Goal: Task Accomplishment & Management: Use online tool/utility

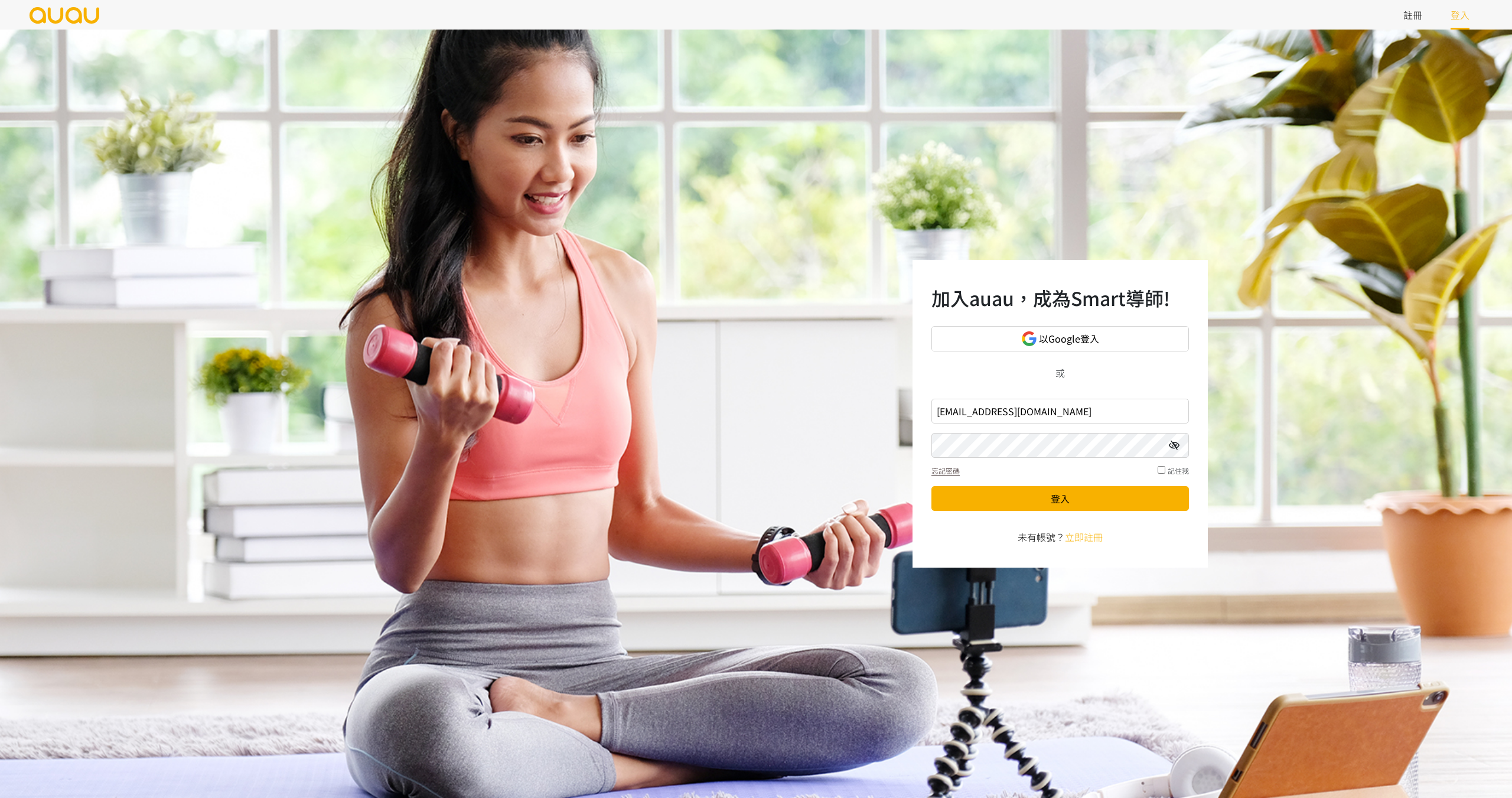
click at [1172, 444] on icon at bounding box center [1173, 445] width 11 height 10
click at [1070, 491] on button "登入" at bounding box center [1061, 498] width 258 height 25
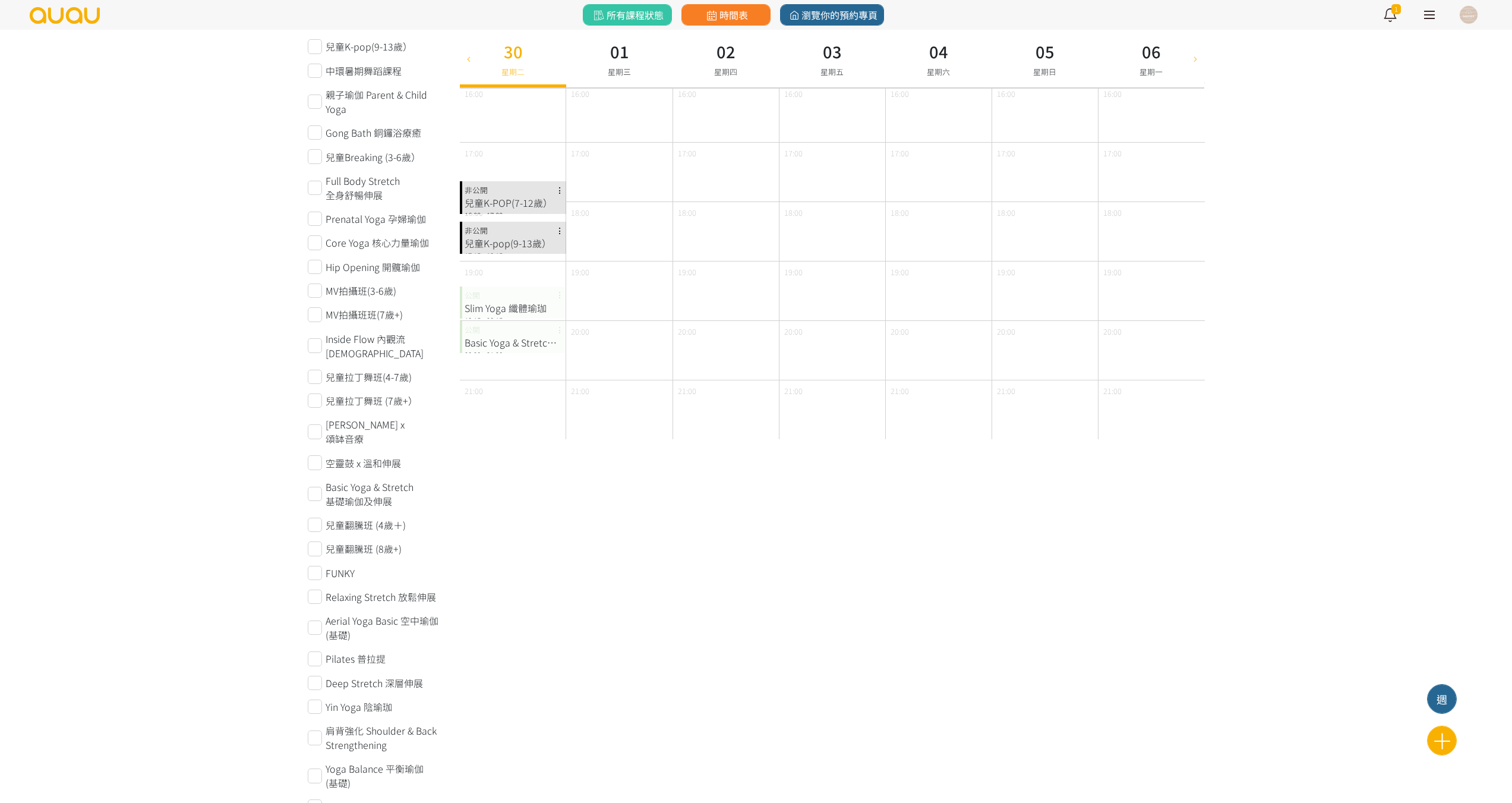
scroll to position [713, 0]
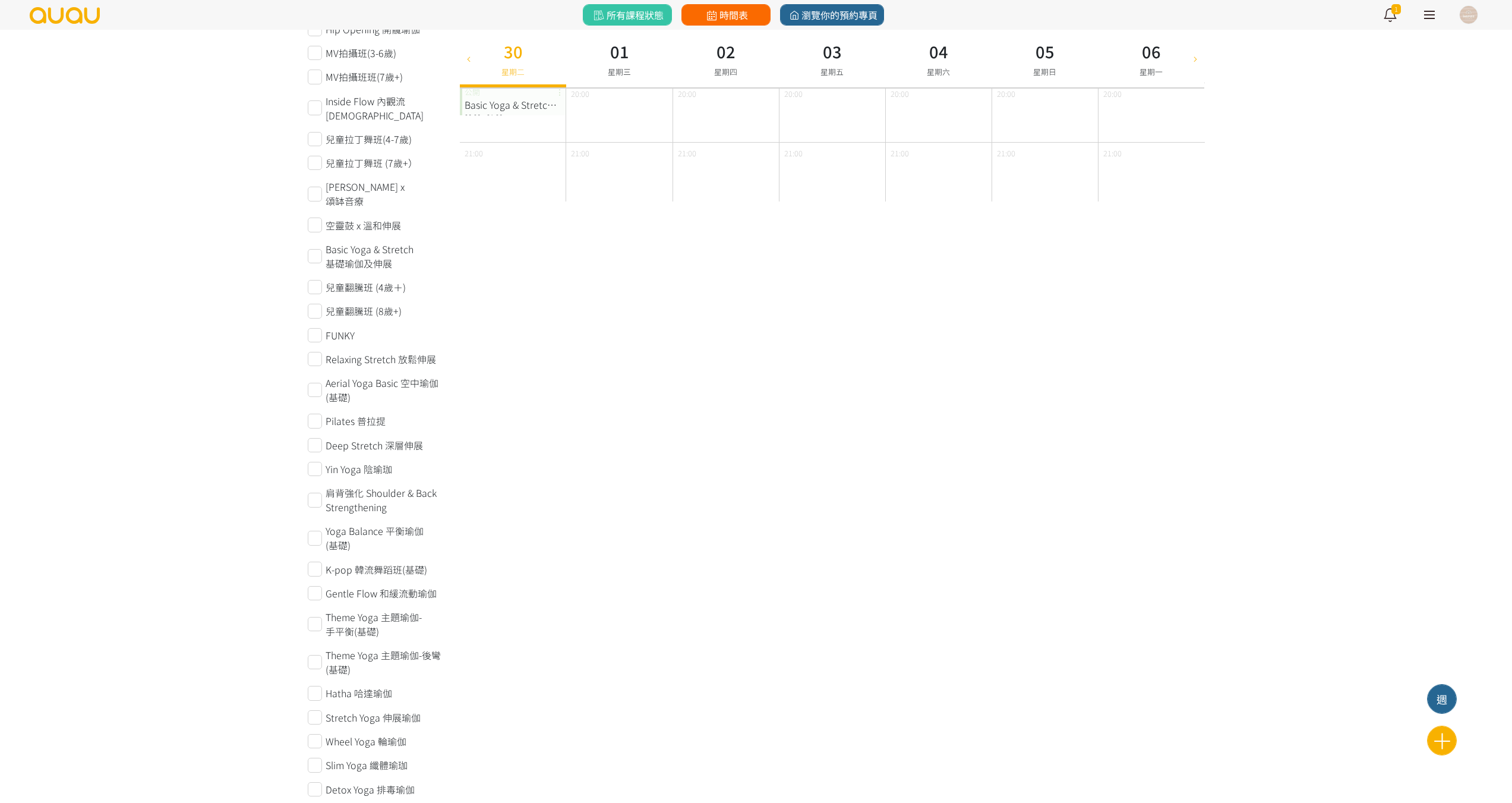
click at [707, 19] on icon at bounding box center [711, 15] width 15 height 11
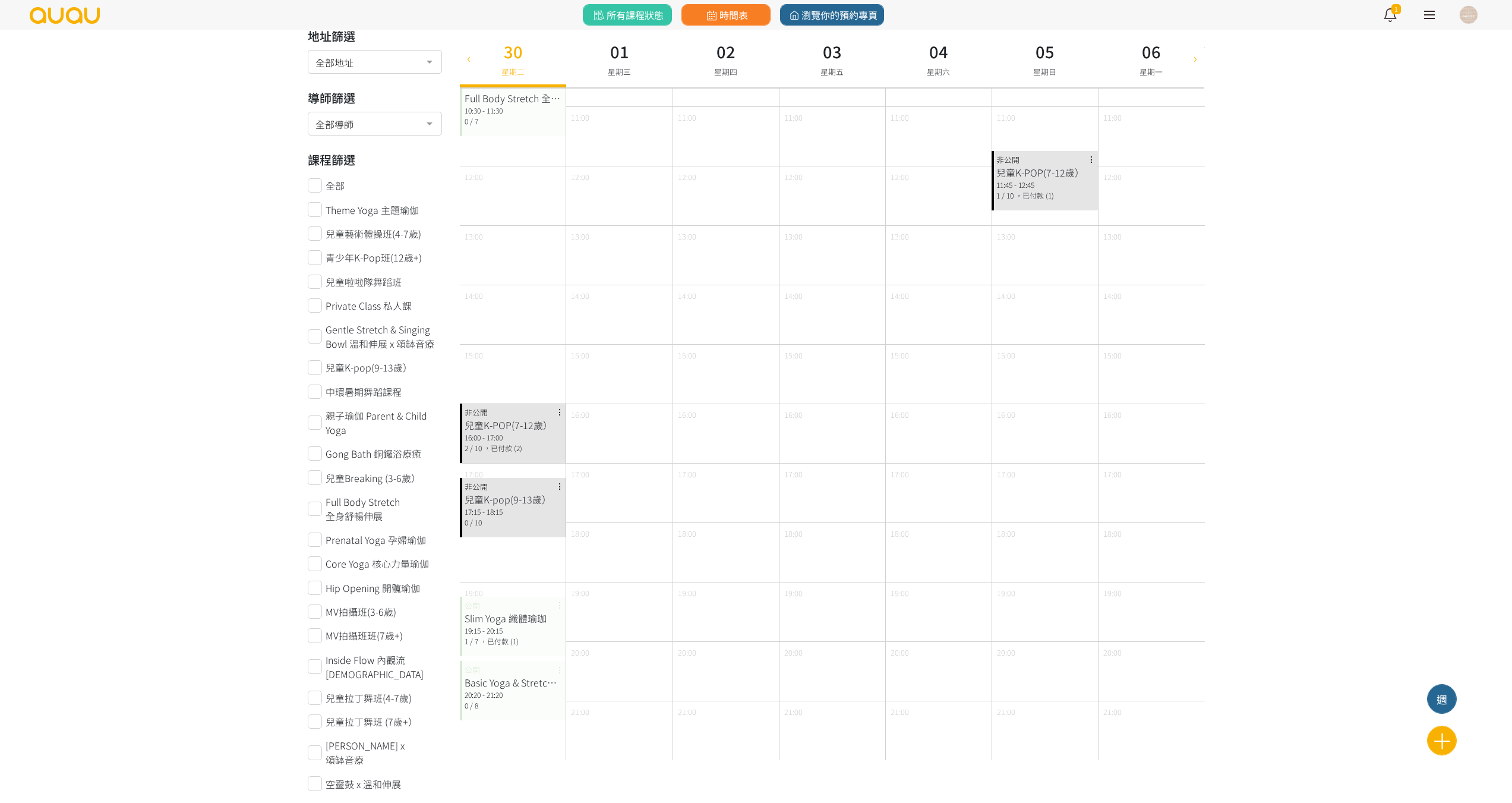
scroll to position [238, 0]
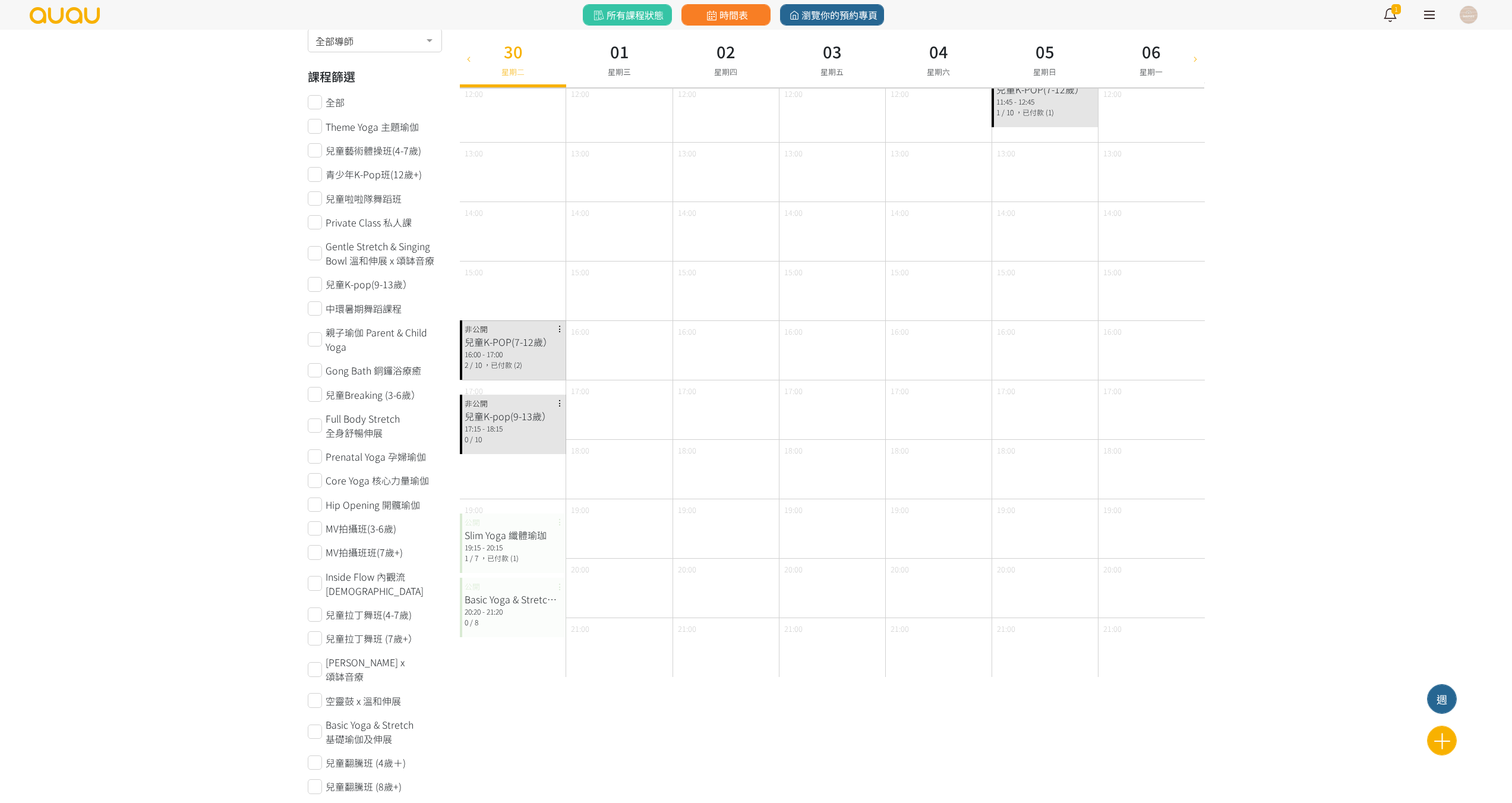
click at [1437, 13] on link at bounding box center [1429, 15] width 30 height 30
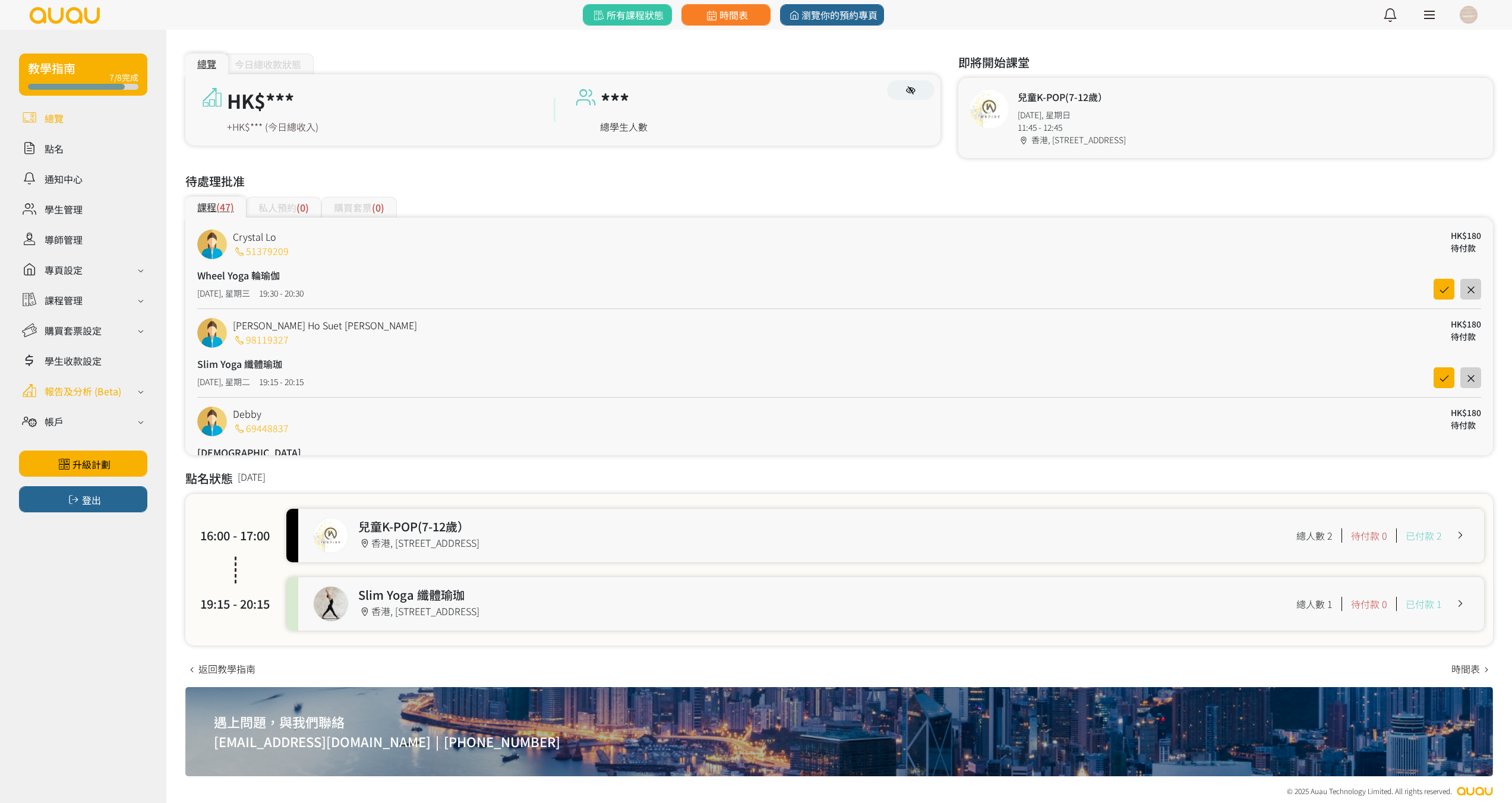
click at [92, 392] on div "報告及分析 (Beta)" at bounding box center [82, 391] width 76 height 15
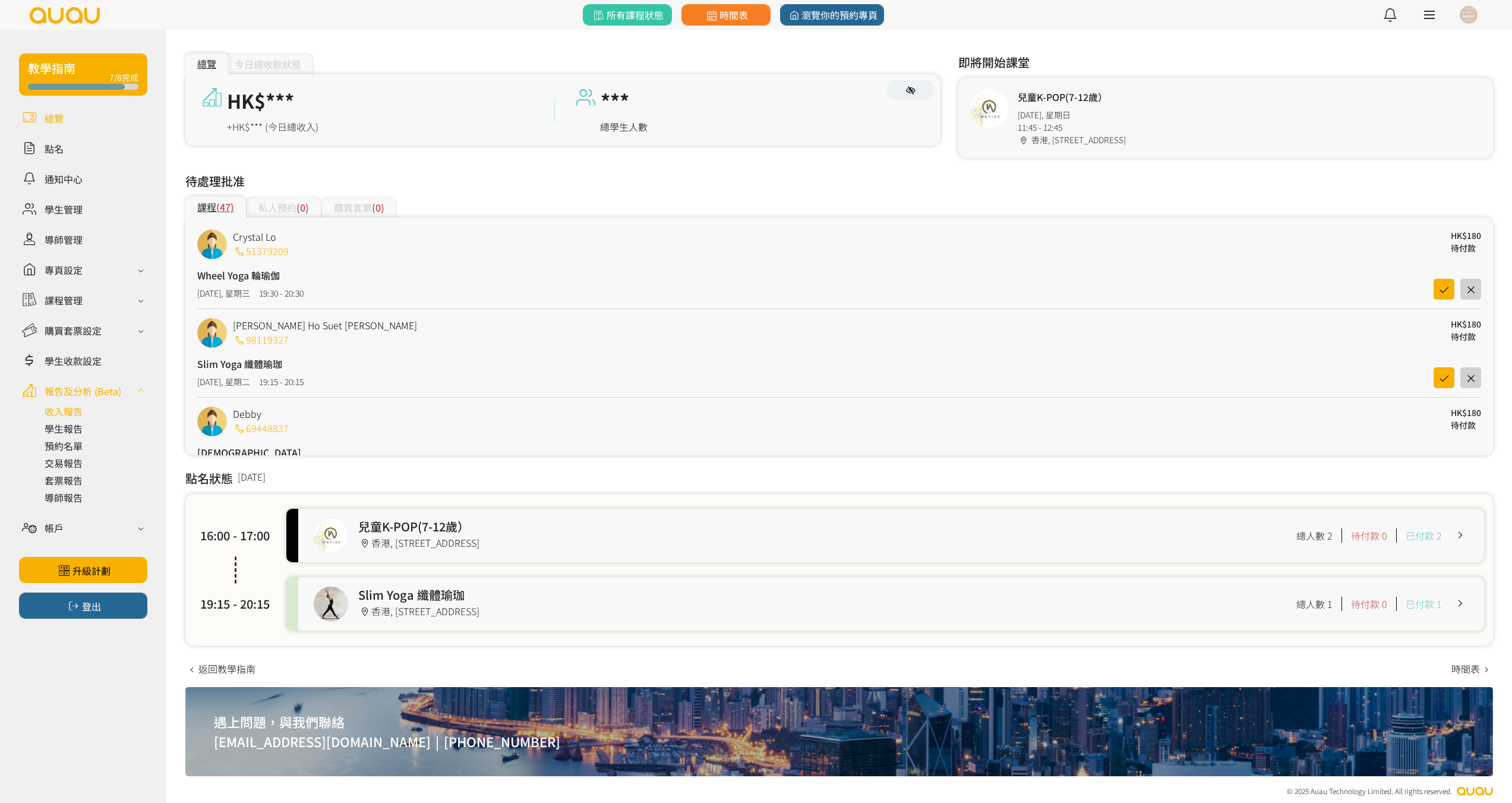
click at [91, 412] on link at bounding box center [96, 411] width 103 height 15
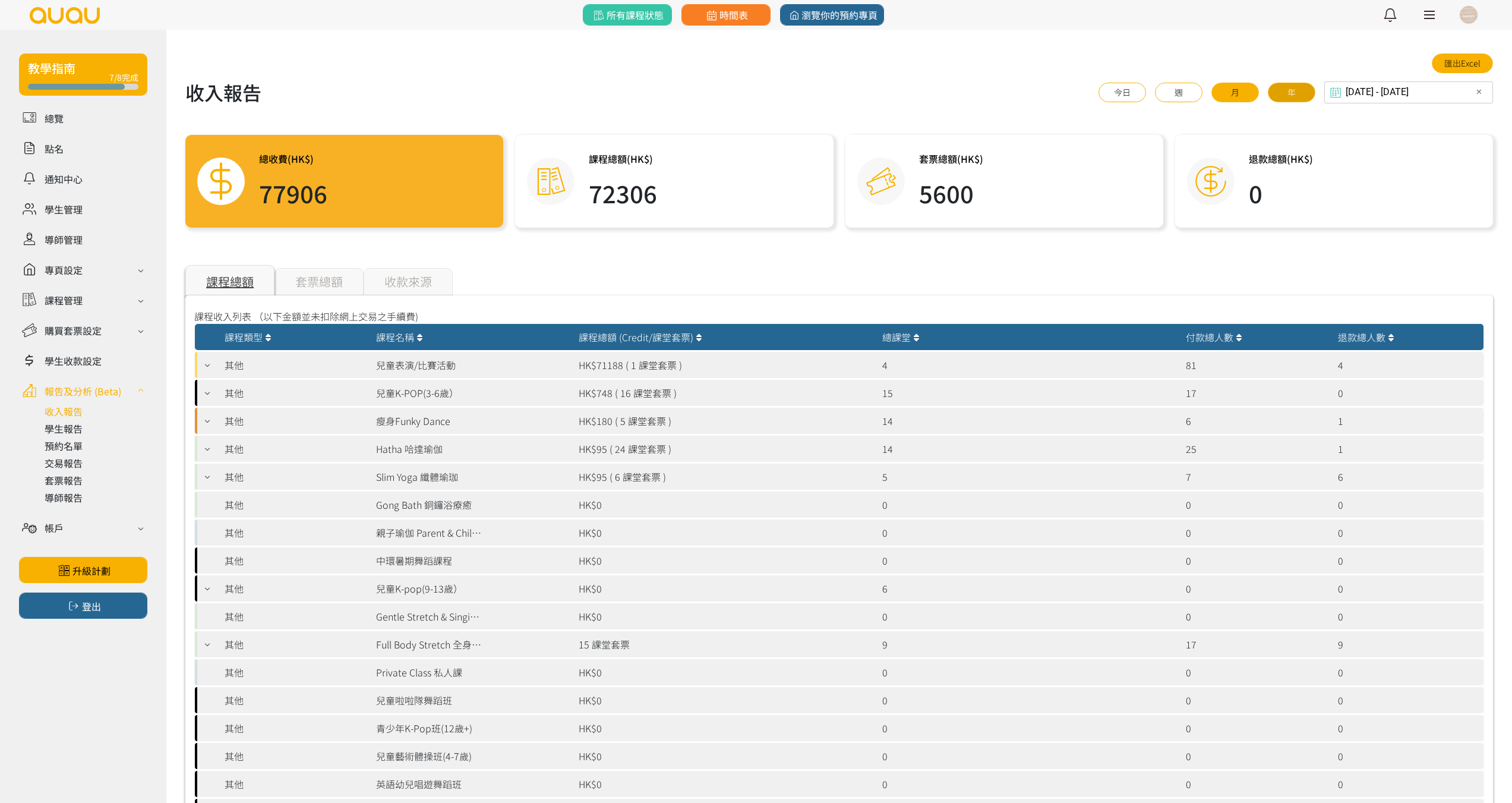
click at [1290, 98] on button "年" at bounding box center [1291, 92] width 47 height 19
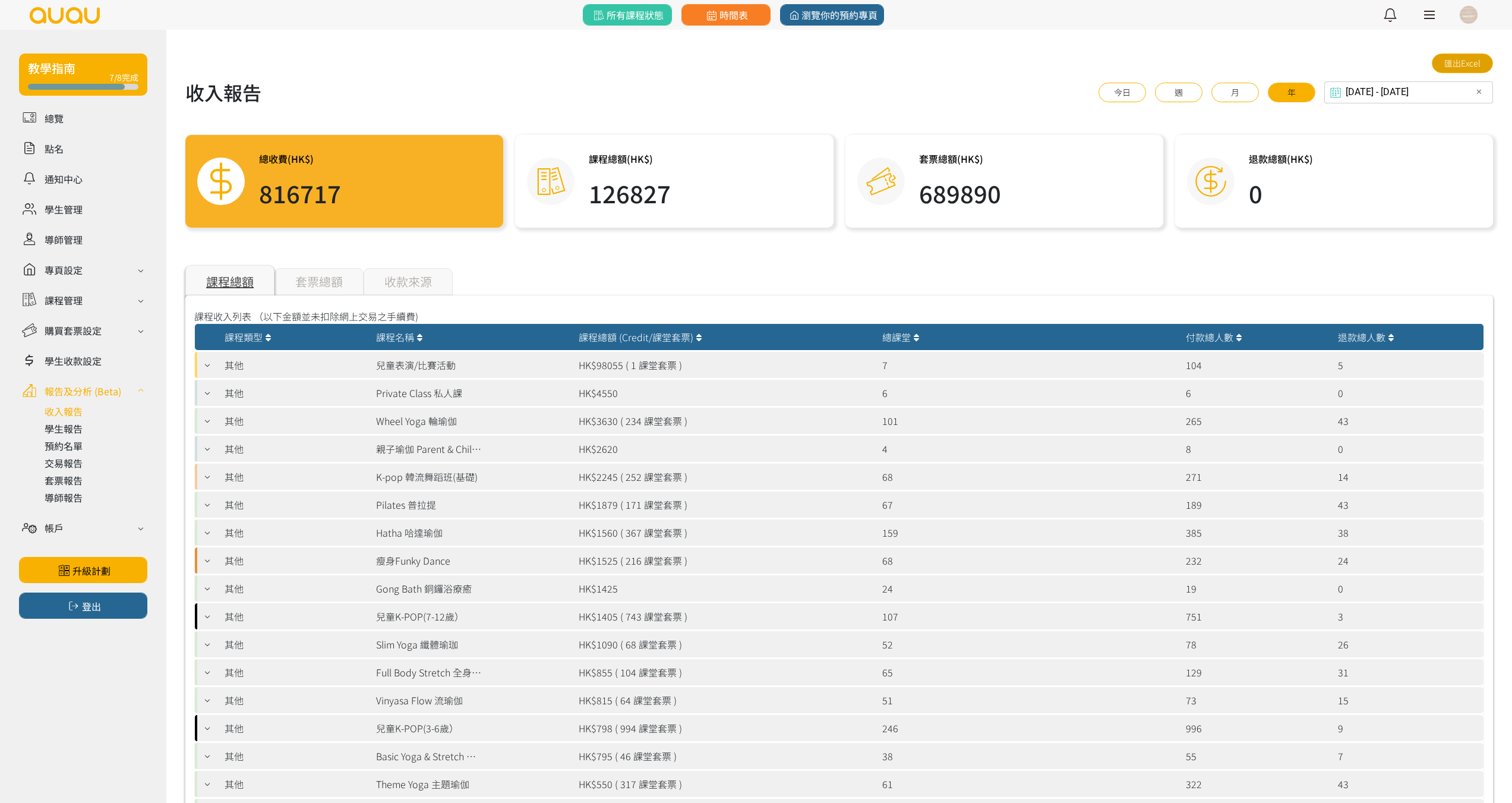
click at [1454, 67] on link "匯出Excel" at bounding box center [1462, 63] width 61 height 19
click at [1344, 93] on icon at bounding box center [1335, 92] width 16 height 12
click at [1395, 93] on div "2024-09-30 - 2025-09-30 Select date & time ✕ 2025 Sep 30, 2024 - Sep 30, 2025 S…" at bounding box center [1408, 92] width 168 height 22
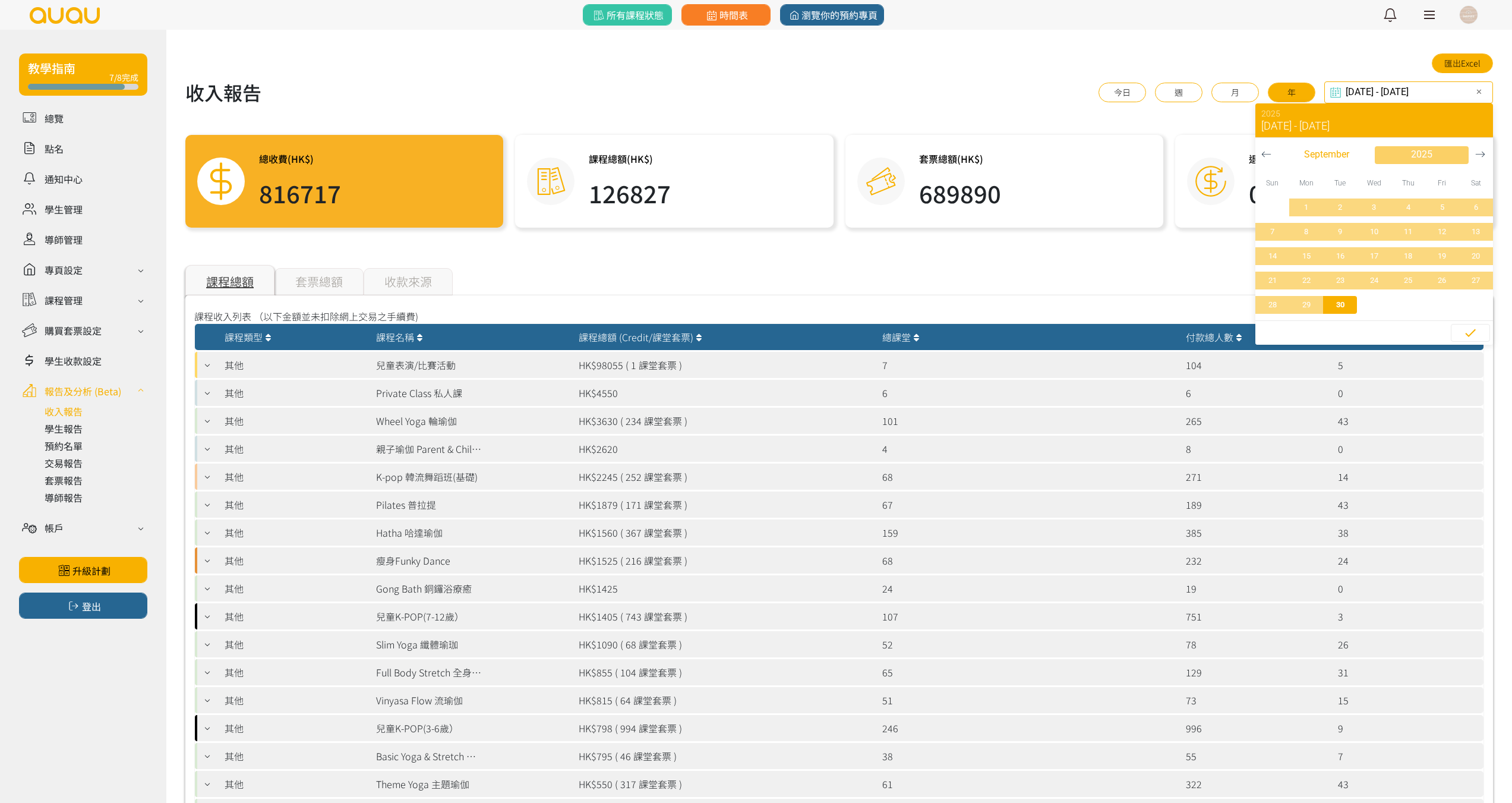
click at [1428, 147] on span "2025" at bounding box center [1422, 154] width 21 height 15
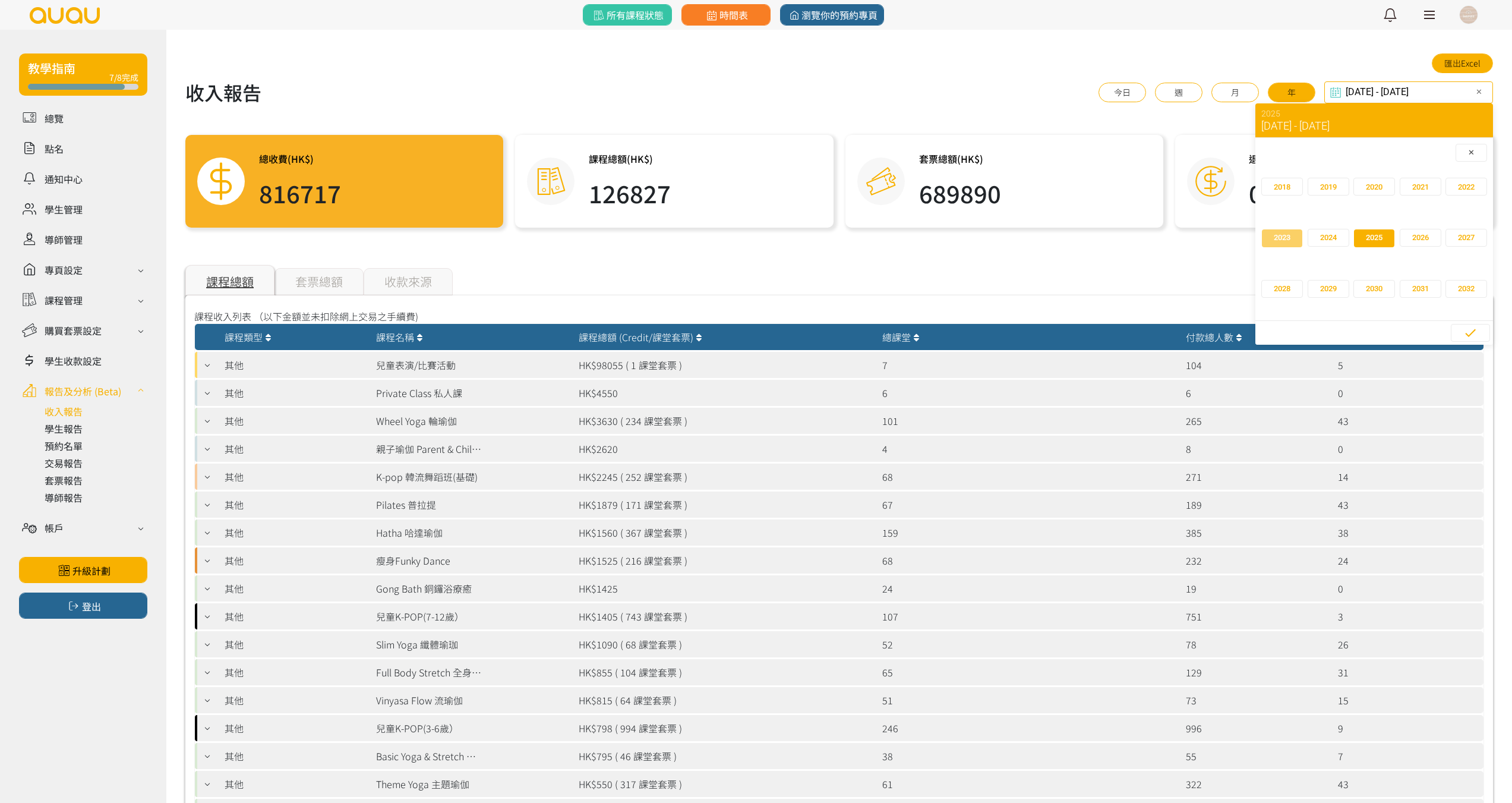
click at [1296, 240] on span "button" at bounding box center [1282, 238] width 41 height 17
click at [1468, 305] on span "30" at bounding box center [1476, 305] width 27 height 12
click at [1316, 90] on button "年" at bounding box center [1291, 92] width 47 height 19
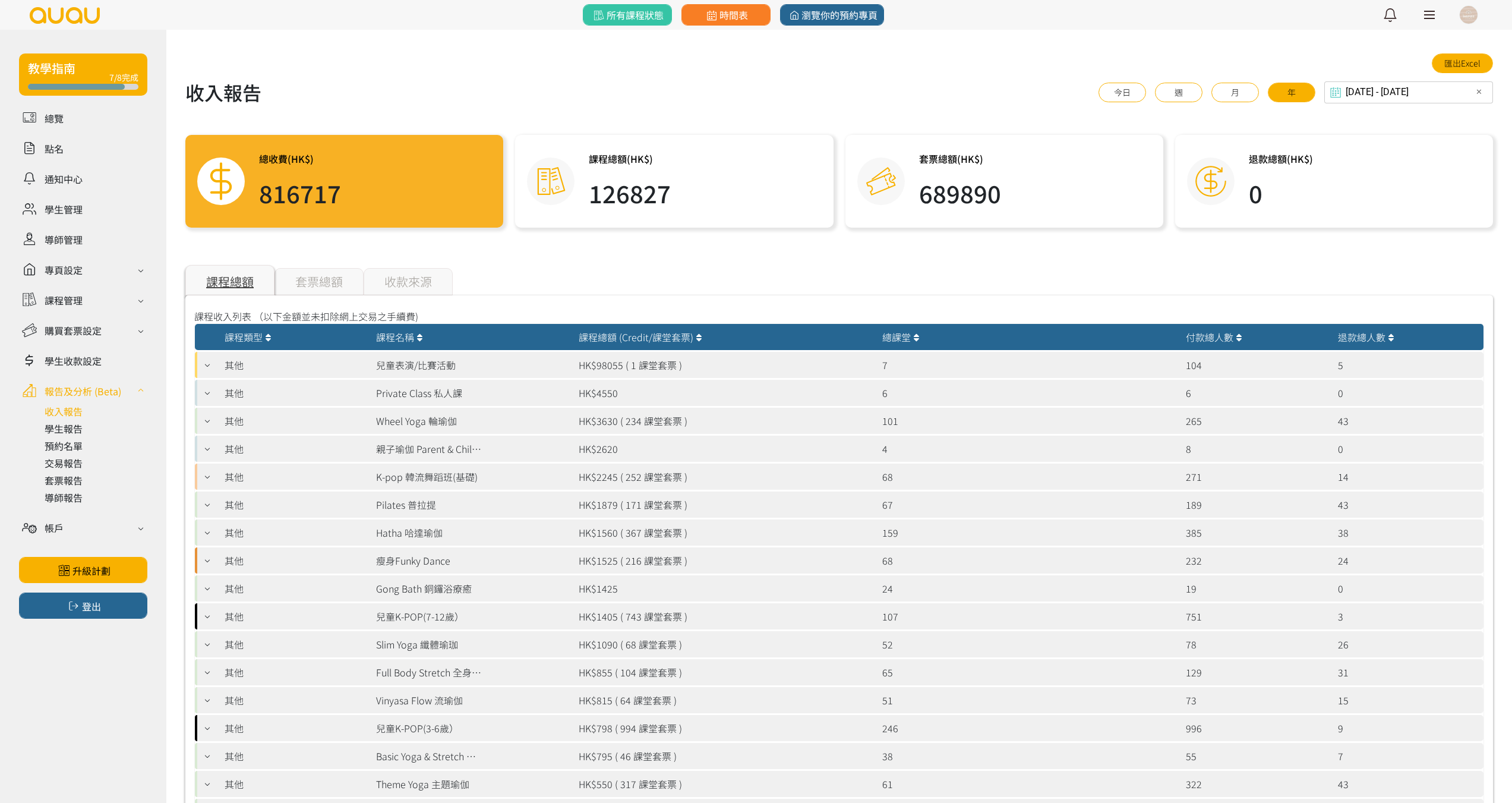
click at [1389, 89] on input "[DATE] - [DATE]" at bounding box center [1408, 92] width 168 height 22
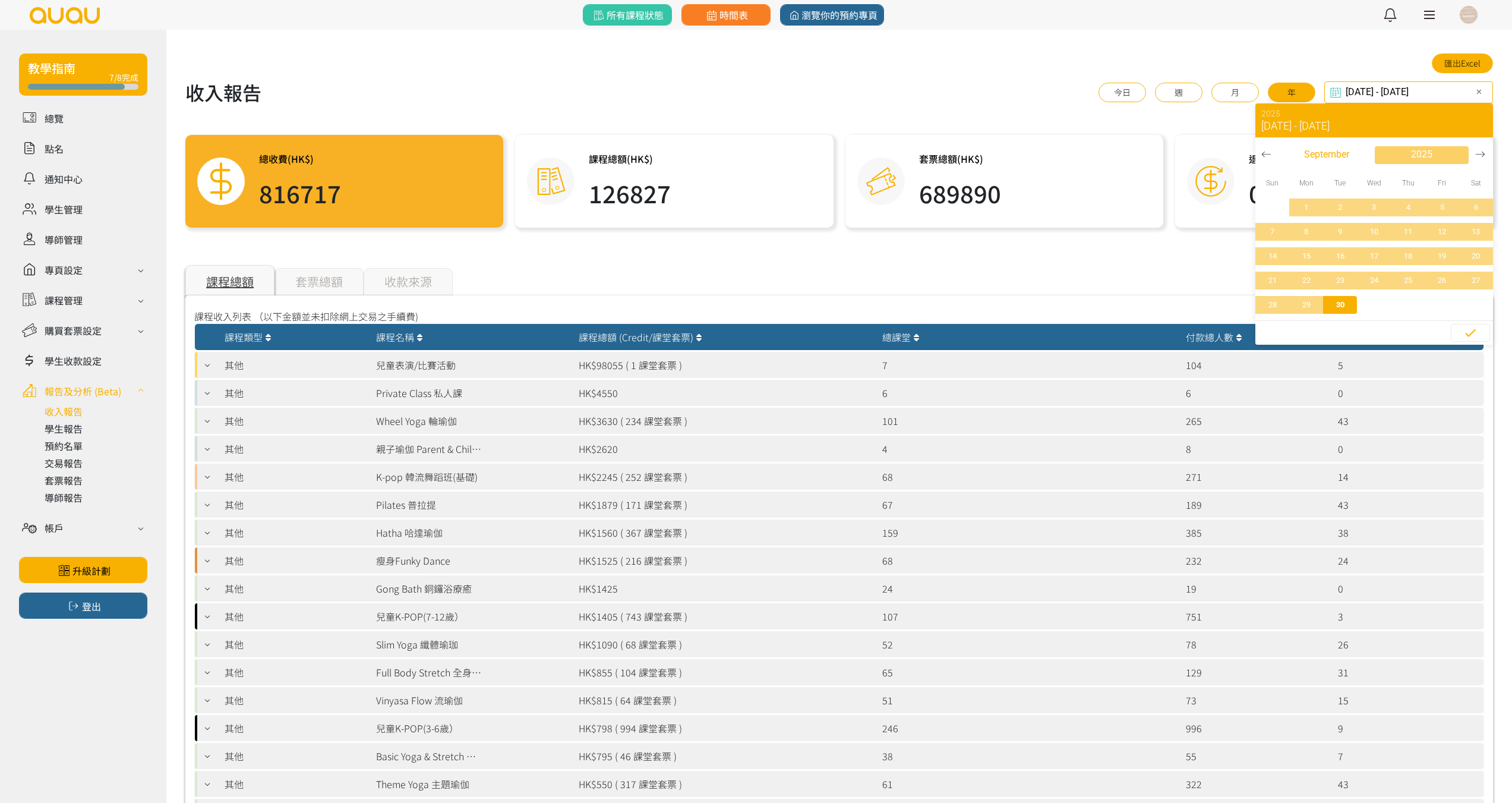
click at [1422, 157] on span "2025" at bounding box center [1422, 154] width 21 height 15
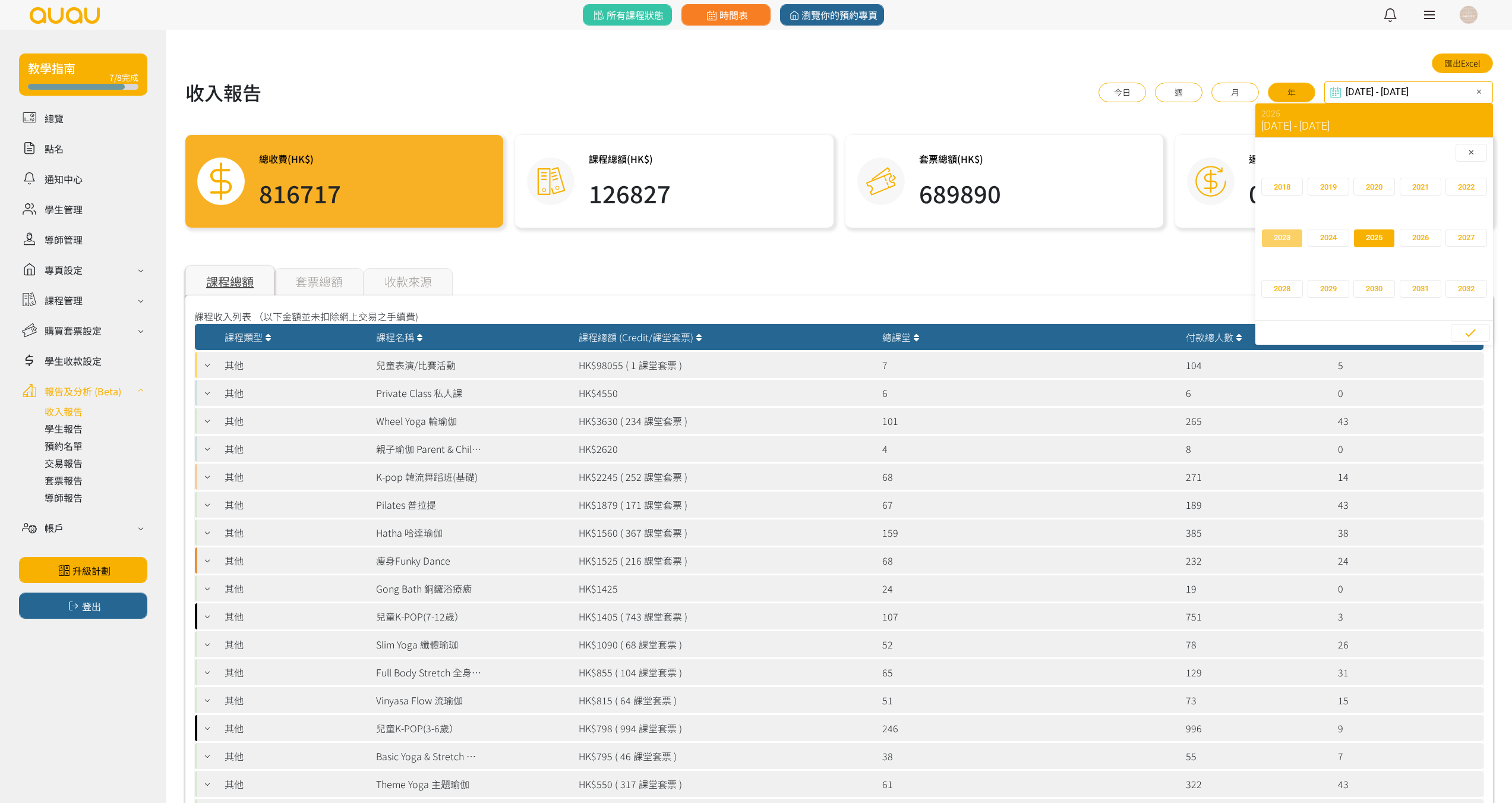
click at [1293, 243] on span "button" at bounding box center [1282, 238] width 41 height 17
click at [1476, 301] on span "30" at bounding box center [1476, 305] width 27 height 12
click at [1446, 154] on span "button" at bounding box center [1421, 155] width 94 height 17
click at [1407, 235] on span "button" at bounding box center [1421, 238] width 41 height 17
click at [1313, 304] on span "30" at bounding box center [1306, 305] width 27 height 12
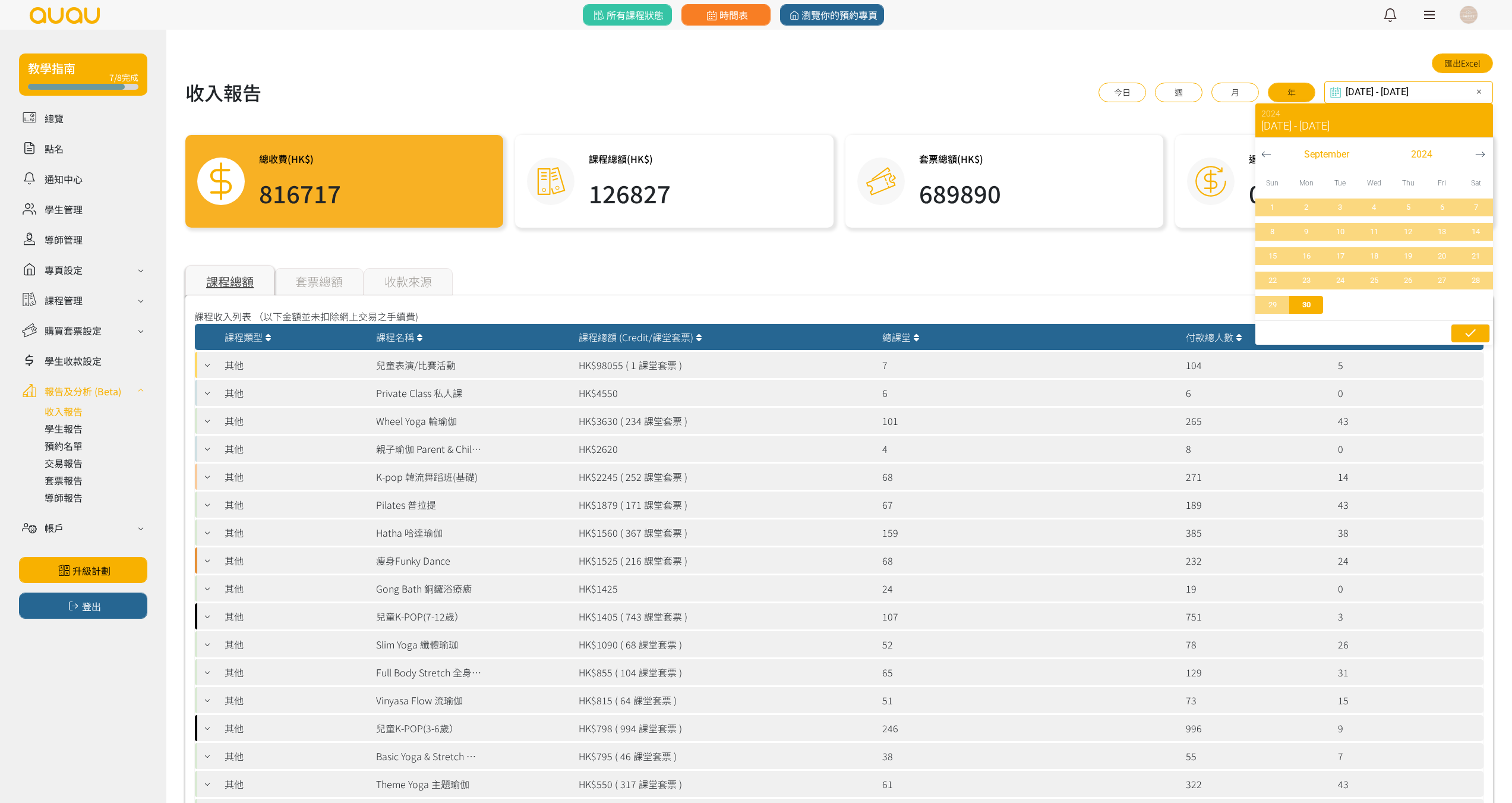
click at [1473, 330] on icon "button" at bounding box center [1470, 333] width 15 height 15
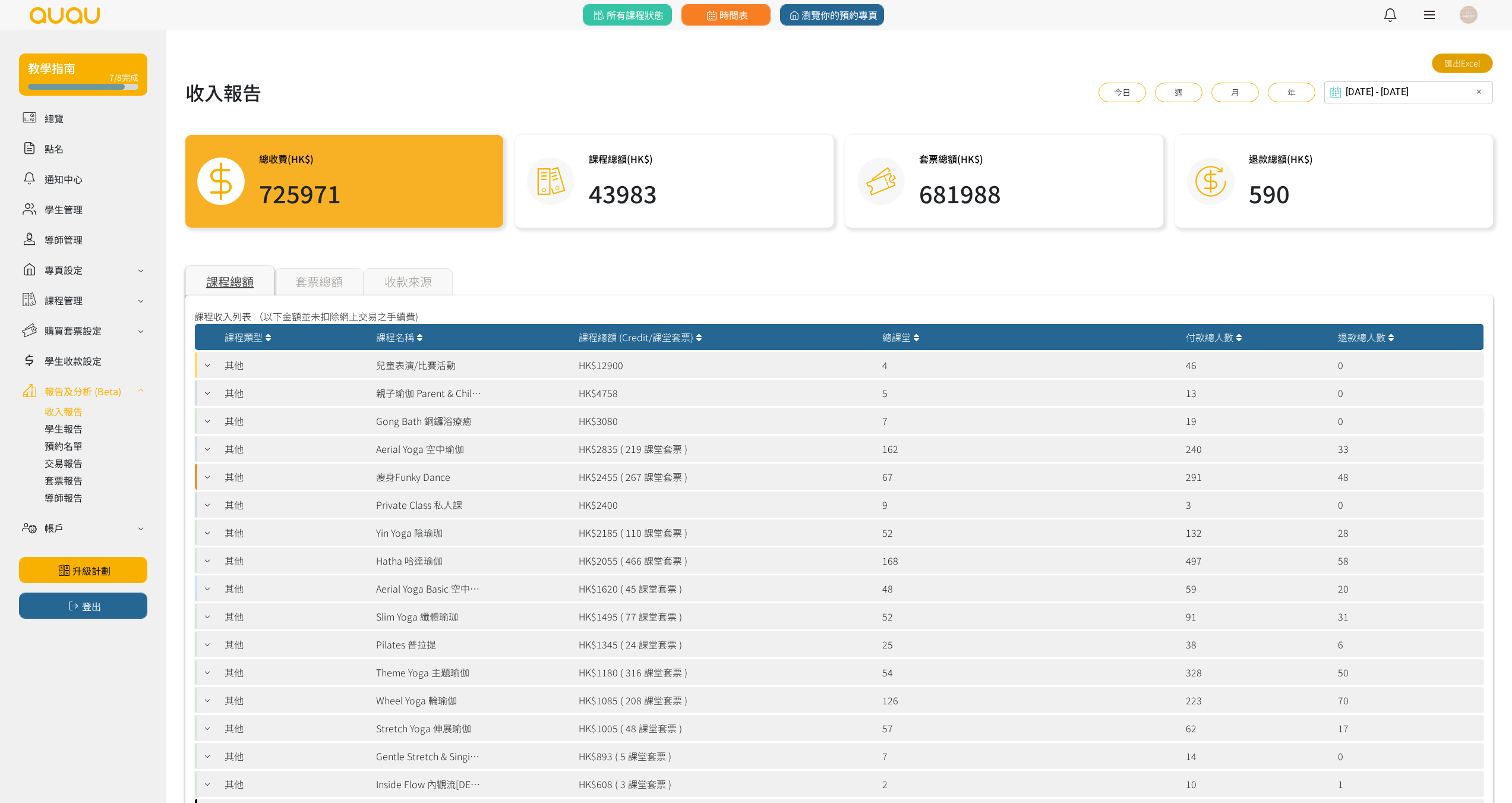
click at [1446, 63] on link "匯出Excel" at bounding box center [1462, 63] width 61 height 19
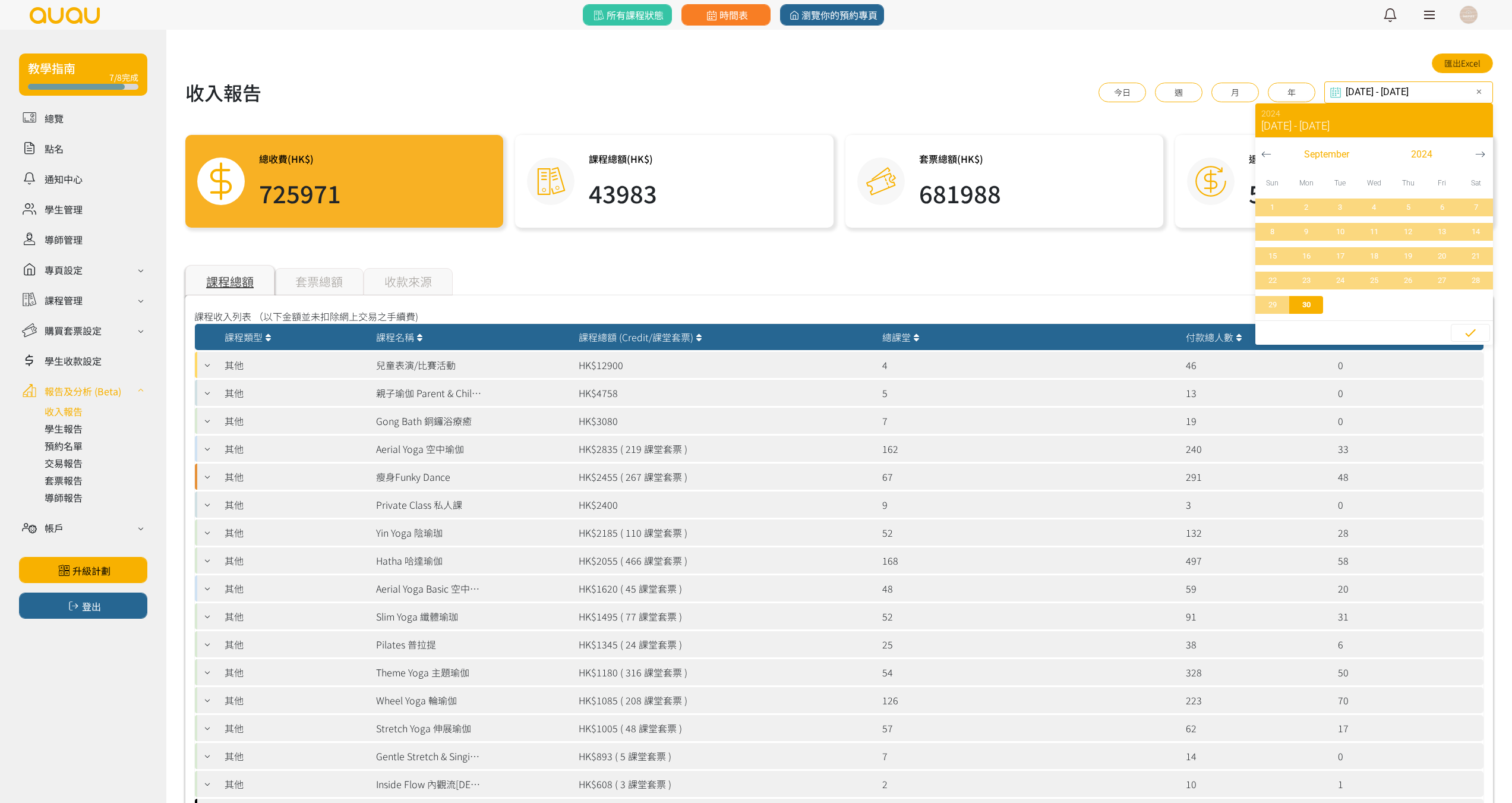
click at [1419, 93] on div "2023-09-30 - 2024-09-30 Select date & time ✕ 2024 Sep 30, 2023 - Sep 30, 2024 S…" at bounding box center [1408, 92] width 168 height 22
click at [1407, 150] on span "button" at bounding box center [1421, 155] width 94 height 17
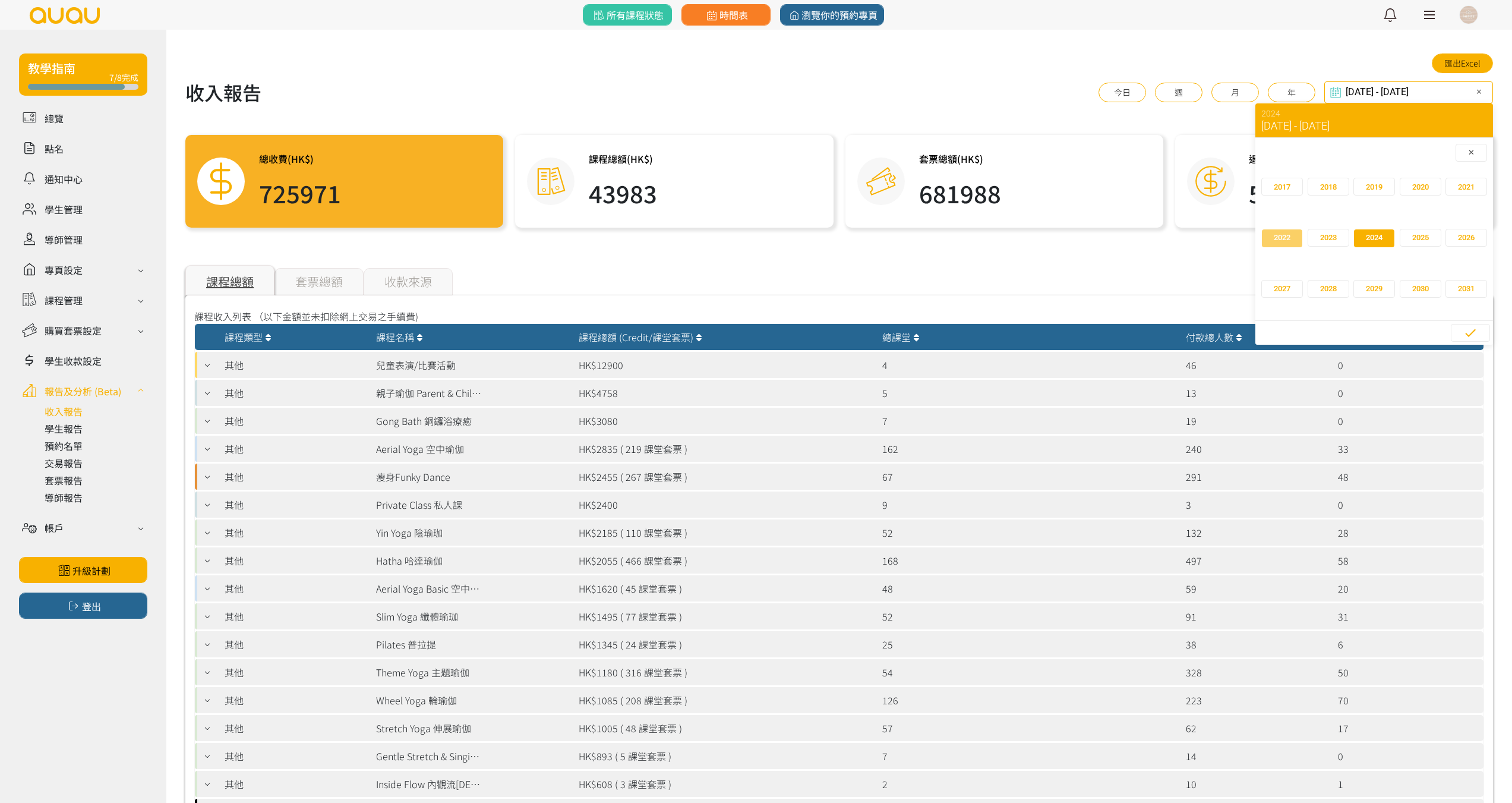
click at [1288, 240] on span "2022" at bounding box center [1282, 238] width 16 height 12
click at [1438, 305] on span "30" at bounding box center [1442, 305] width 27 height 12
click at [1480, 155] on icon "button" at bounding box center [1480, 154] width 10 height 10
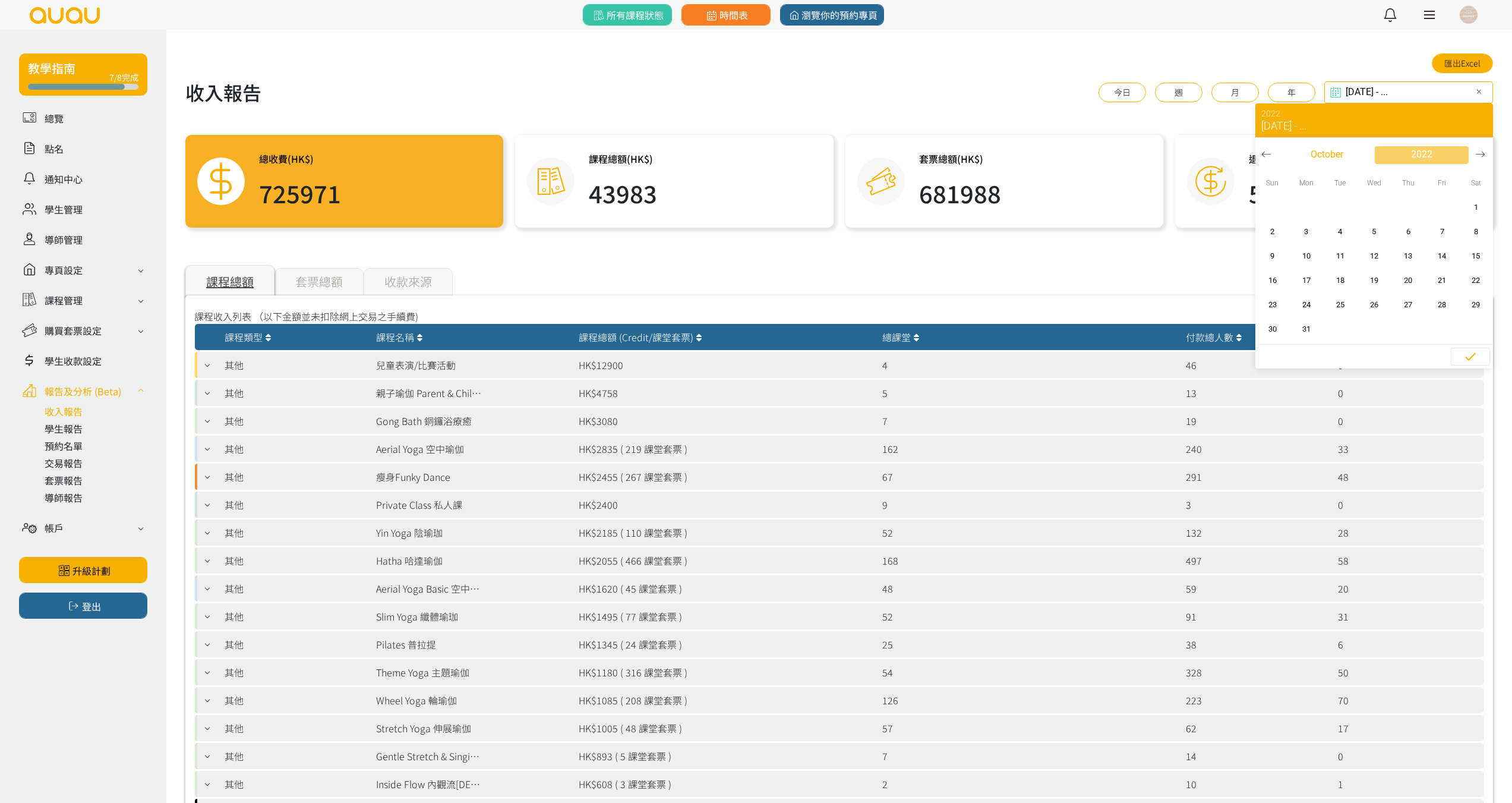
click at [1419, 160] on span "2022" at bounding box center [1422, 154] width 21 height 15
click at [1419, 254] on span "2023" at bounding box center [1420, 250] width 16 height 12
click at [1266, 156] on icon "button" at bounding box center [1266, 154] width 10 height 10
click at [1474, 305] on span "30" at bounding box center [1476, 305] width 27 height 12
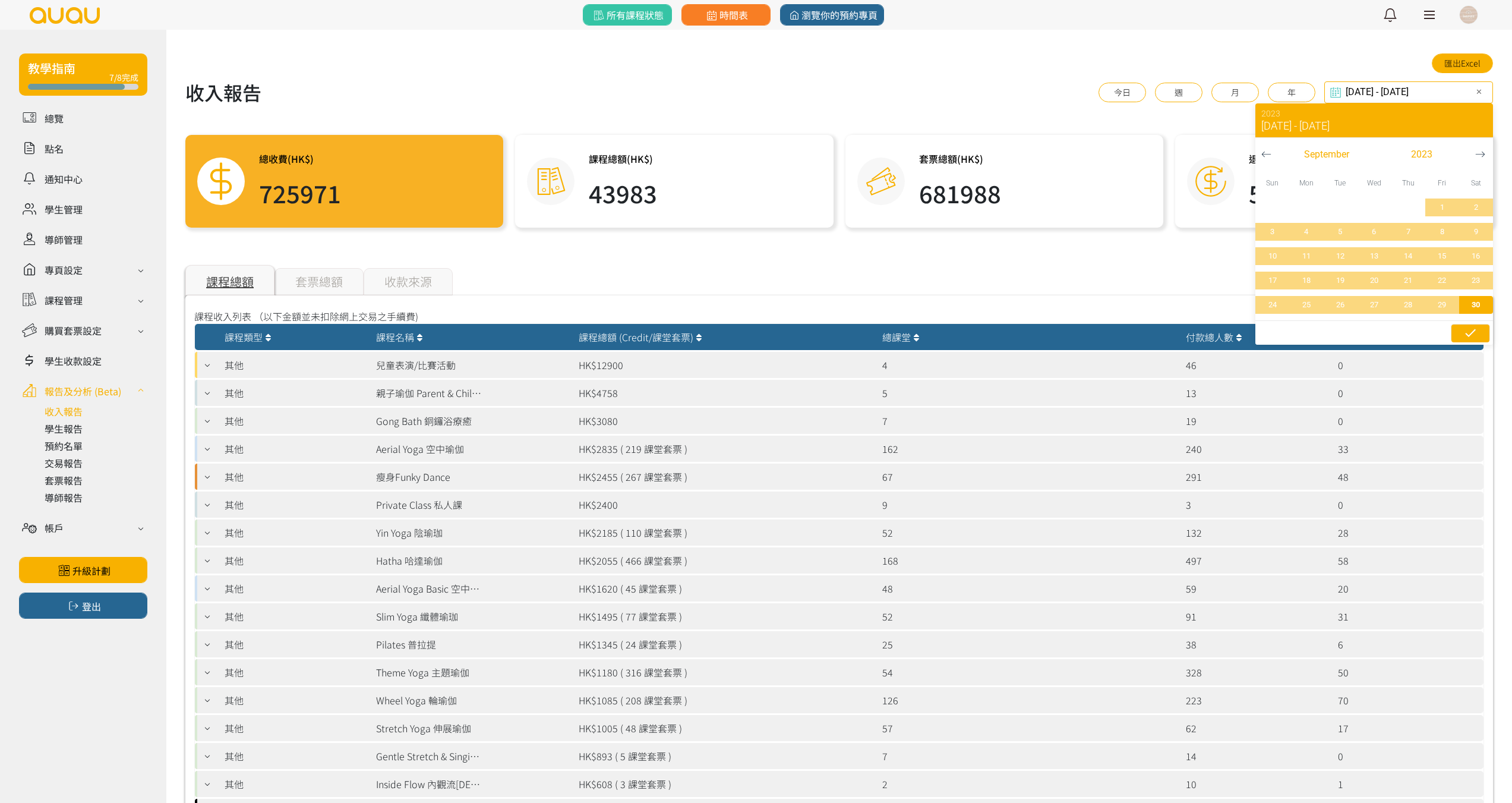
click at [1476, 335] on icon "button" at bounding box center [1470, 333] width 15 height 15
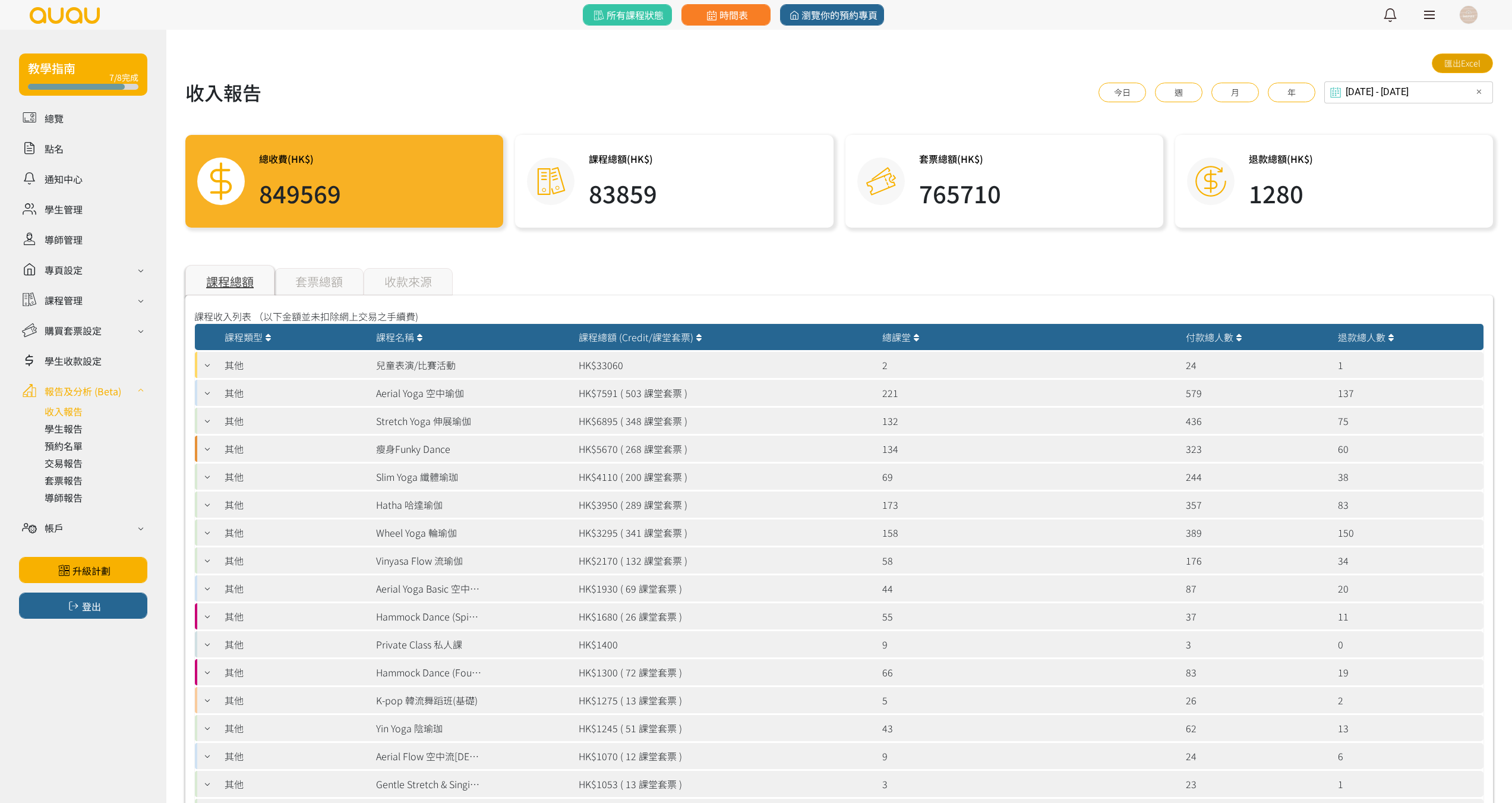
click at [1467, 66] on link "匯出Excel" at bounding box center [1462, 63] width 61 height 19
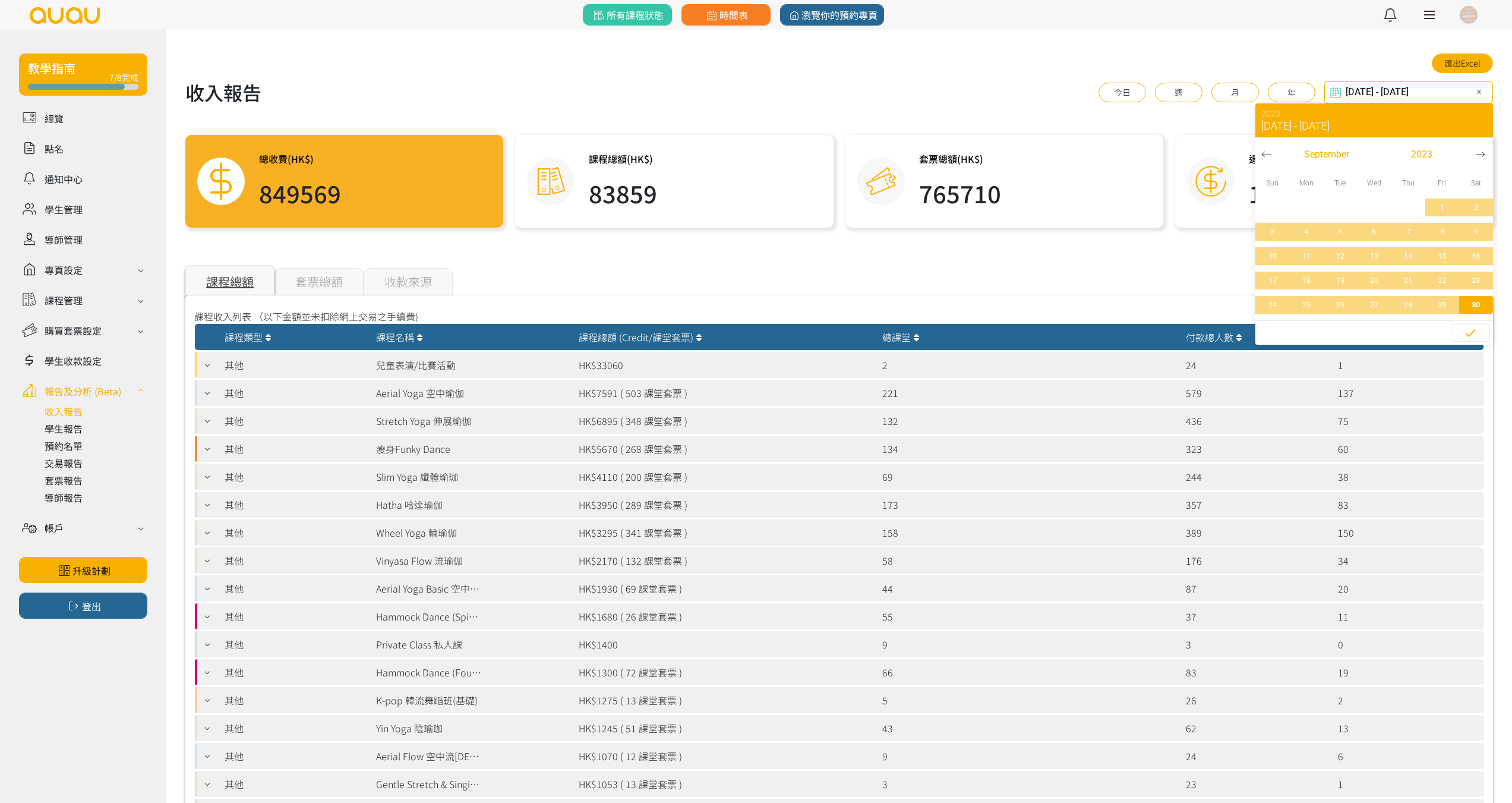
click at [1412, 98] on div "2022-09-30 - 2023-09-30 Select date & time ✕ 2023 Sep 30, 2022 - Sep 30, 2023 S…" at bounding box center [1408, 92] width 168 height 22
click at [1416, 150] on span "2023" at bounding box center [1422, 154] width 21 height 15
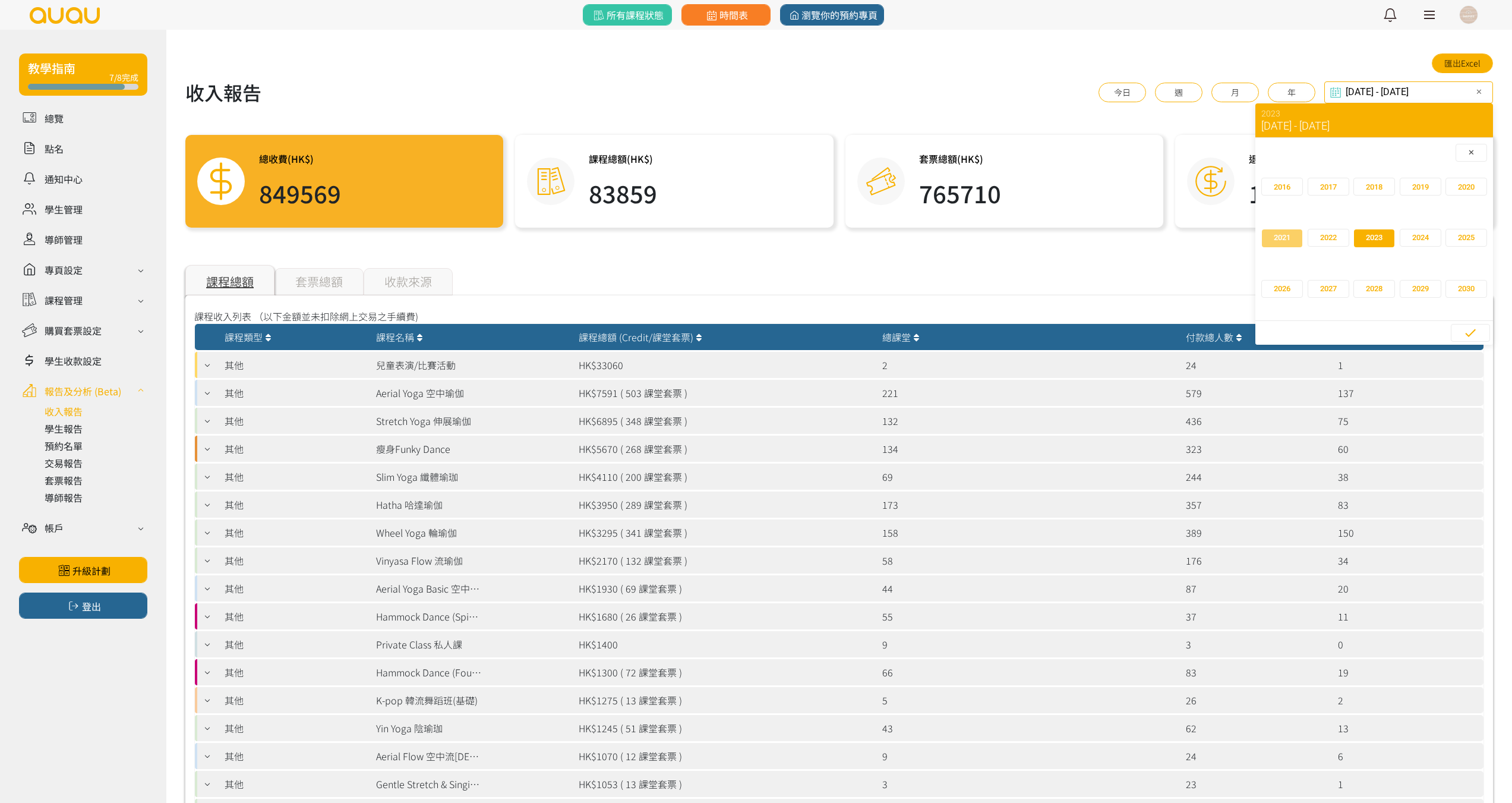
click at [1288, 235] on span "2021" at bounding box center [1282, 238] width 16 height 12
click at [1408, 302] on span "30" at bounding box center [1408, 305] width 27 height 12
click at [1432, 160] on span "2021" at bounding box center [1422, 154] width 21 height 15
click at [1421, 232] on span "2022" at bounding box center [1420, 238] width 16 height 12
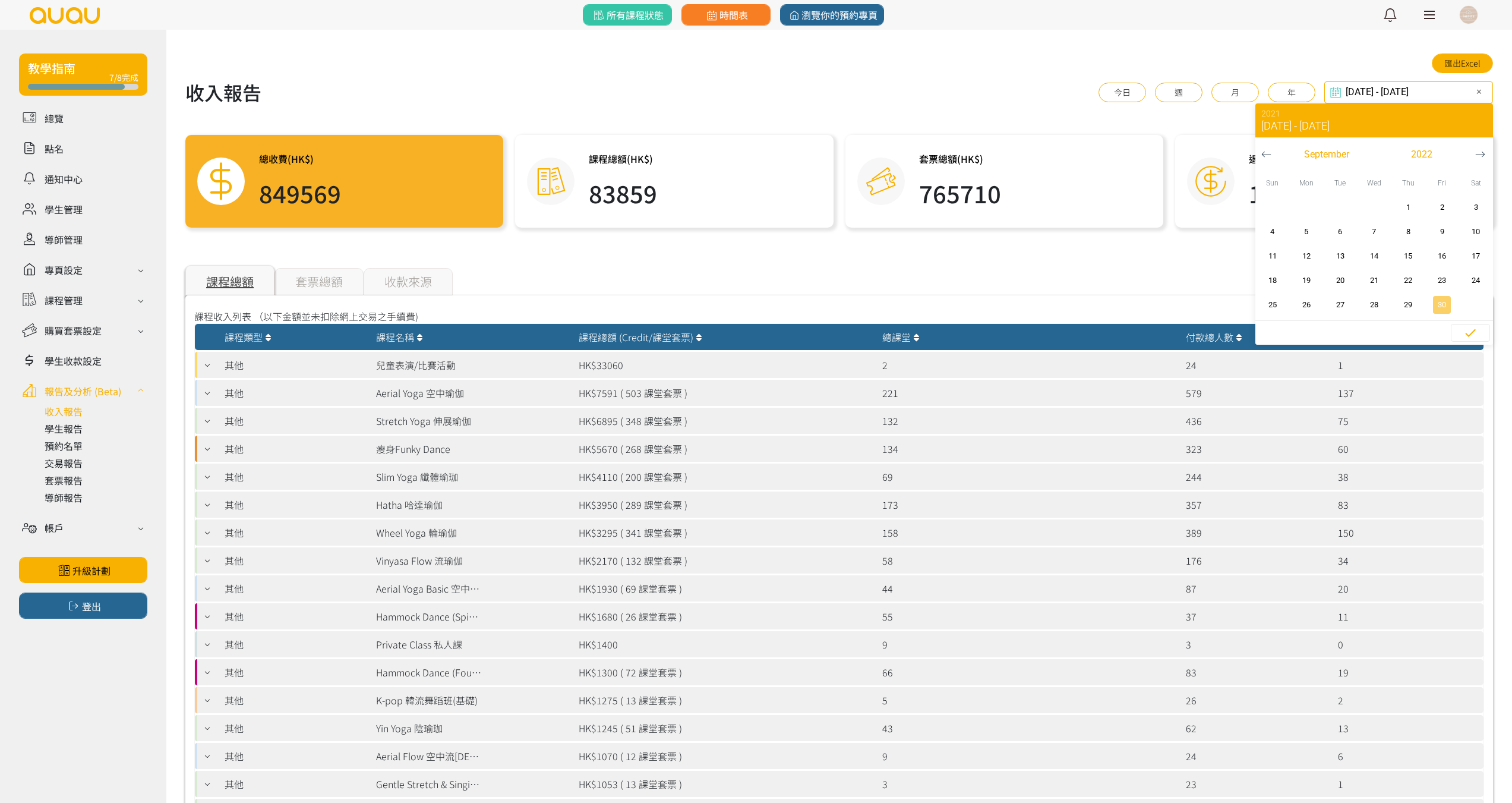
click at [1445, 306] on span "30" at bounding box center [1442, 305] width 27 height 12
click at [1471, 334] on icon "button" at bounding box center [1469, 333] width 11 height 8
type input "2022-09-30 - 2022-09-30"
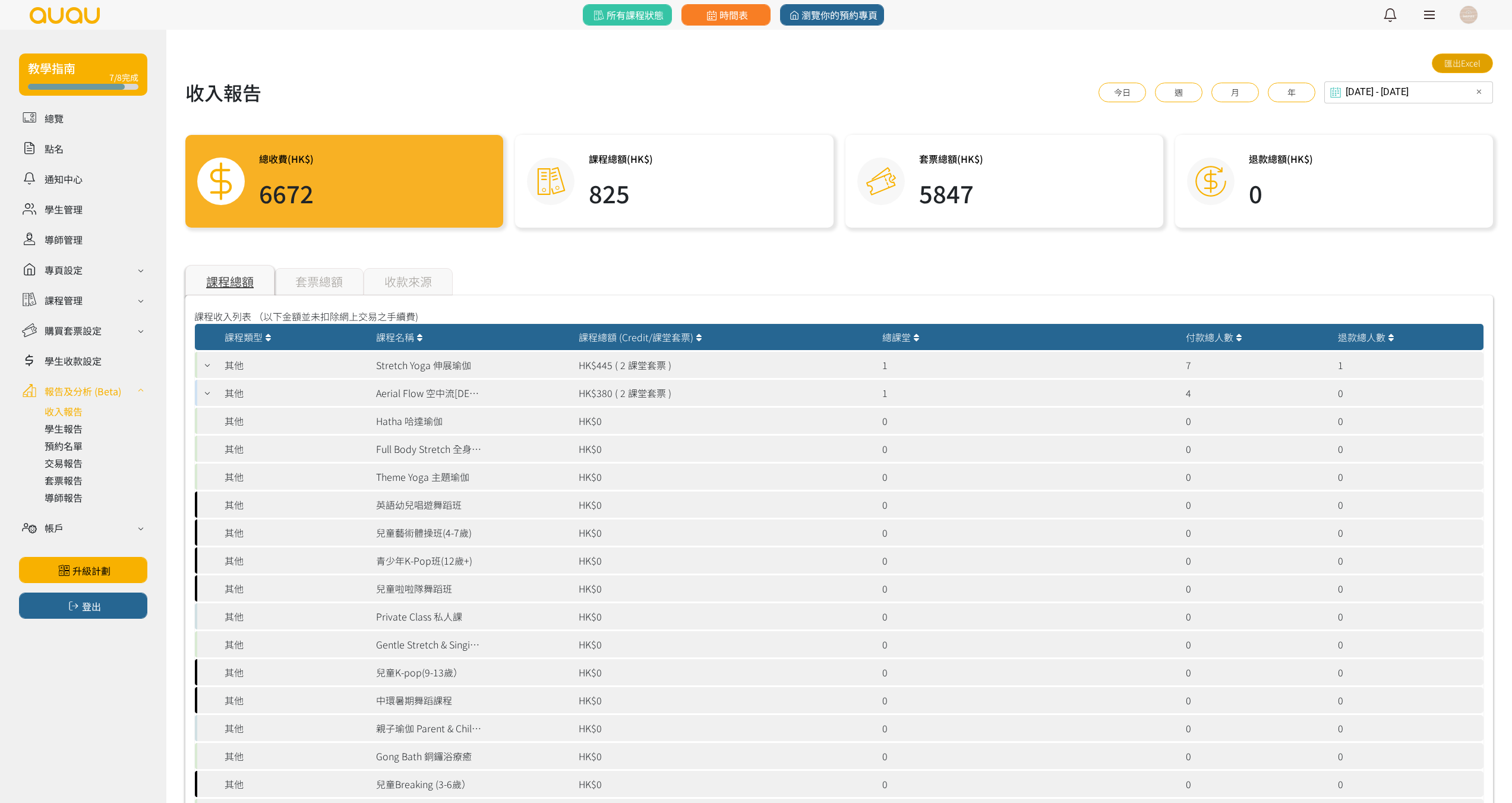
click at [1456, 62] on link "匯出Excel" at bounding box center [1462, 63] width 61 height 19
click at [335, 282] on div "套票總額" at bounding box center [319, 282] width 89 height 27
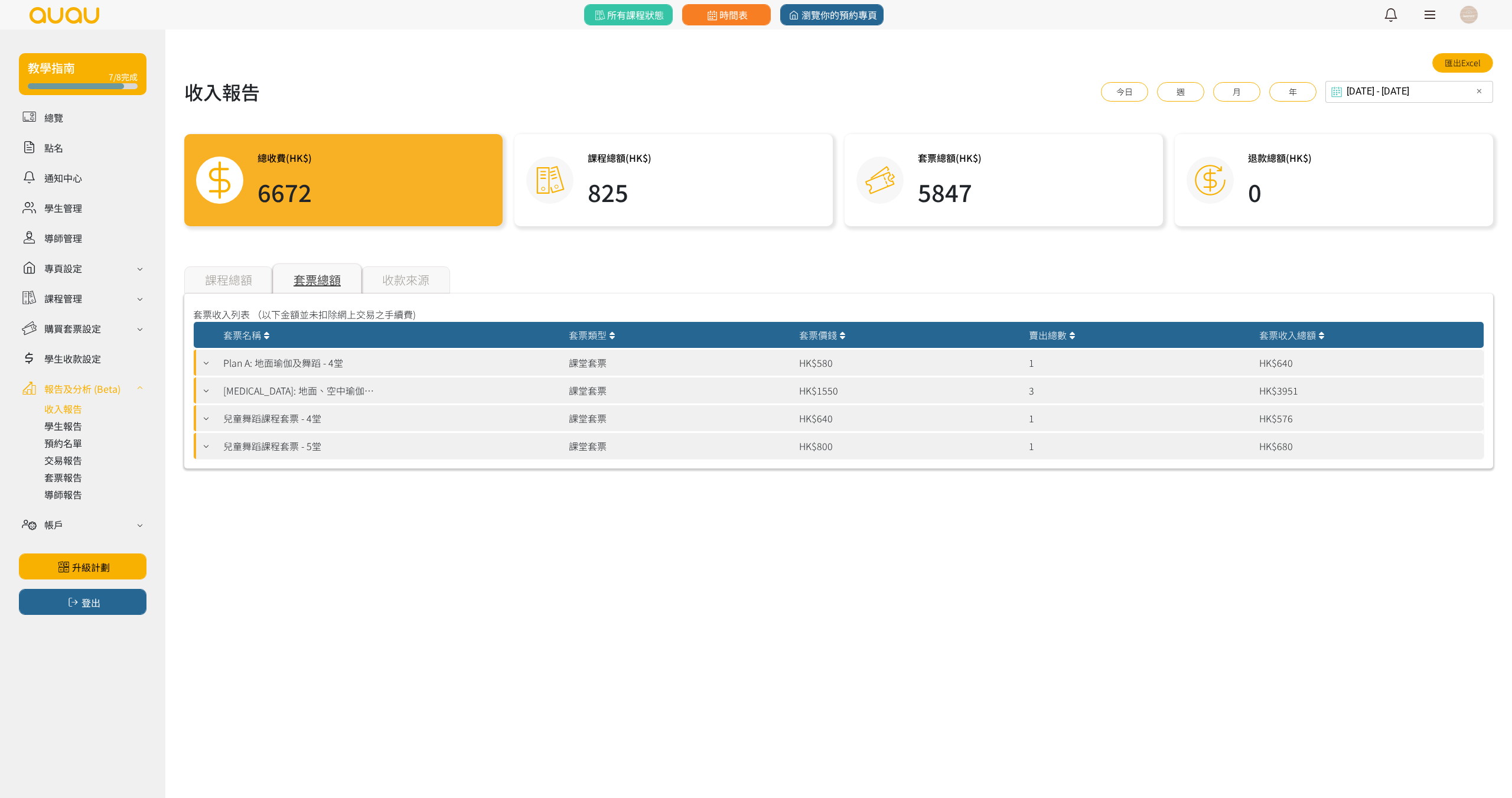
click at [426, 282] on div "收款來源" at bounding box center [406, 280] width 88 height 27
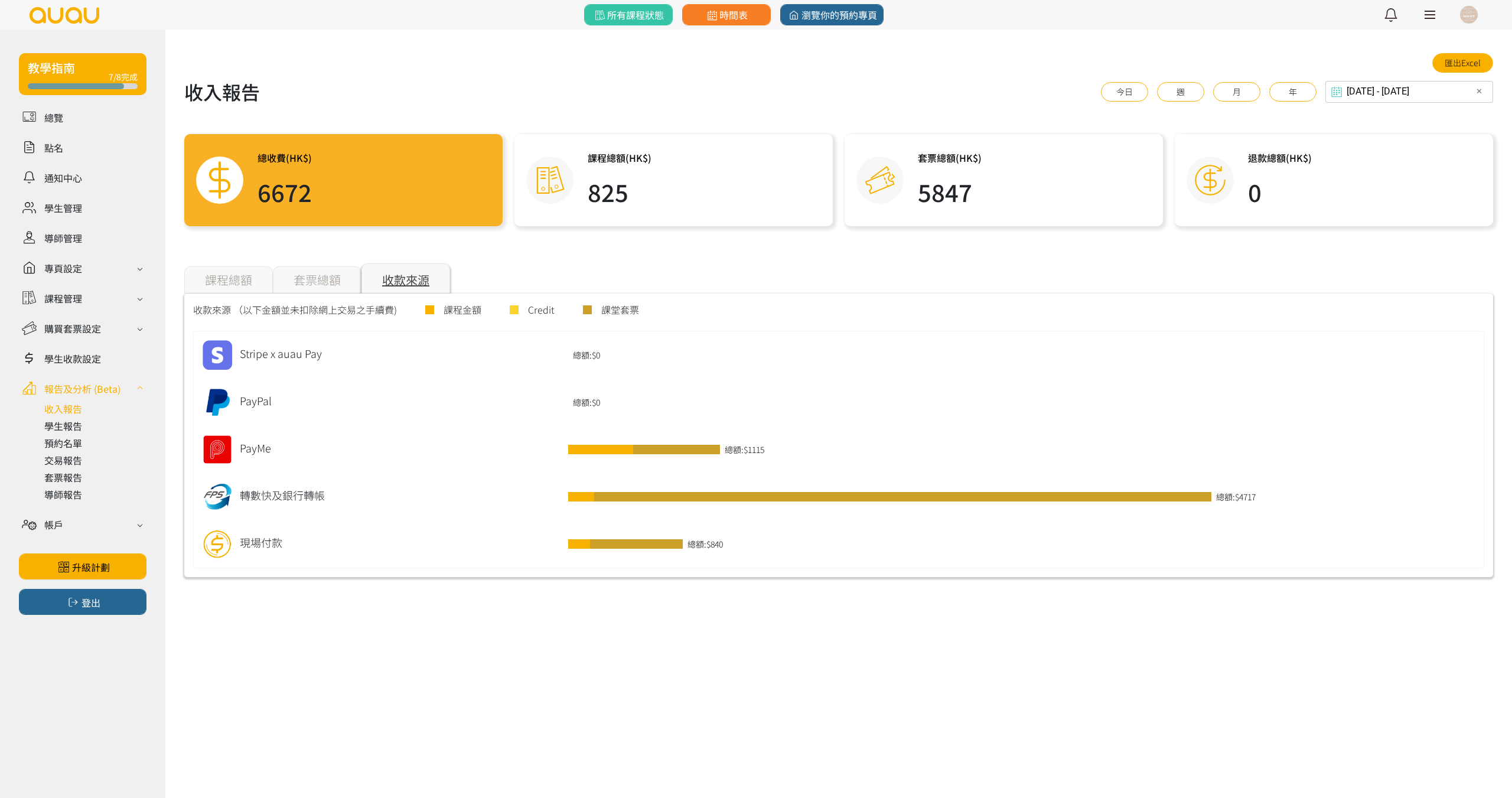
drag, startPoint x: 1057, startPoint y: 720, endPoint x: 1062, endPoint y: 715, distance: 7.1
click at [1057, 720] on div "教學指南 7/8完成 總覽 點名 通知中心 學生管理 導師管理 專頁設定 外觀與主題 基本資料 資格和認證 課程管理 課程 課程設定 課程組合 (Beta) …" at bounding box center [756, 399] width 1512 height 798
click at [79, 418] on link at bounding box center [95, 425] width 102 height 14
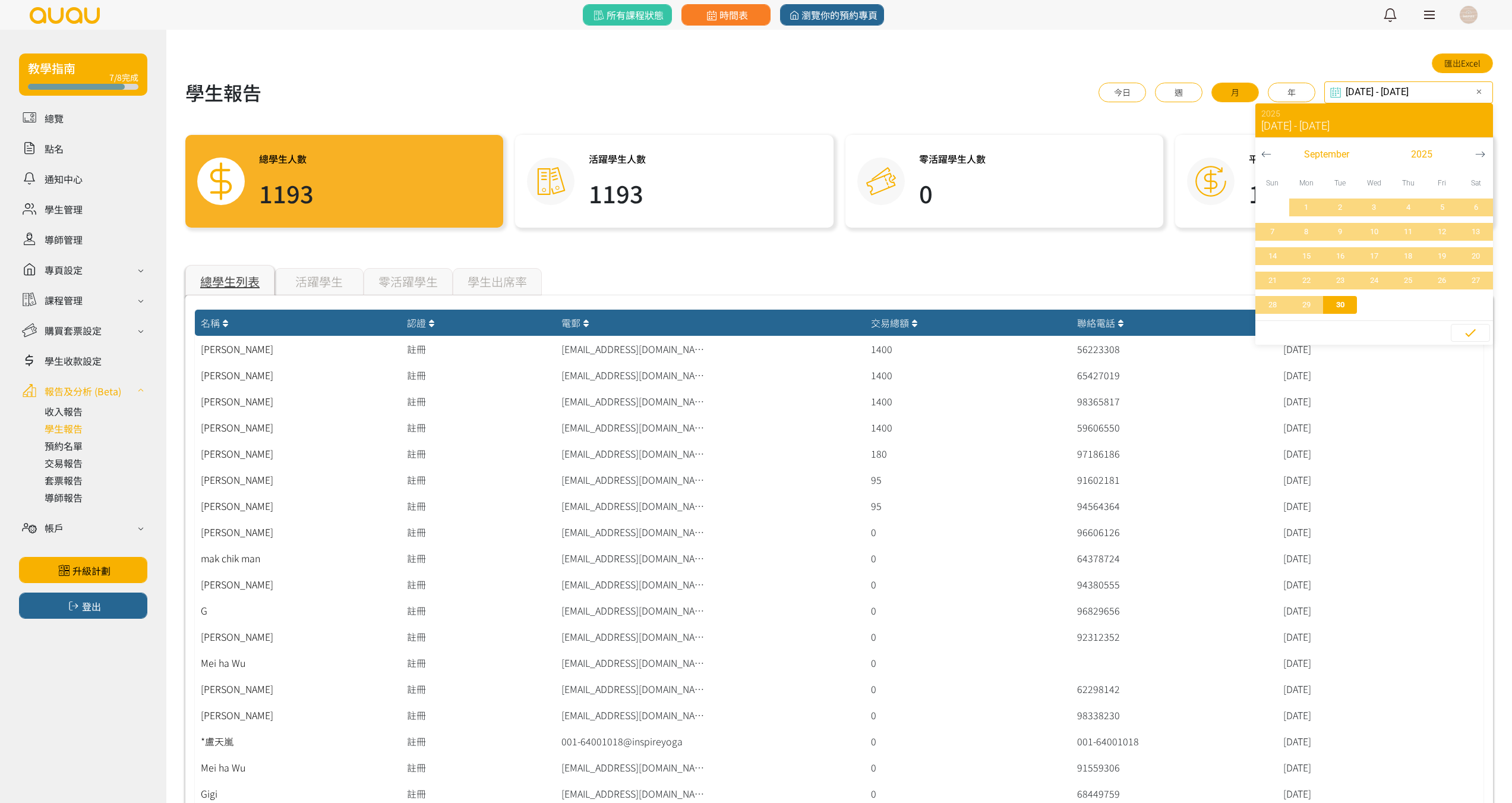
click at [1316, 89] on button "年" at bounding box center [1291, 92] width 47 height 19
click at [1314, 104] on div "2025 Aug 29, 2025 - Sep 30, 2025" at bounding box center [1375, 121] width 238 height 35
click at [1371, 100] on input "2024-09-30 - 2025-09-30" at bounding box center [1408, 92] width 168 height 22
click at [1319, 23] on div "所有課程狀態 時間表 瀏覽你的預約專頁 最新通知 瑜伽 | Slim Yoga 纖體瑜珈 即將開始，請按詳情點名 4小時前 詳情 舞蹈 | 兒童K-POP(7…" at bounding box center [756, 15] width 1512 height 30
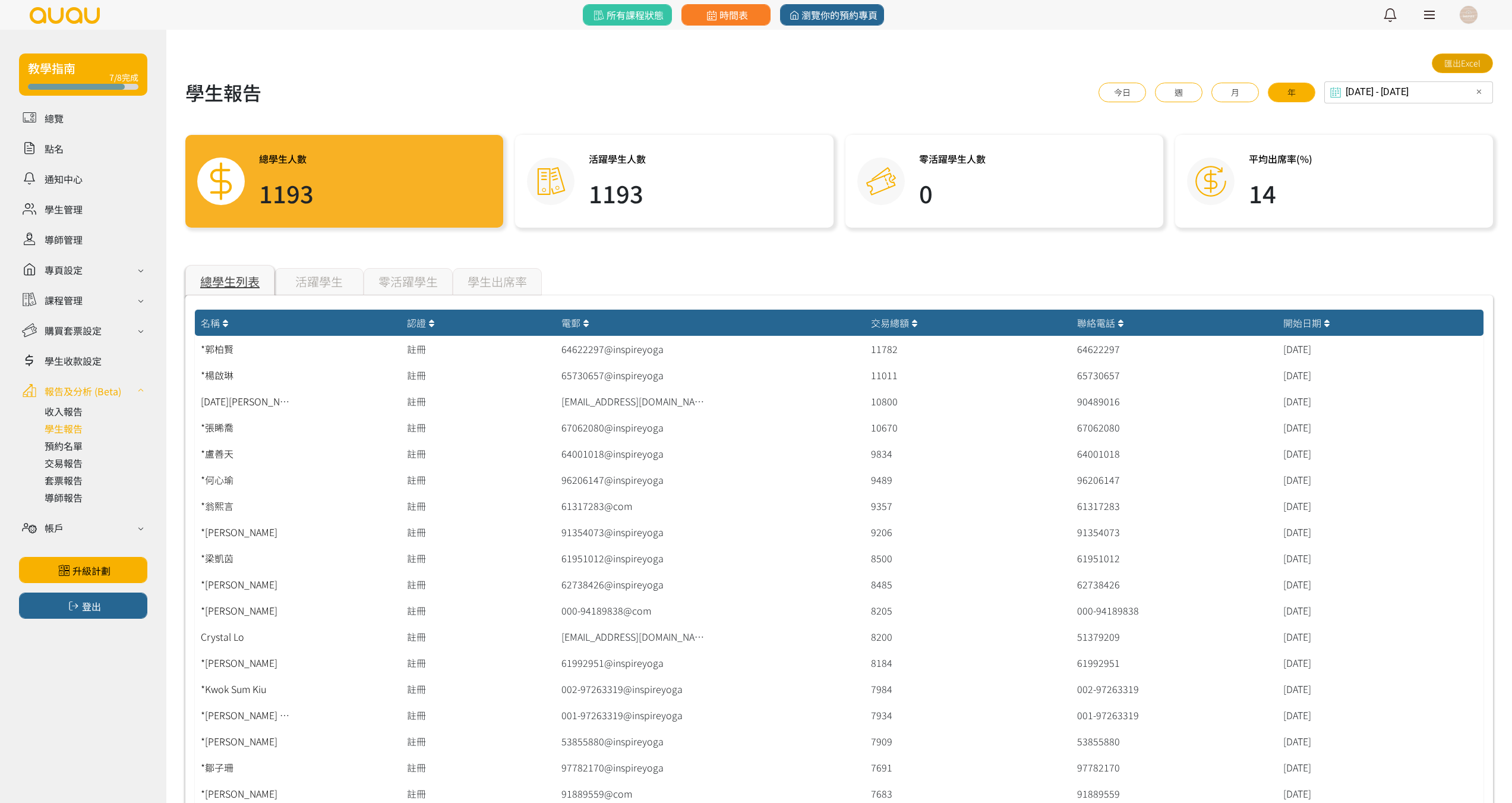
click at [1465, 64] on link "匯出Excel" at bounding box center [1462, 63] width 61 height 19
click at [1402, 94] on div "[DATE] - [DATE] Select date & time ✕ 2025 [DATE] - [DATE] [DATE] Sun Mon Tue We…" at bounding box center [1408, 92] width 168 height 22
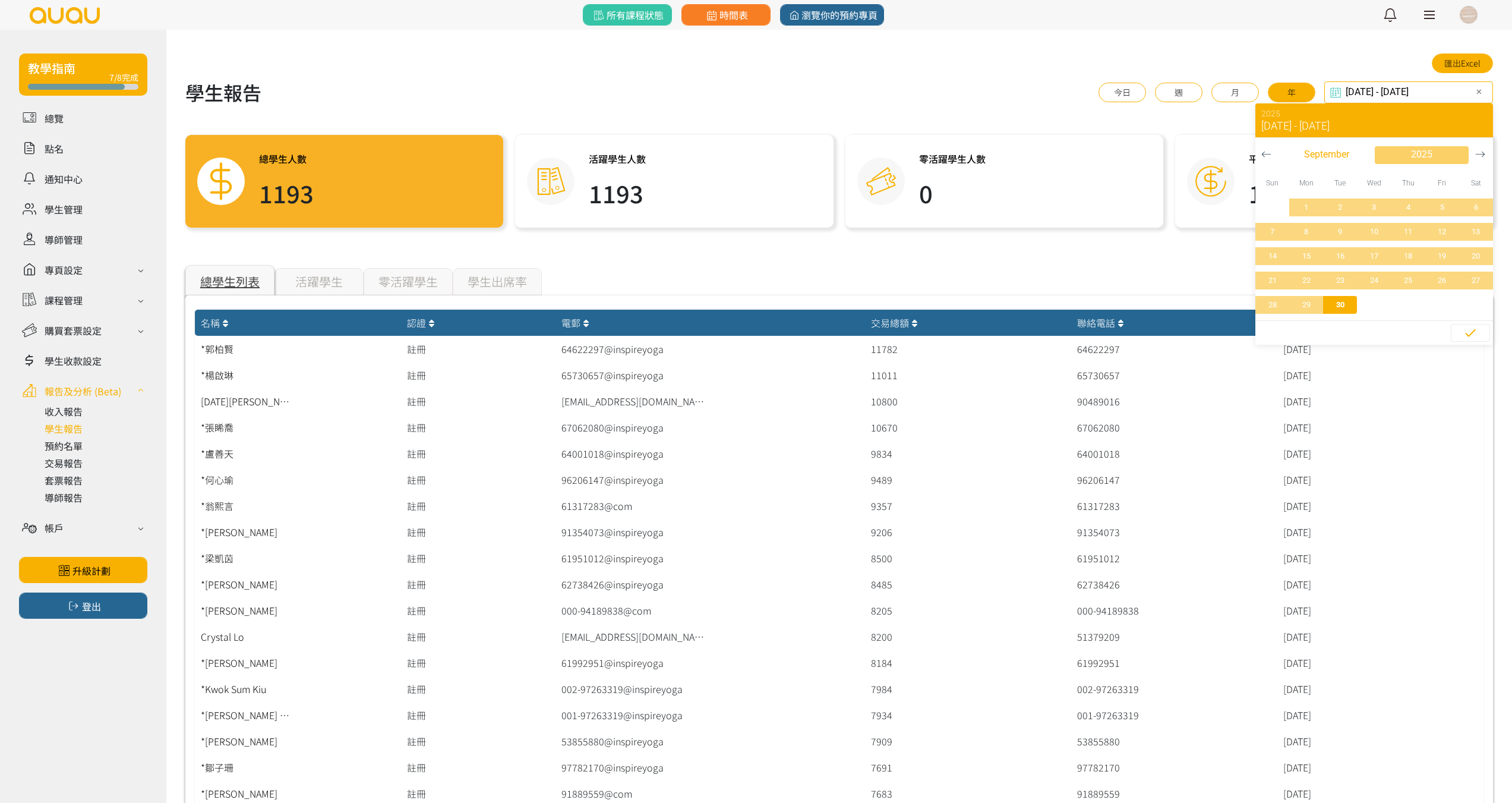
click at [1412, 150] on span "2025" at bounding box center [1422, 154] width 21 height 15
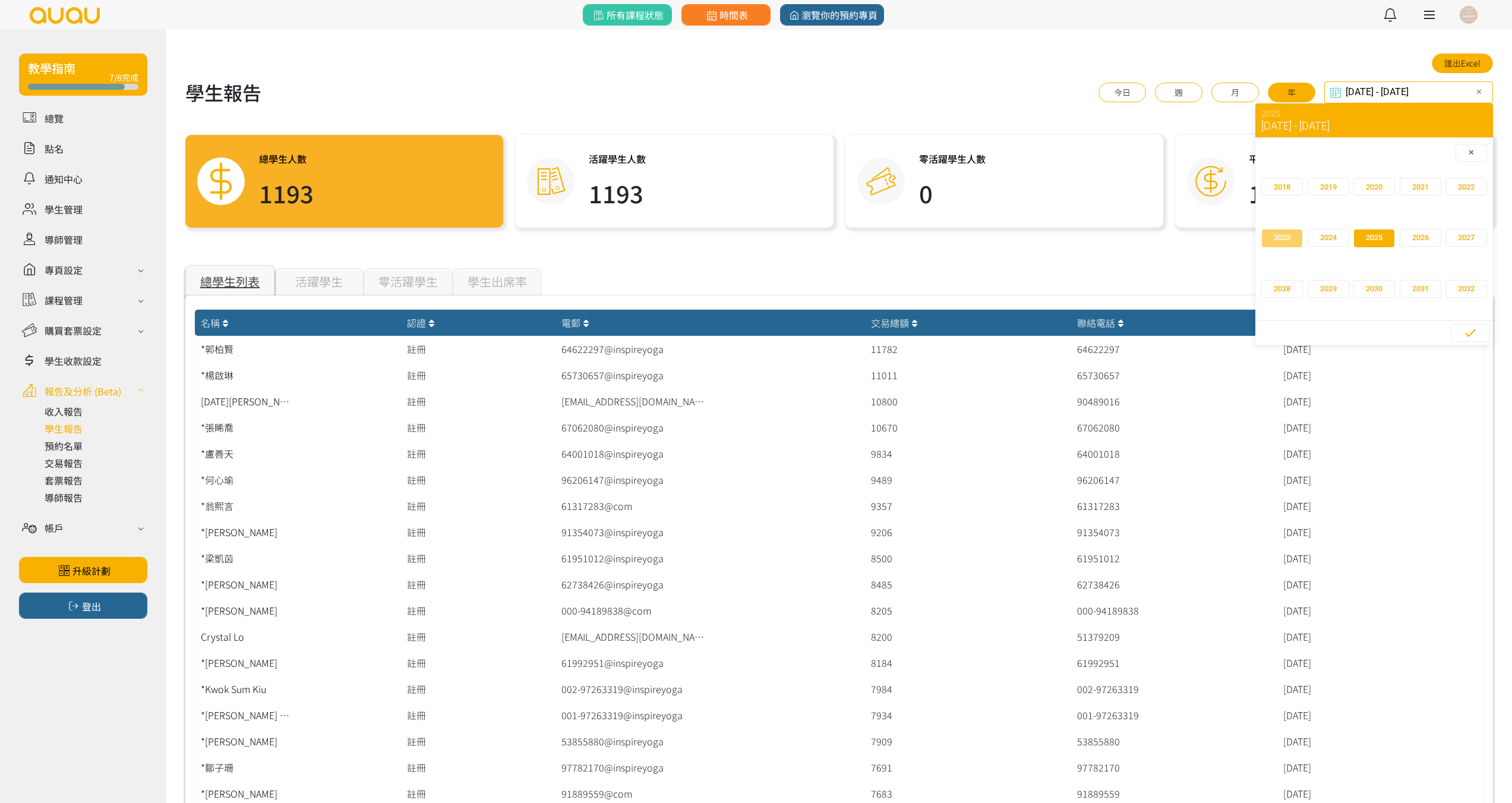
click at [1280, 241] on span "2023" at bounding box center [1282, 238] width 16 height 12
click at [1475, 307] on span "30" at bounding box center [1476, 305] width 27 height 12
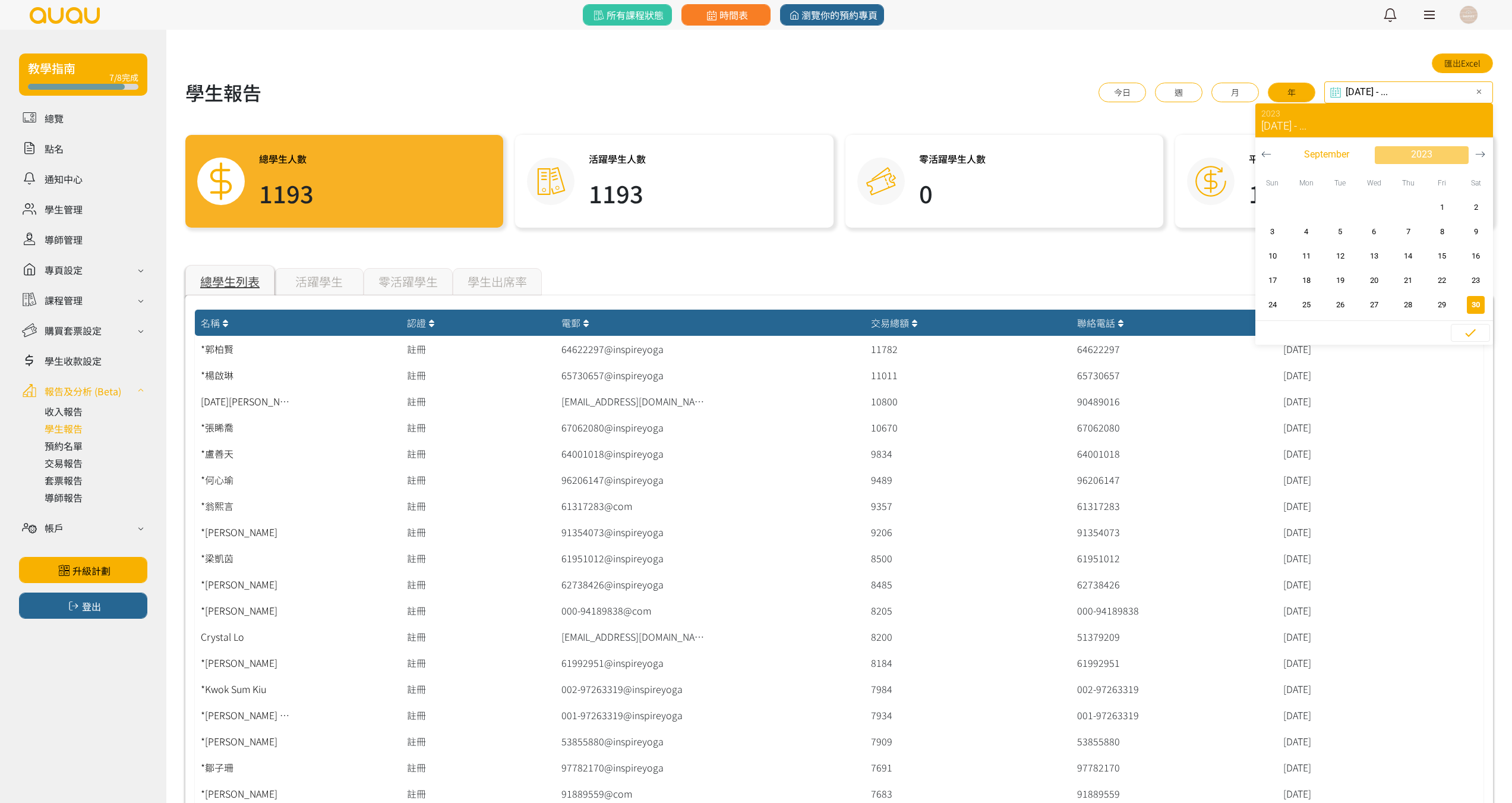
click at [1434, 155] on span "button" at bounding box center [1421, 155] width 94 height 17
click at [1419, 234] on span "2024" at bounding box center [1420, 238] width 16 height 12
click at [1304, 304] on span "30" at bounding box center [1306, 305] width 27 height 12
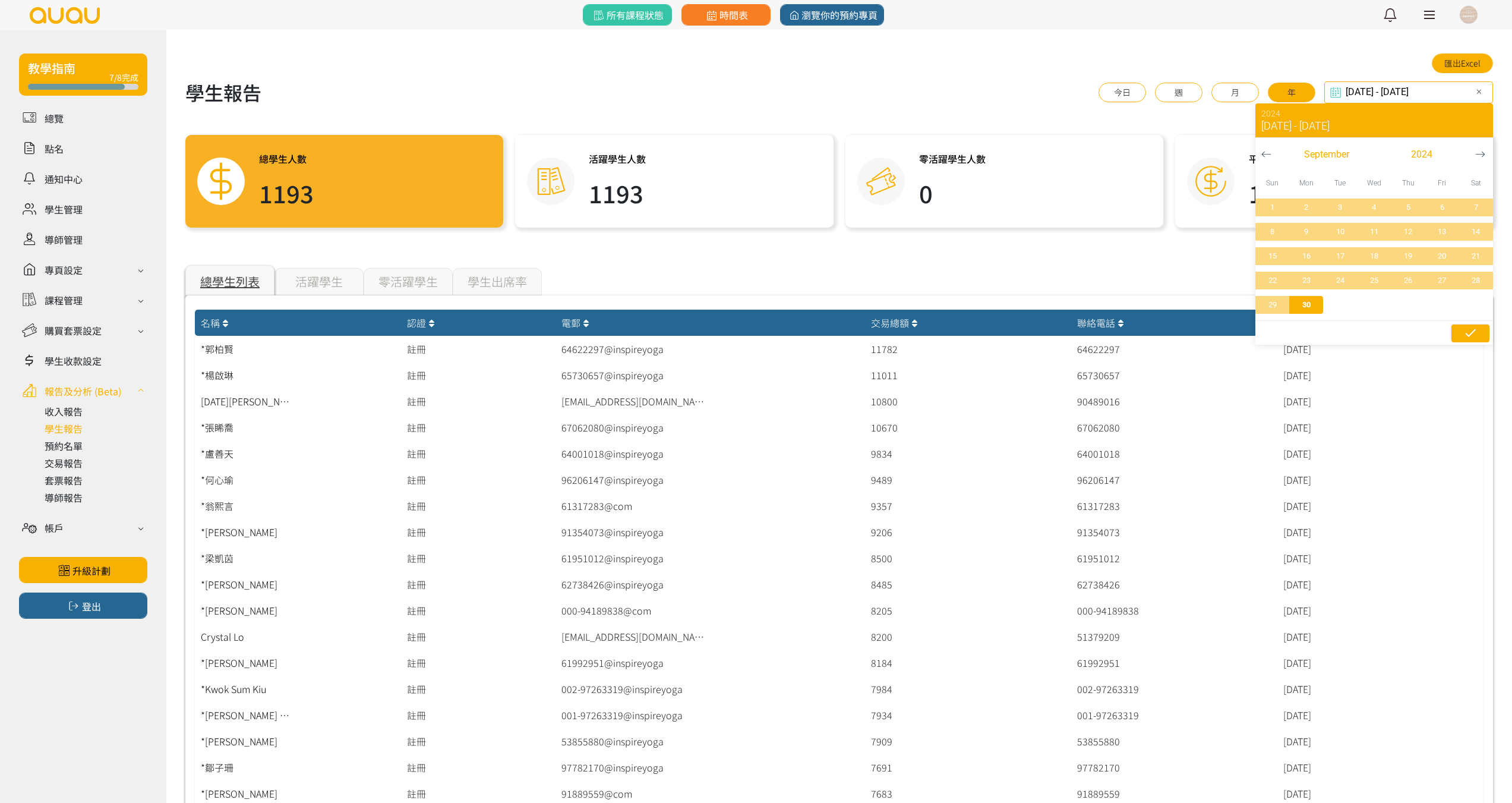
click at [1468, 332] on icon "button" at bounding box center [1470, 333] width 15 height 15
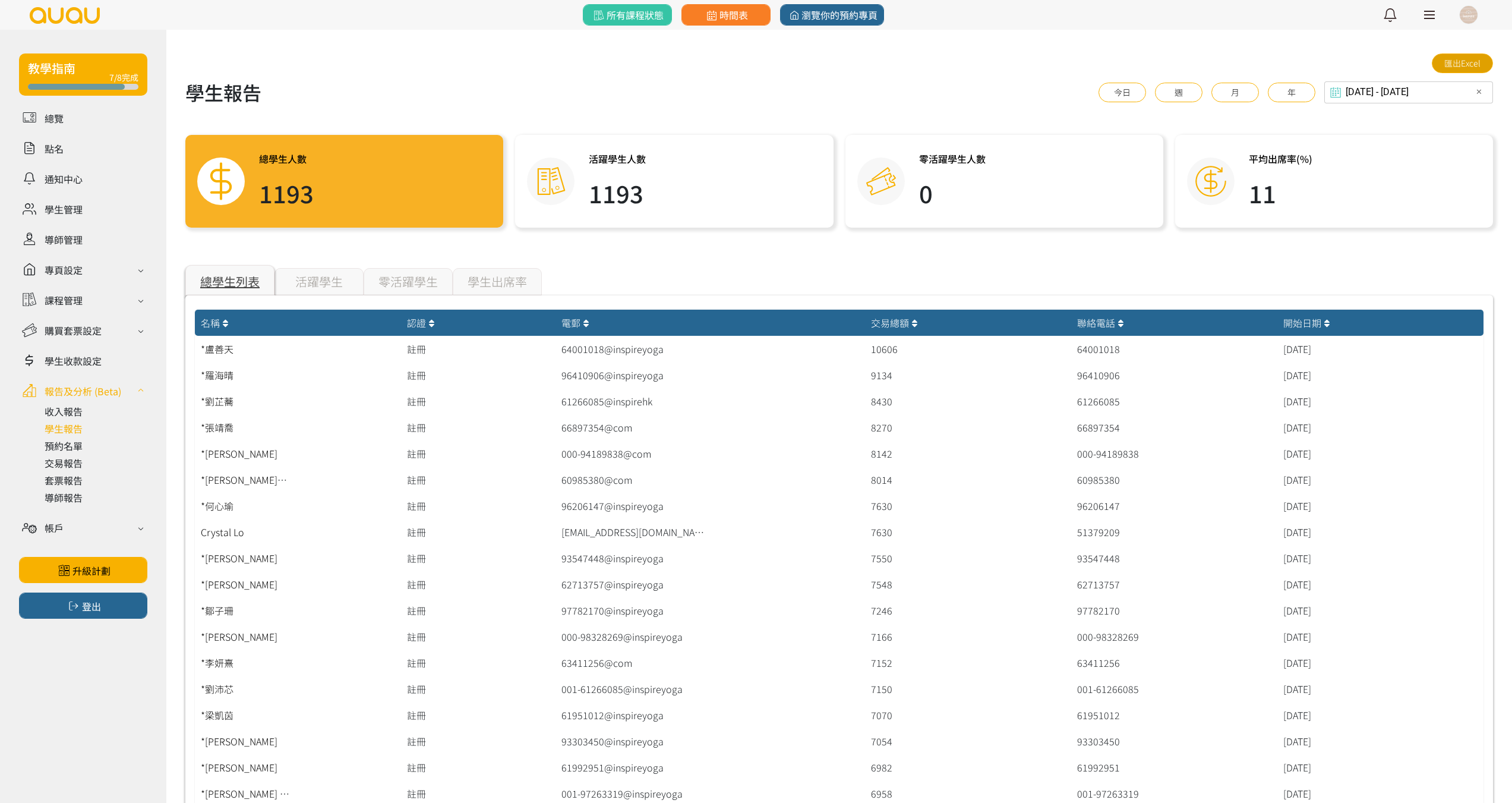
click at [1459, 66] on link "匯出Excel" at bounding box center [1462, 63] width 61 height 19
click at [1405, 97] on div "2023-09-30 - 2024-09-30 Select date & time ✕ 2024 Sep 30, 2023 - Sep 30, 2024 S…" at bounding box center [1408, 92] width 168 height 22
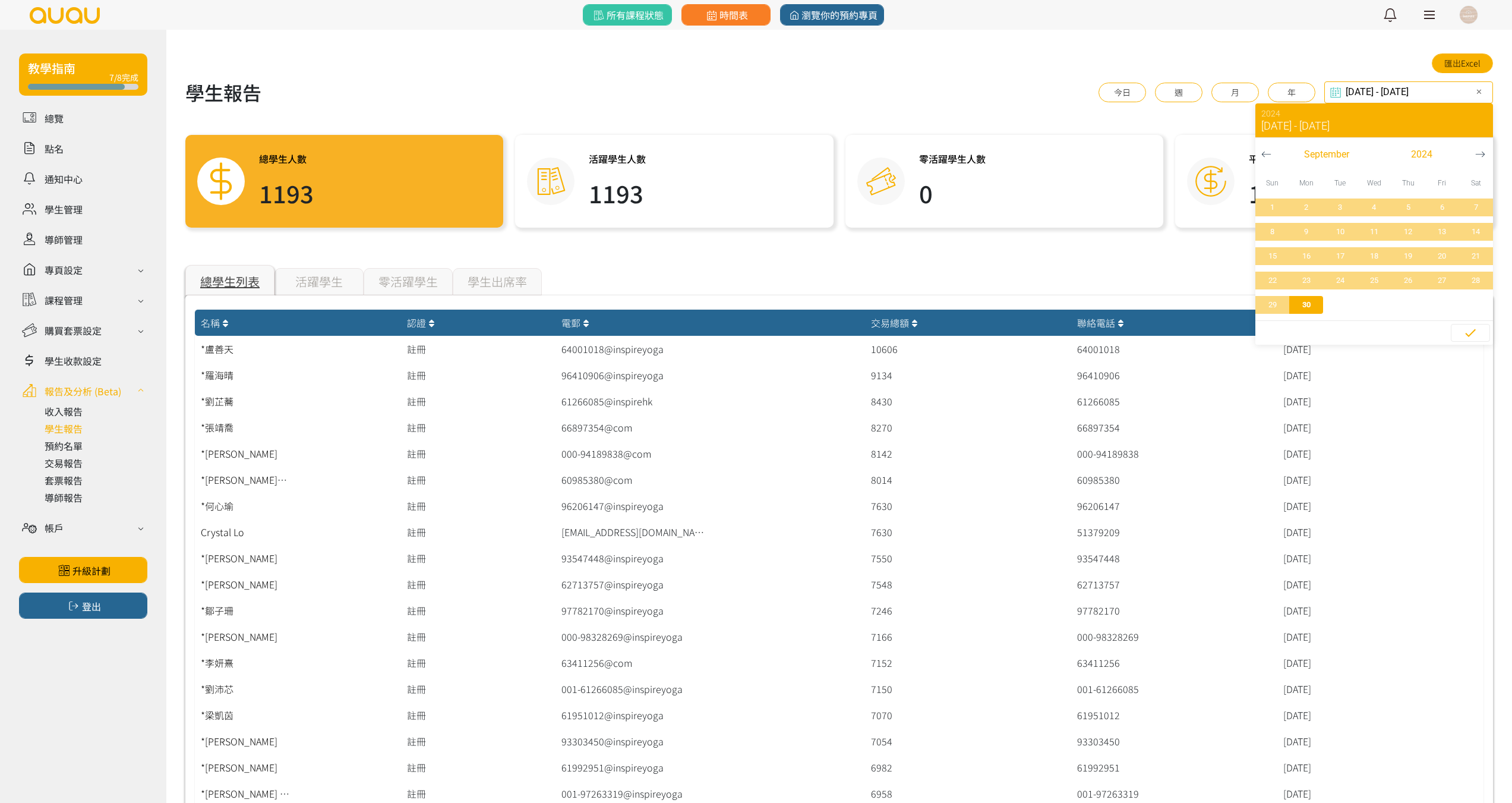
click at [1268, 153] on icon "button" at bounding box center [1266, 154] width 10 height 10
click at [1475, 155] on icon "button" at bounding box center [1480, 154] width 10 height 10
click at [1438, 153] on span "button" at bounding box center [1421, 155] width 94 height 17
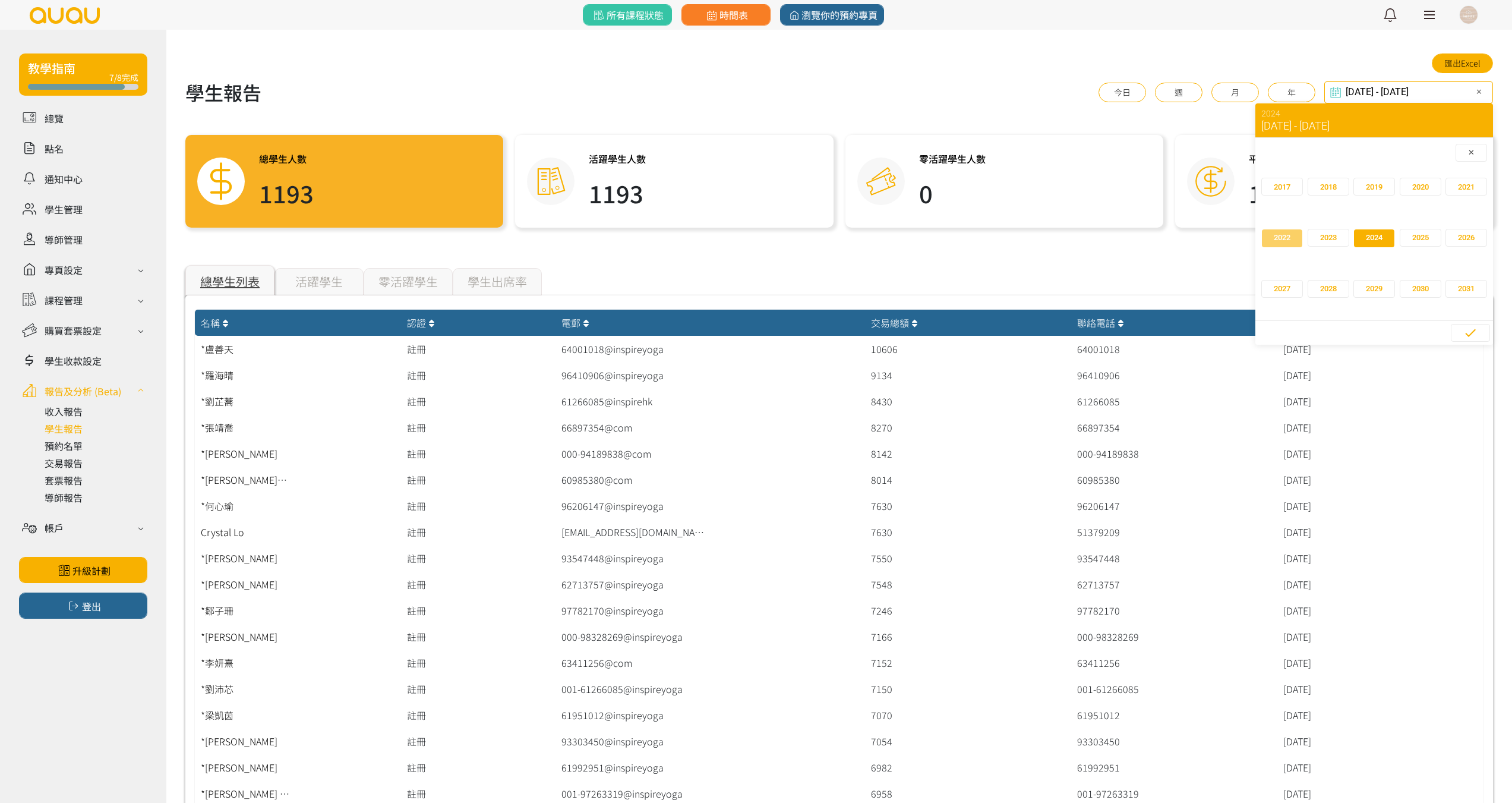
click at [1285, 239] on span "2022" at bounding box center [1282, 238] width 16 height 12
click at [1445, 304] on span "30" at bounding box center [1442, 305] width 27 height 12
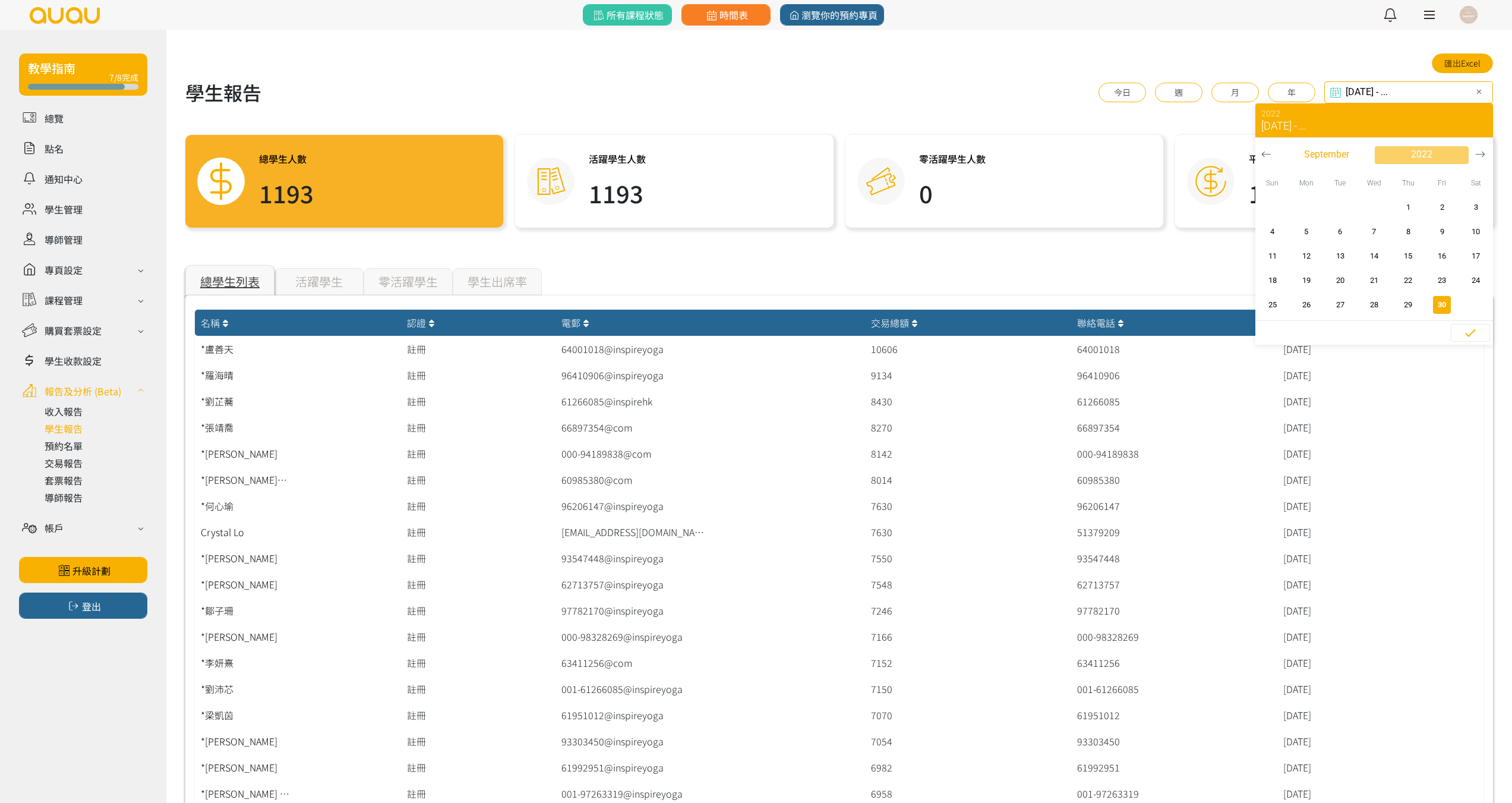
click at [1420, 145] on button "2022" at bounding box center [1422, 154] width 95 height 17
click at [1407, 239] on span "button" at bounding box center [1421, 238] width 41 height 17
click at [1476, 309] on span "30" at bounding box center [1476, 305] width 27 height 12
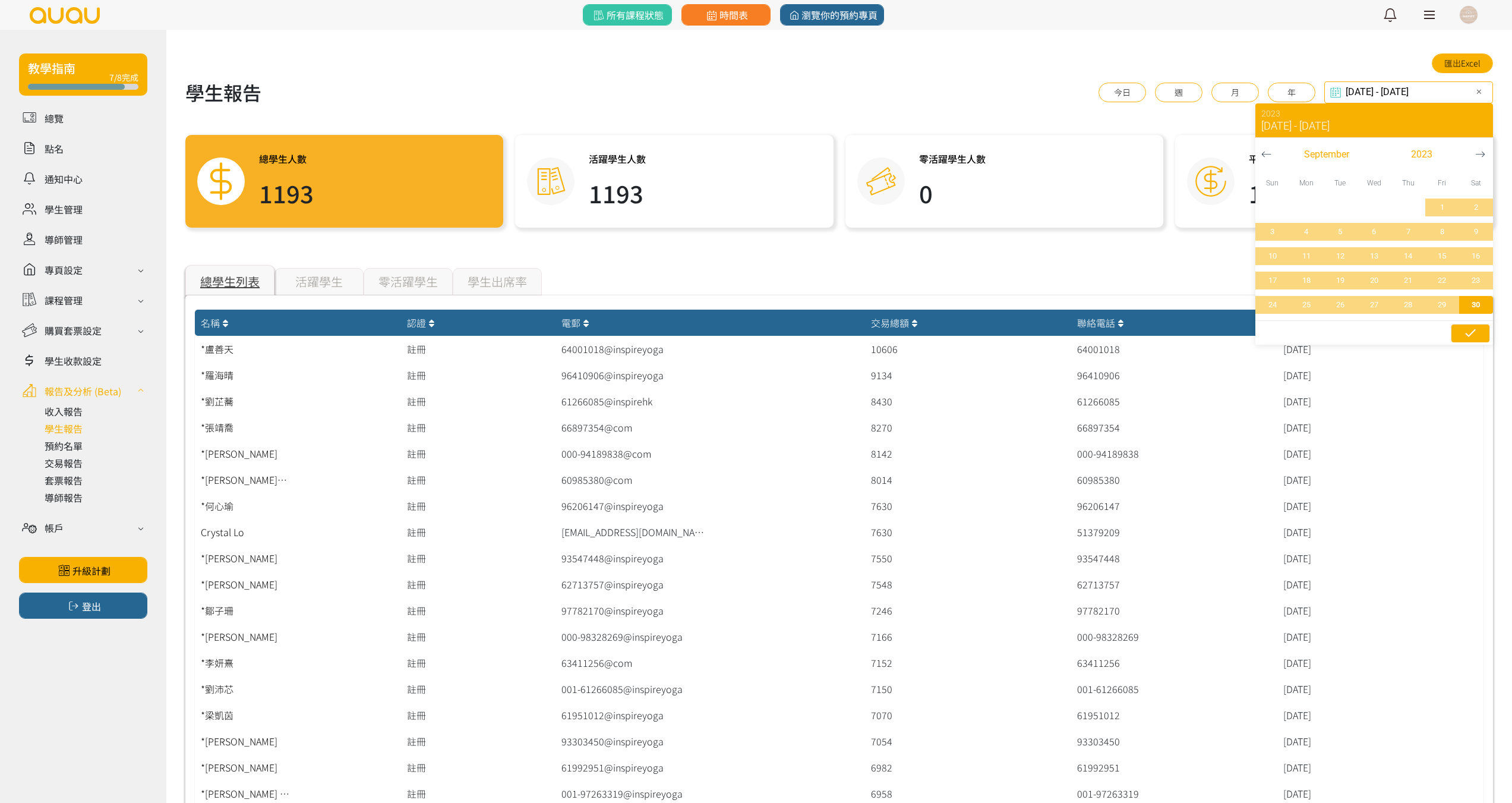
click at [1476, 335] on icon "button" at bounding box center [1470, 333] width 15 height 15
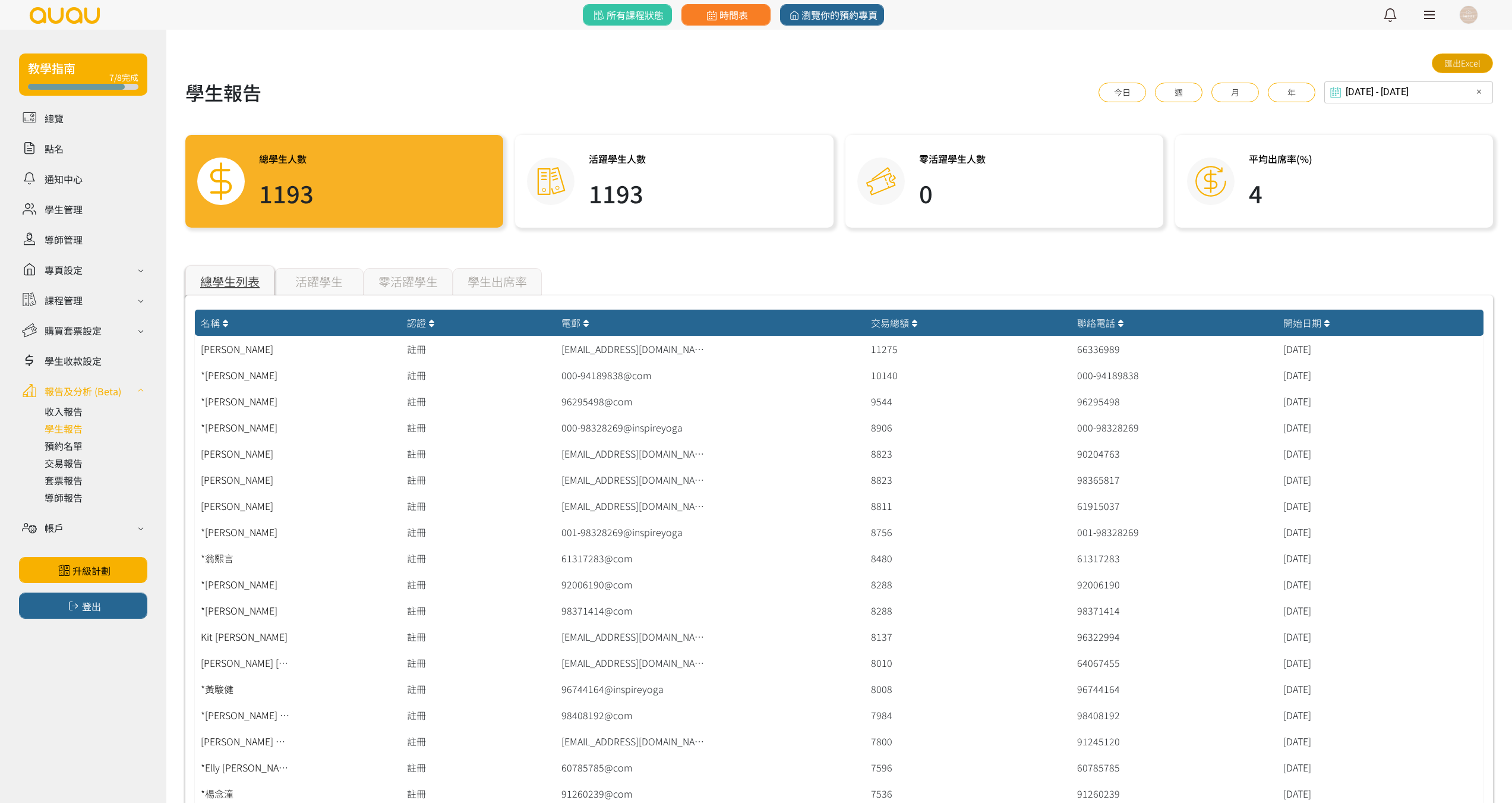
click at [1469, 64] on link "匯出Excel" at bounding box center [1462, 63] width 61 height 19
click at [1404, 95] on div "2022-09-30 - 2023-09-30 Select date & time ✕ 2023 Sep 30, 2022 - Sep 30, 2023 S…" at bounding box center [1408, 92] width 168 height 22
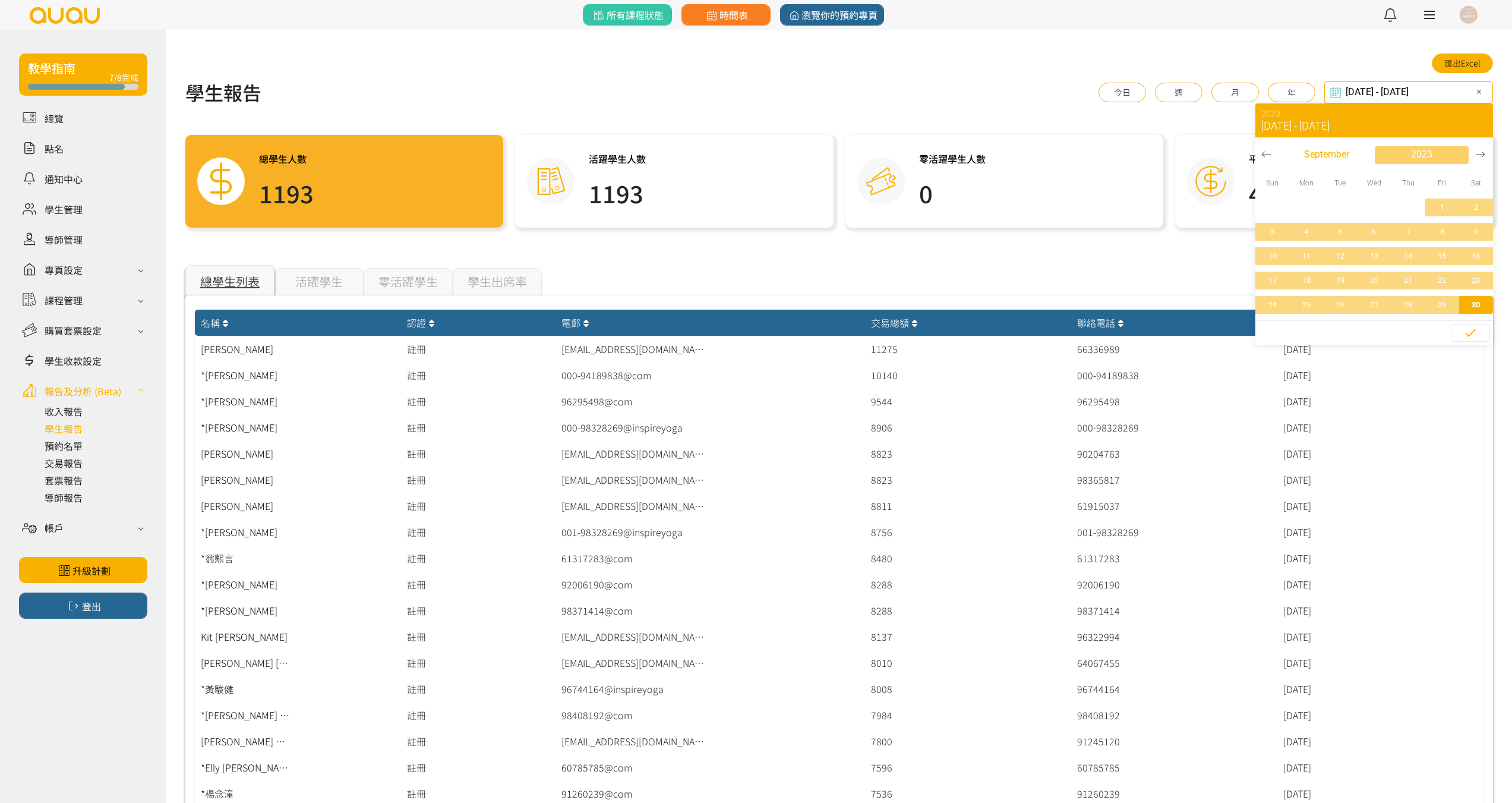
click at [1415, 152] on span "2023" at bounding box center [1422, 154] width 21 height 15
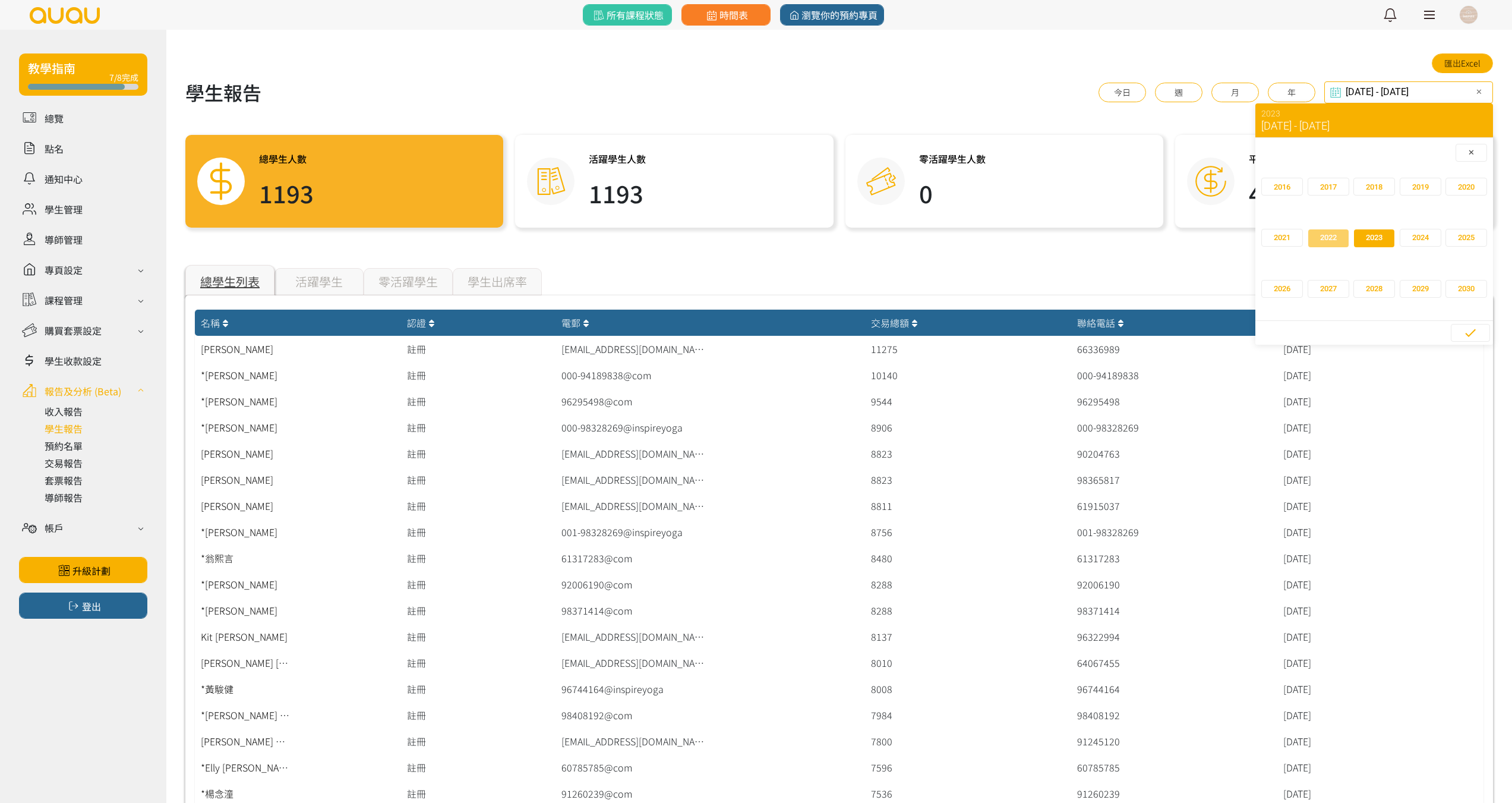
click at [1338, 238] on span "button" at bounding box center [1328, 238] width 41 height 17
click at [1431, 157] on span "2022" at bounding box center [1422, 154] width 21 height 15
click at [1322, 243] on span "2021" at bounding box center [1328, 238] width 16 height 12
click at [1402, 303] on span "30" at bounding box center [1408, 305] width 27 height 12
click at [1422, 152] on span "2021" at bounding box center [1422, 154] width 21 height 15
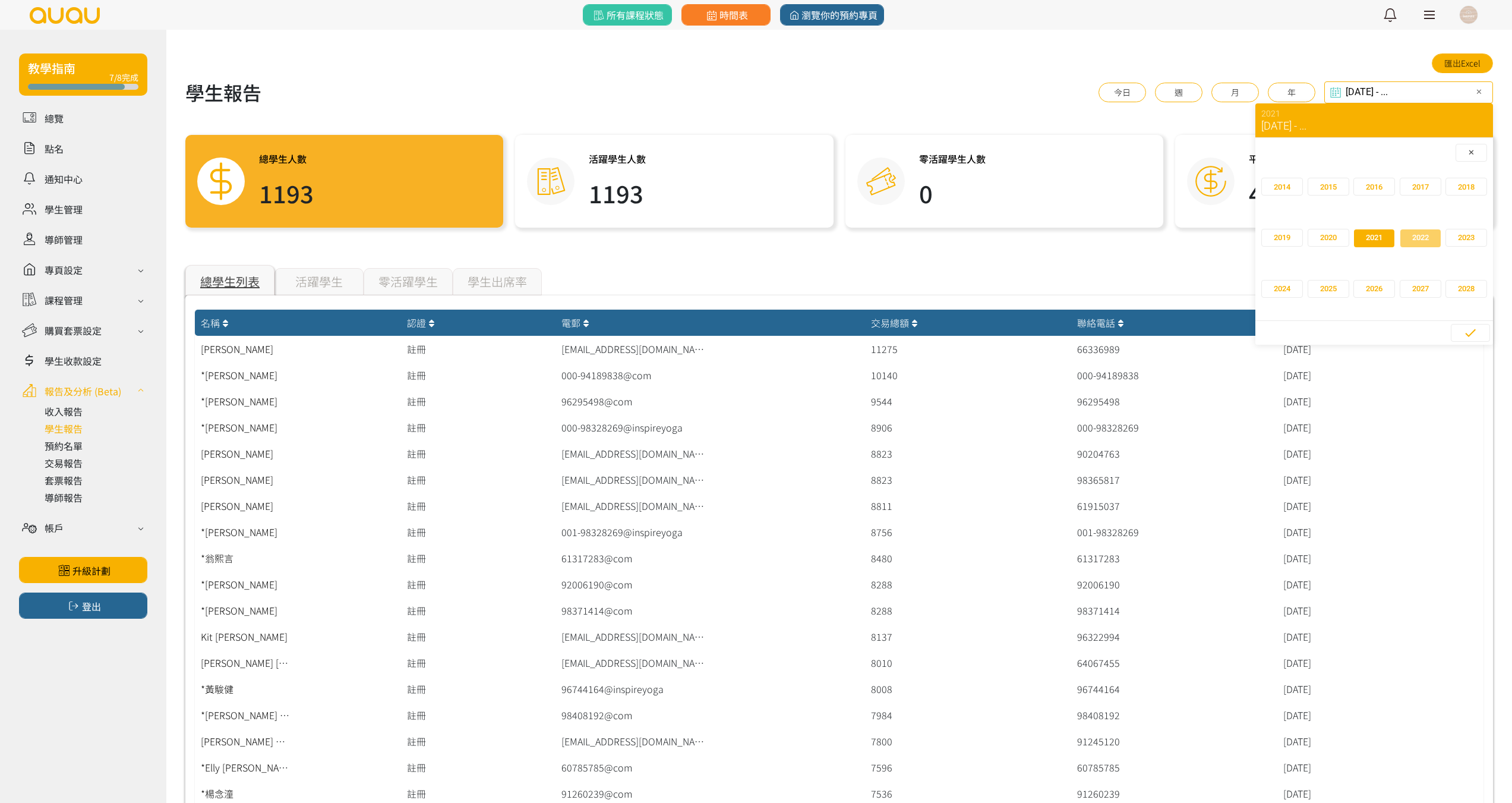
click at [1425, 237] on span "2022" at bounding box center [1420, 238] width 16 height 12
click at [1443, 304] on span "30" at bounding box center [1442, 305] width 27 height 12
type input "2021-09-30 - 2022-09-30"
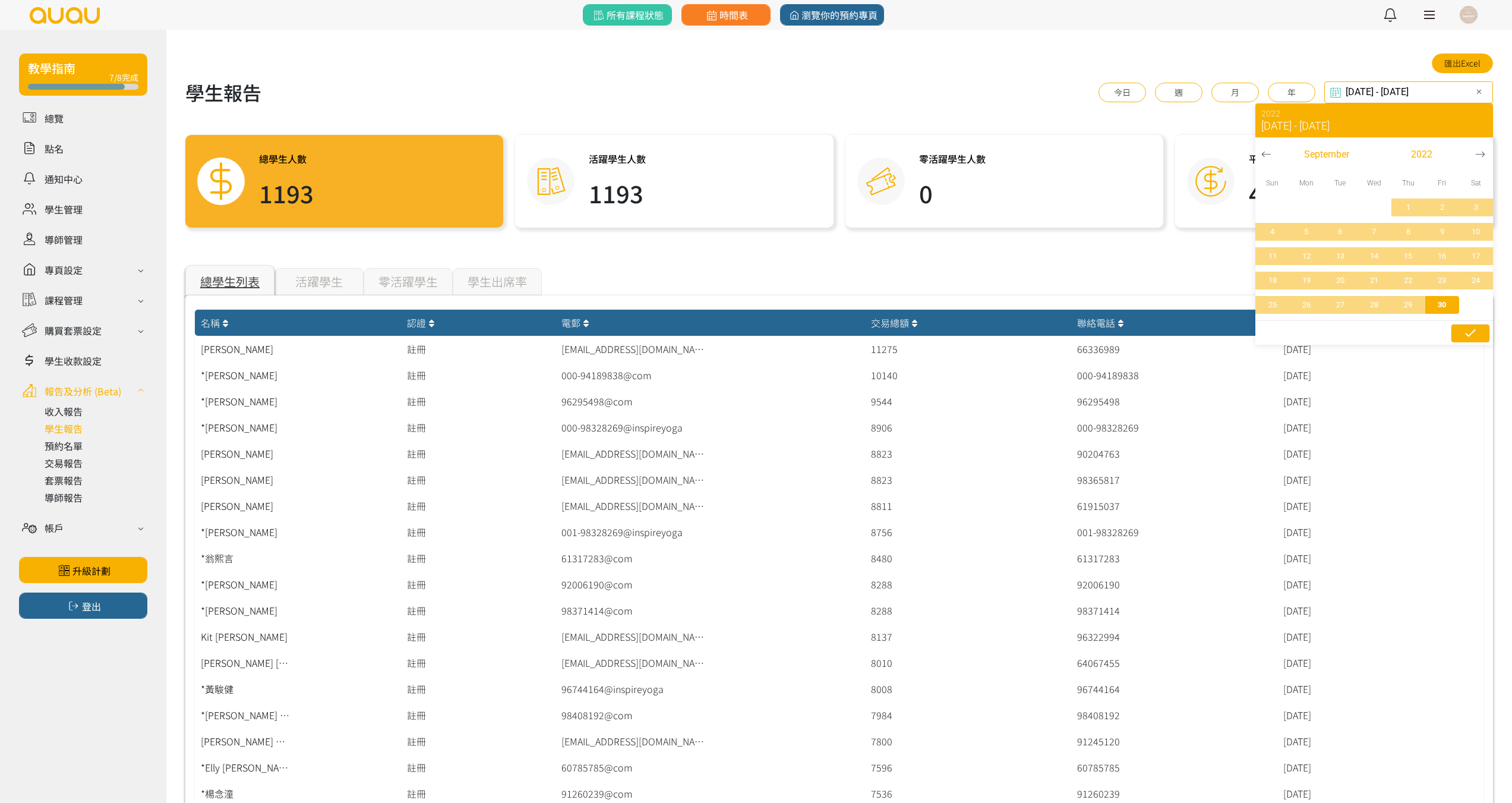
click at [1470, 332] on icon "button" at bounding box center [1470, 333] width 15 height 15
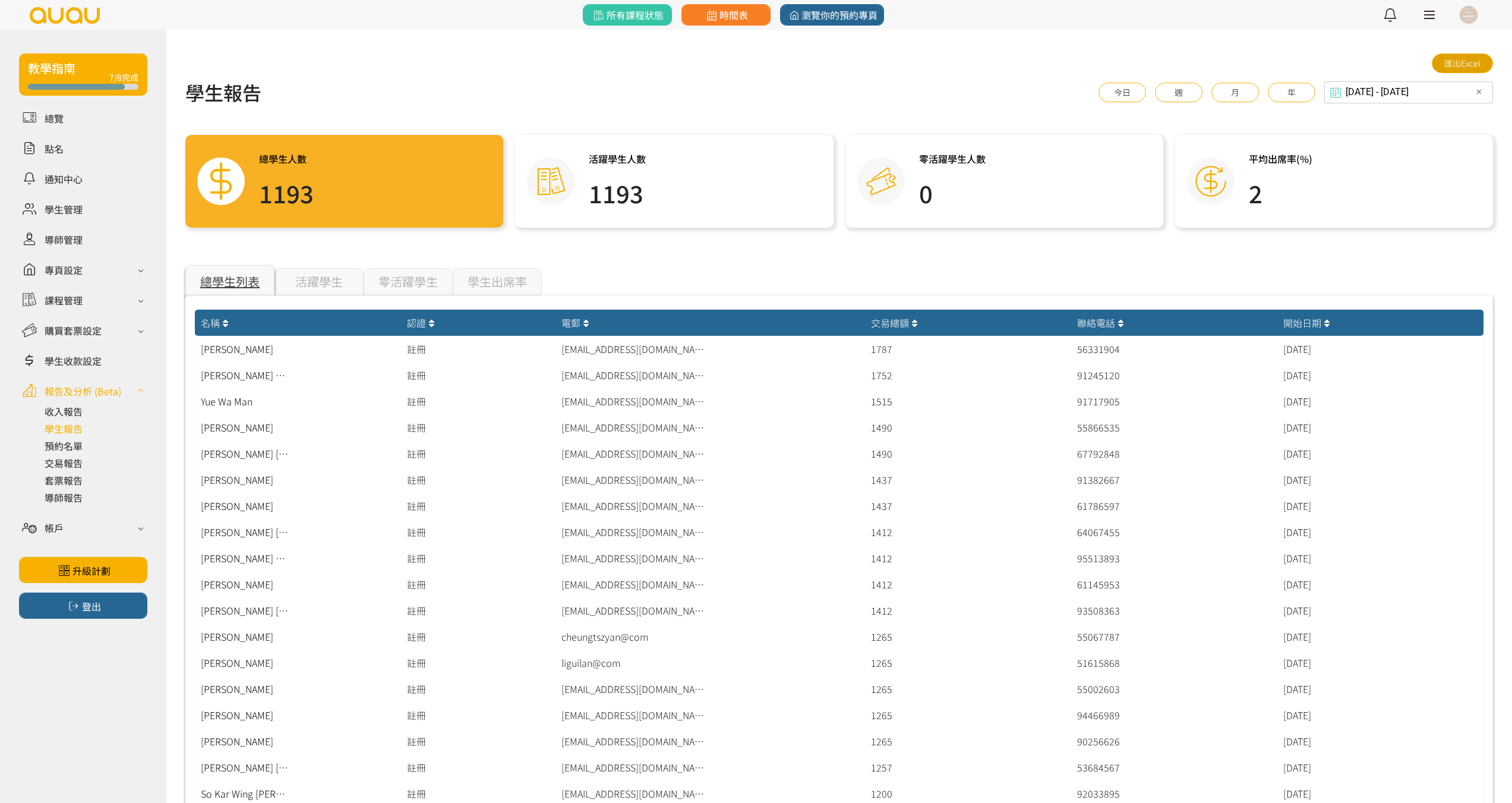
click at [1481, 59] on link "匯出Excel" at bounding box center [1462, 63] width 61 height 19
click at [509, 284] on div "學生出席率" at bounding box center [497, 282] width 89 height 27
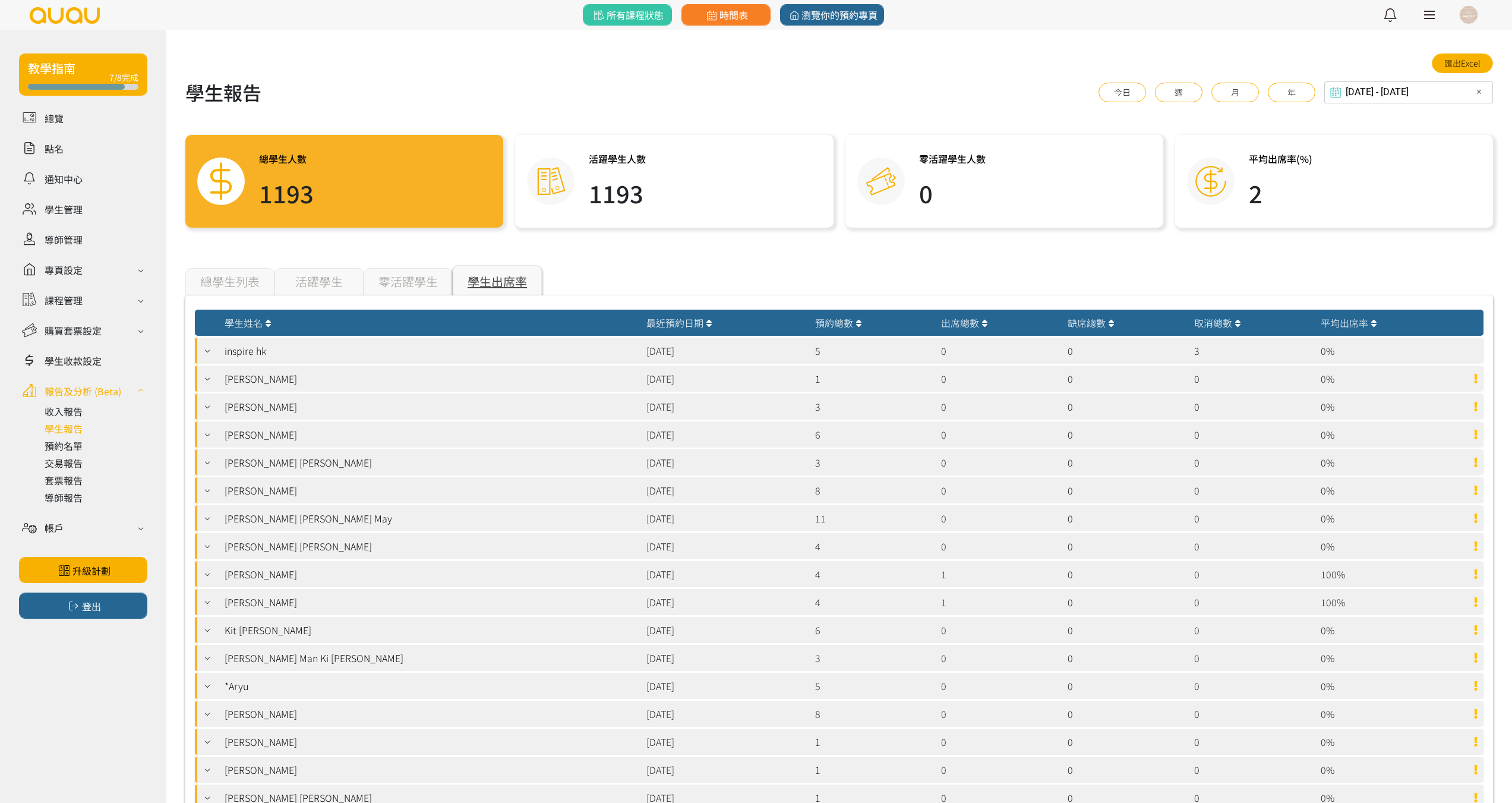
click at [447, 283] on div "零活躍學生" at bounding box center [408, 282] width 89 height 27
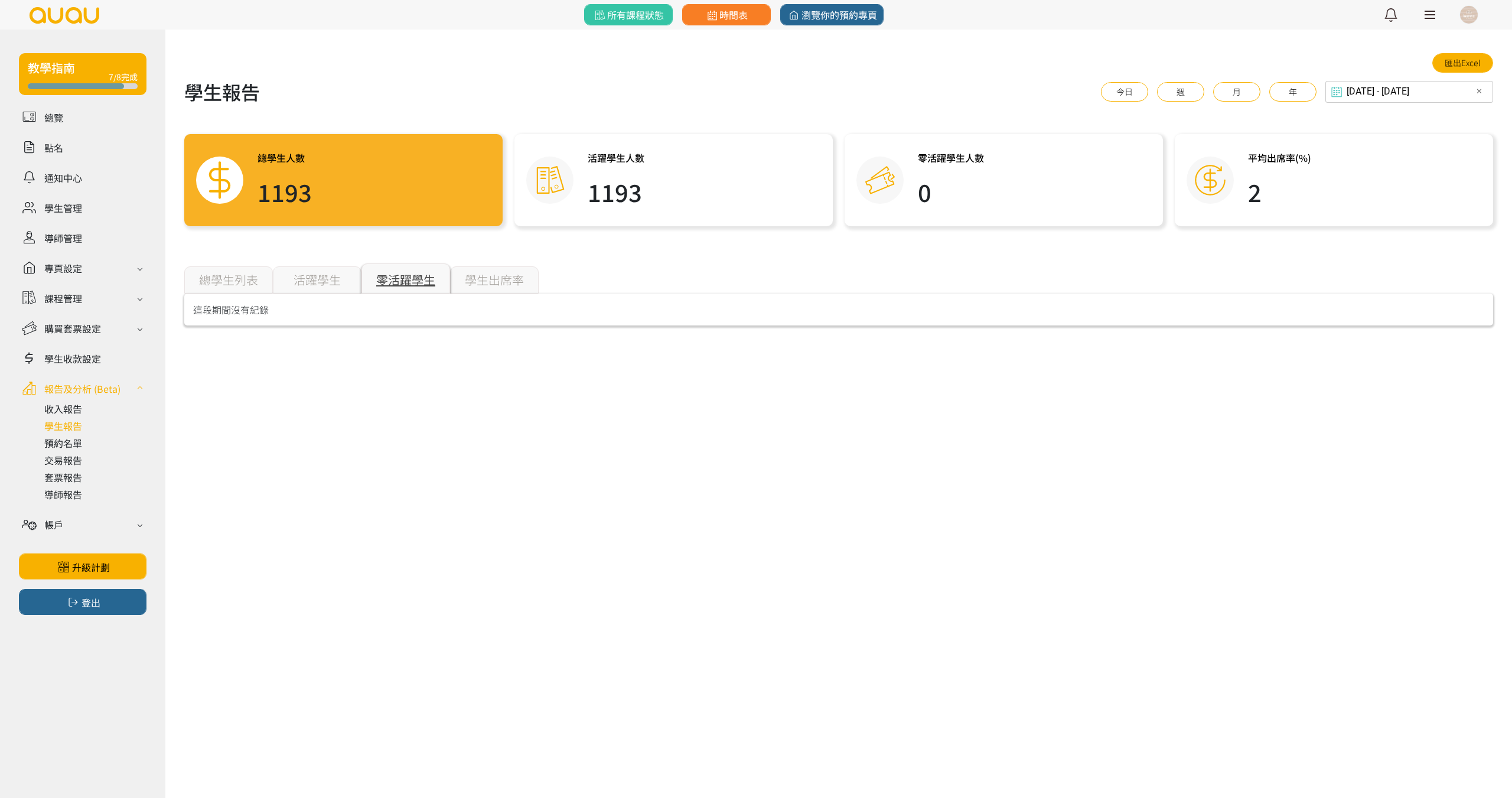
click at [281, 278] on div "活躍學生" at bounding box center [317, 280] width 88 height 27
click at [309, 279] on div "活躍學生" at bounding box center [317, 280] width 88 height 27
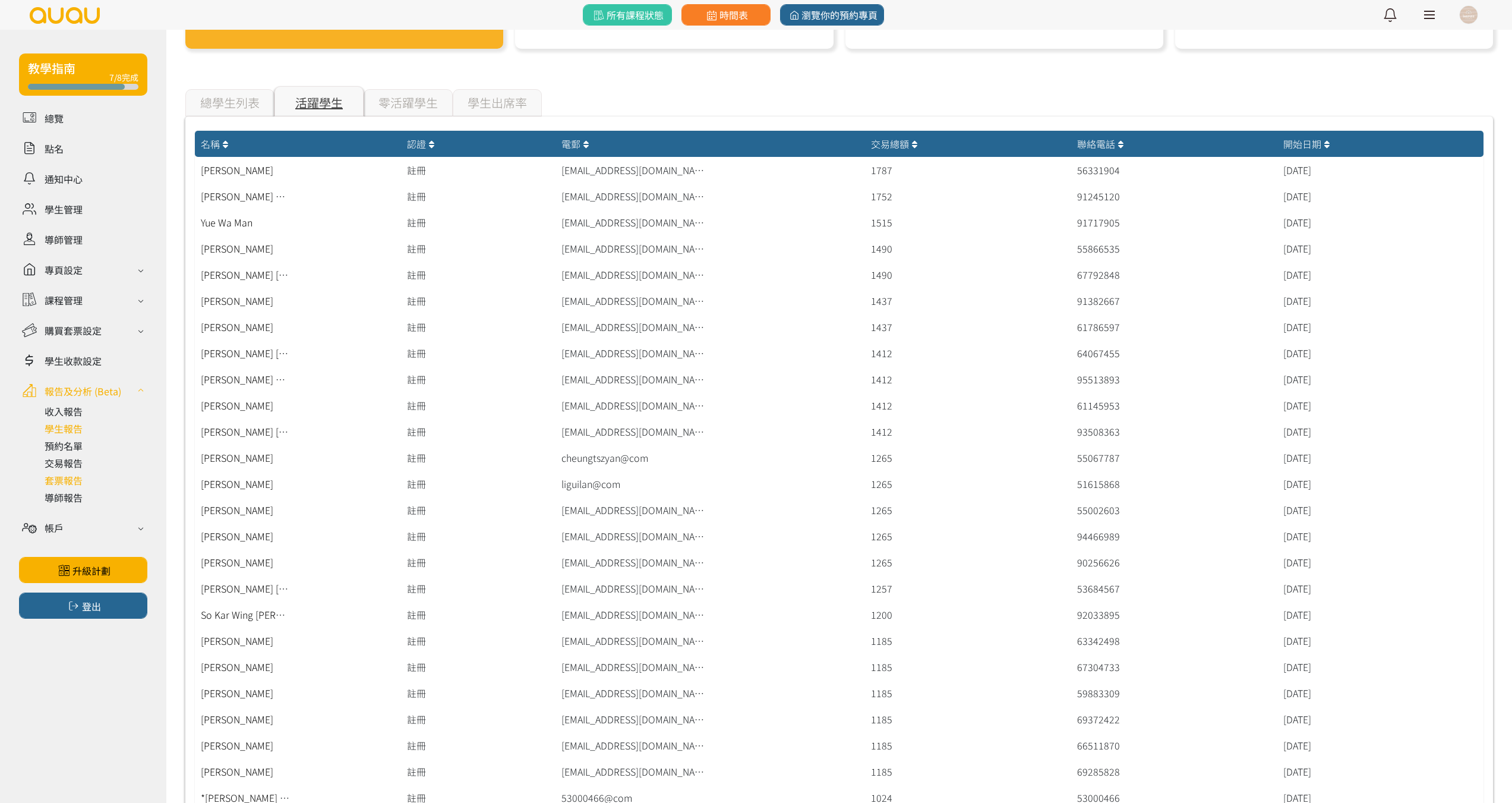
scroll to position [178, 0]
click at [77, 447] on link at bounding box center [96, 445] width 103 height 15
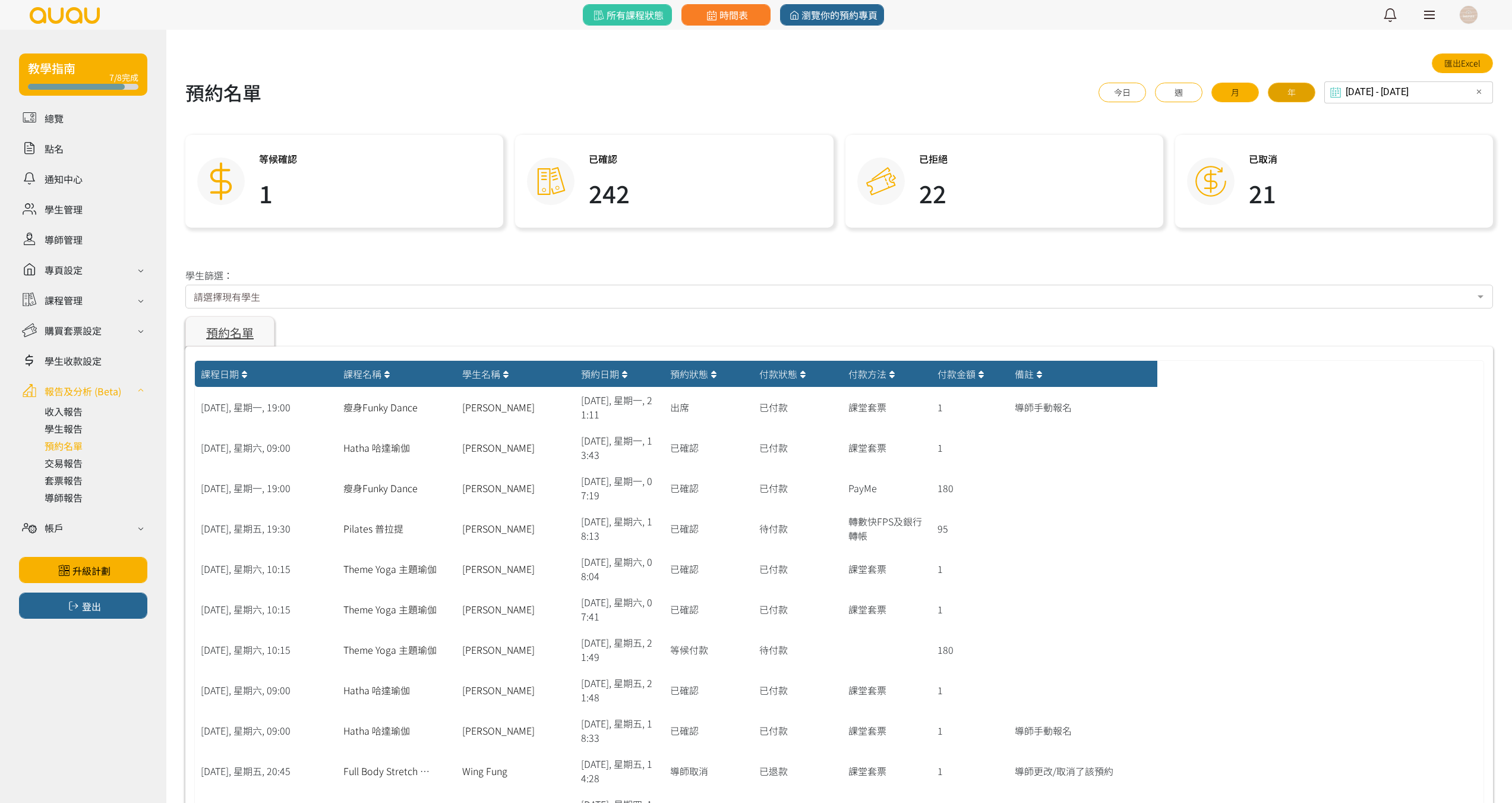
click at [1300, 95] on button "年" at bounding box center [1291, 92] width 47 height 19
type input "[DATE] - [DATE]"
click at [641, 301] on div "請選擇現有學生" at bounding box center [840, 296] width 1308 height 24
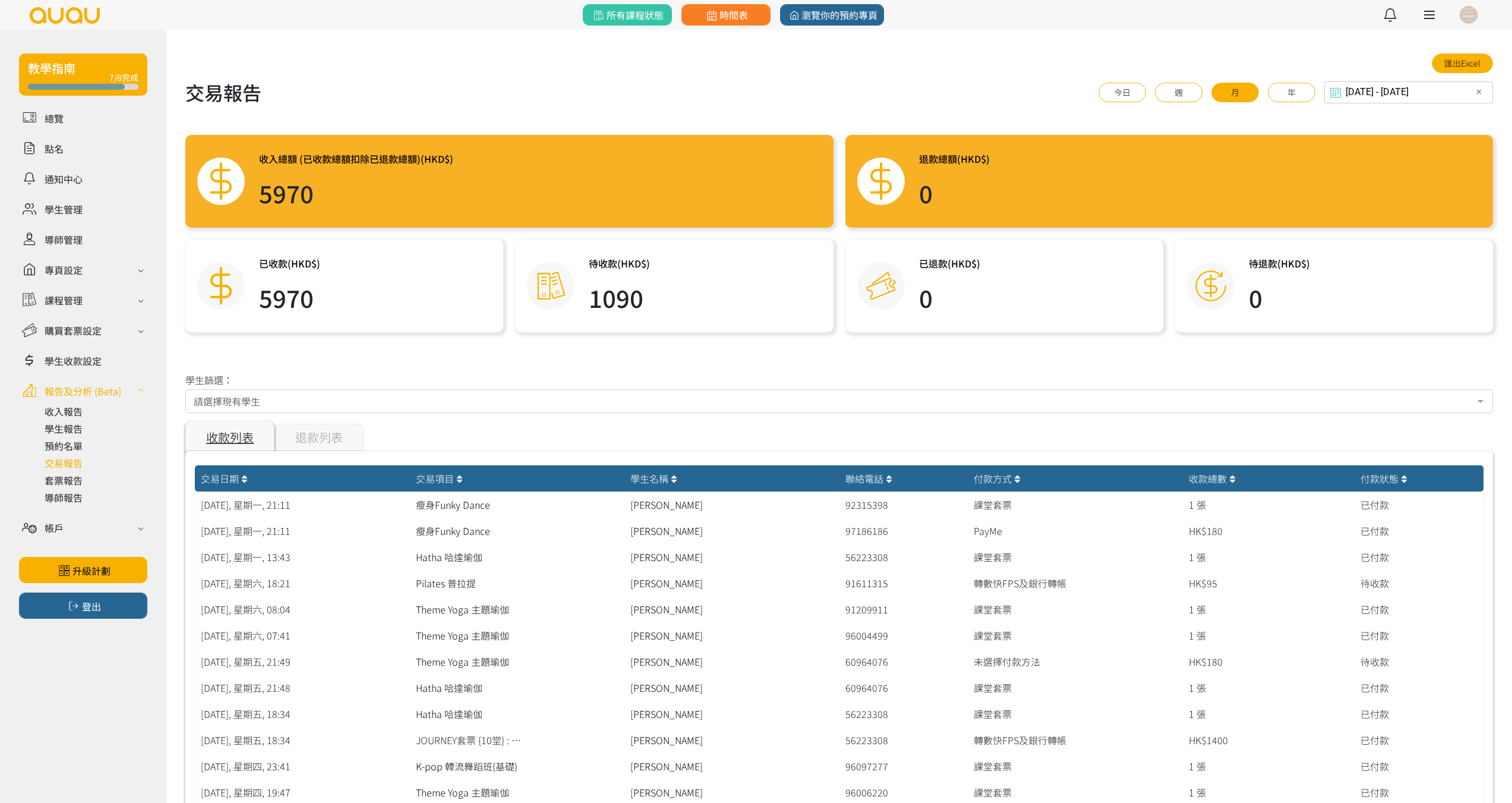
click at [327, 439] on div "退款列表" at bounding box center [319, 437] width 89 height 27
click at [234, 437] on div "收款列表" at bounding box center [230, 437] width 89 height 27
click at [1315, 97] on button "年" at bounding box center [1291, 92] width 47 height 19
type input "[DATE] - [DATE]"
click at [1458, 59] on link "匯出Excel" at bounding box center [1462, 63] width 61 height 19
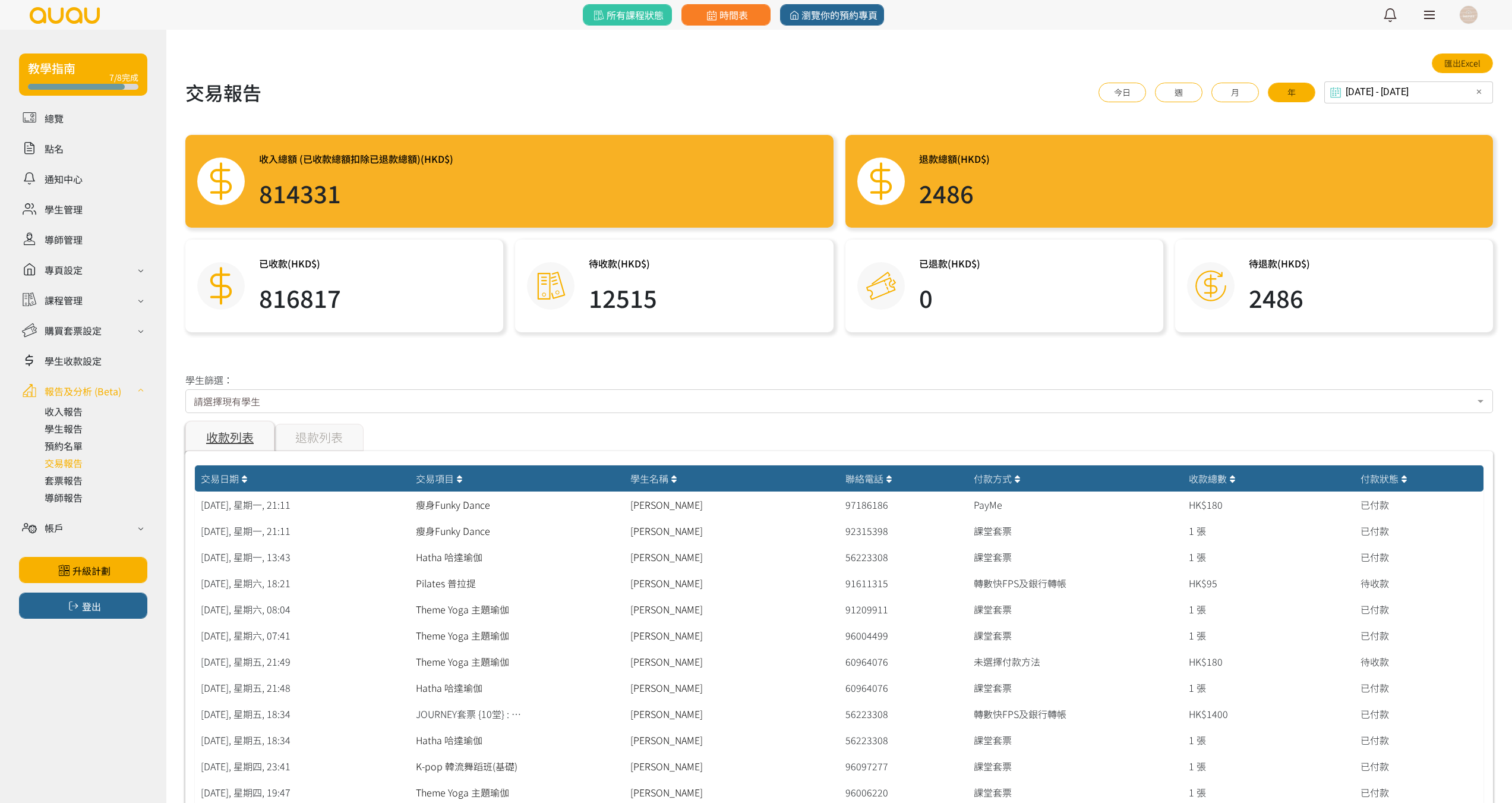
drag, startPoint x: 1031, startPoint y: 76, endPoint x: 1464, endPoint y: 75, distance: 433.0
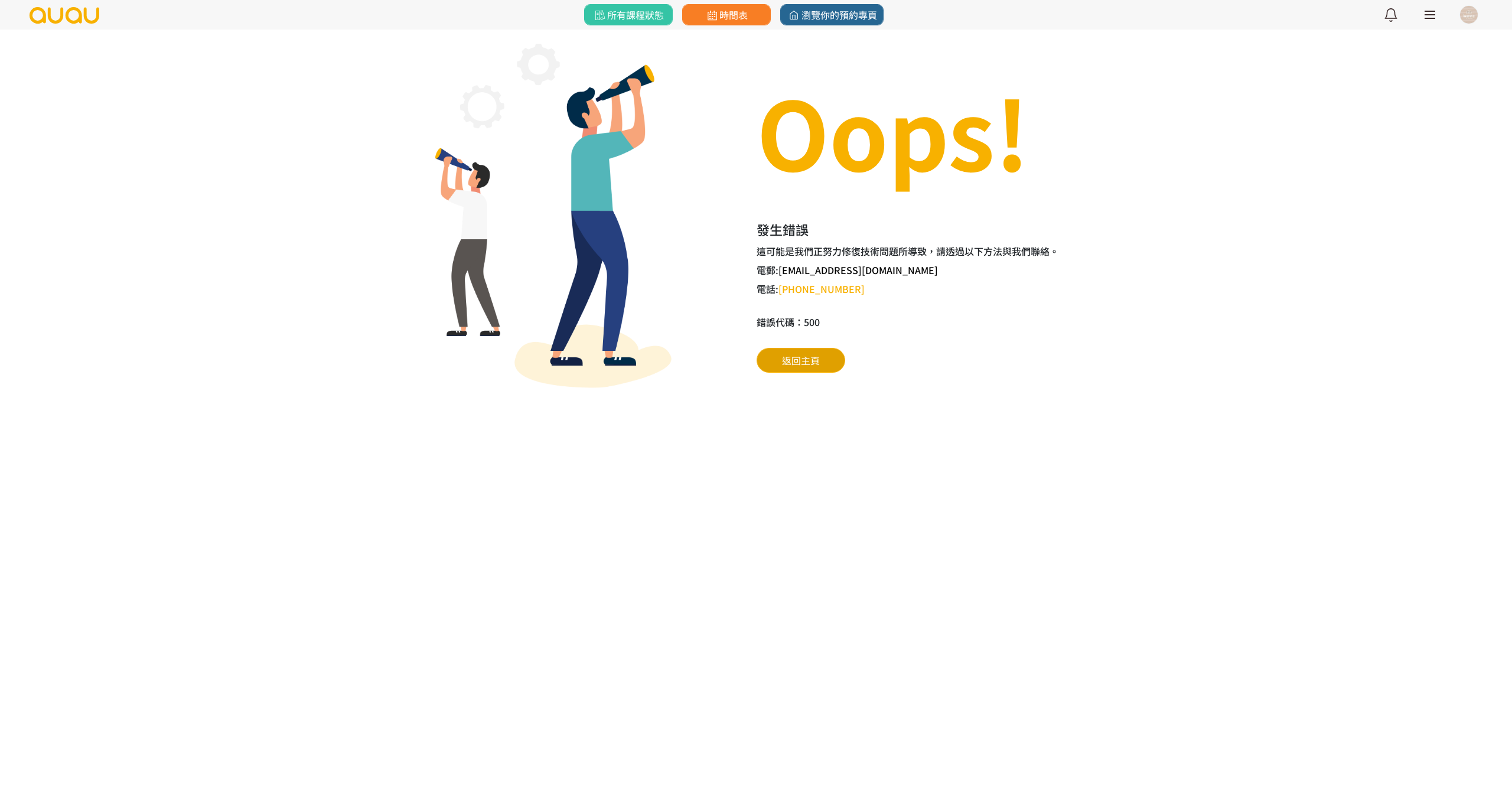
click at [834, 365] on link "返回主頁" at bounding box center [801, 361] width 88 height 25
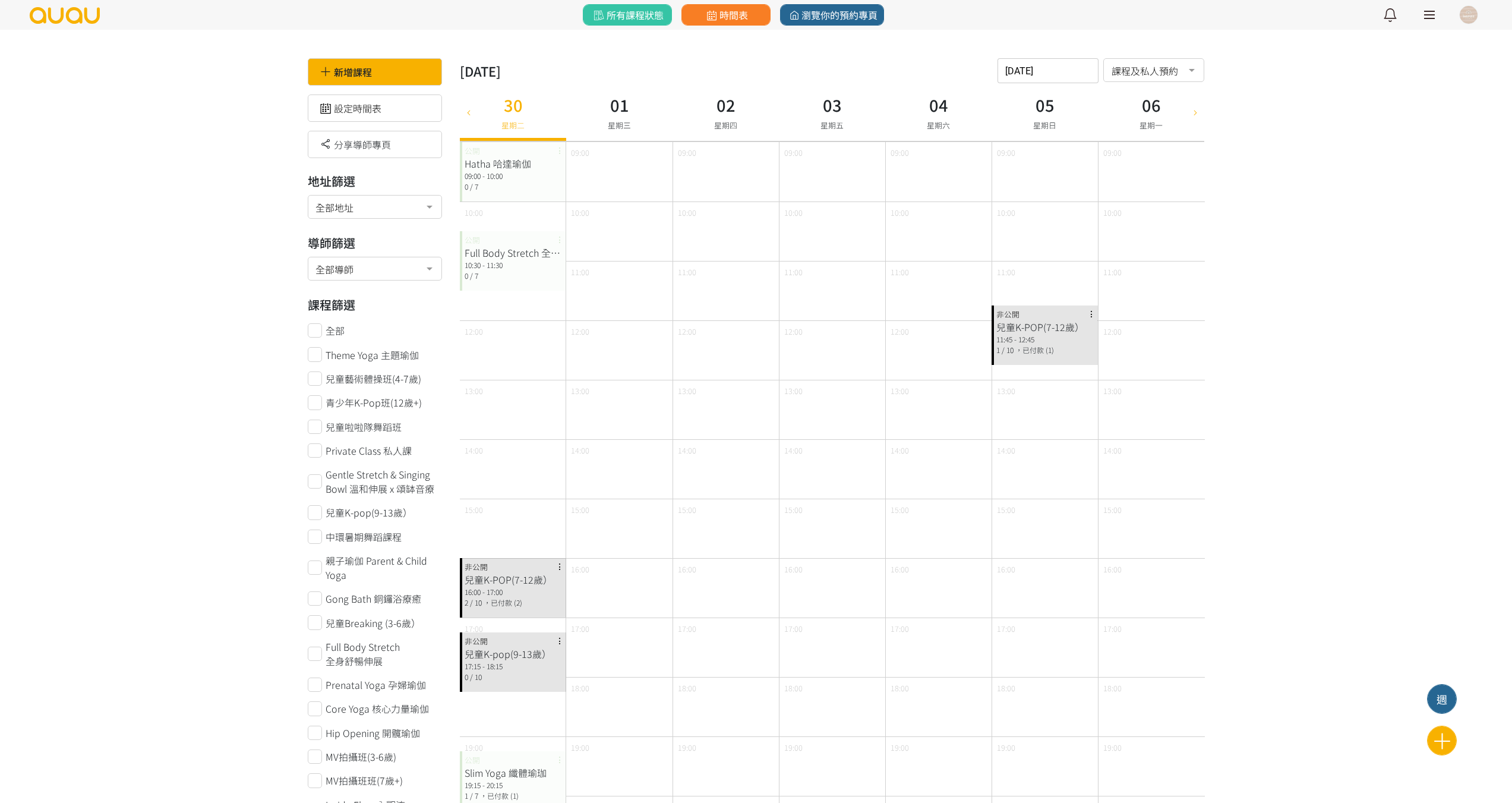
click at [1432, 15] on div at bounding box center [1429, 15] width 11 height 1
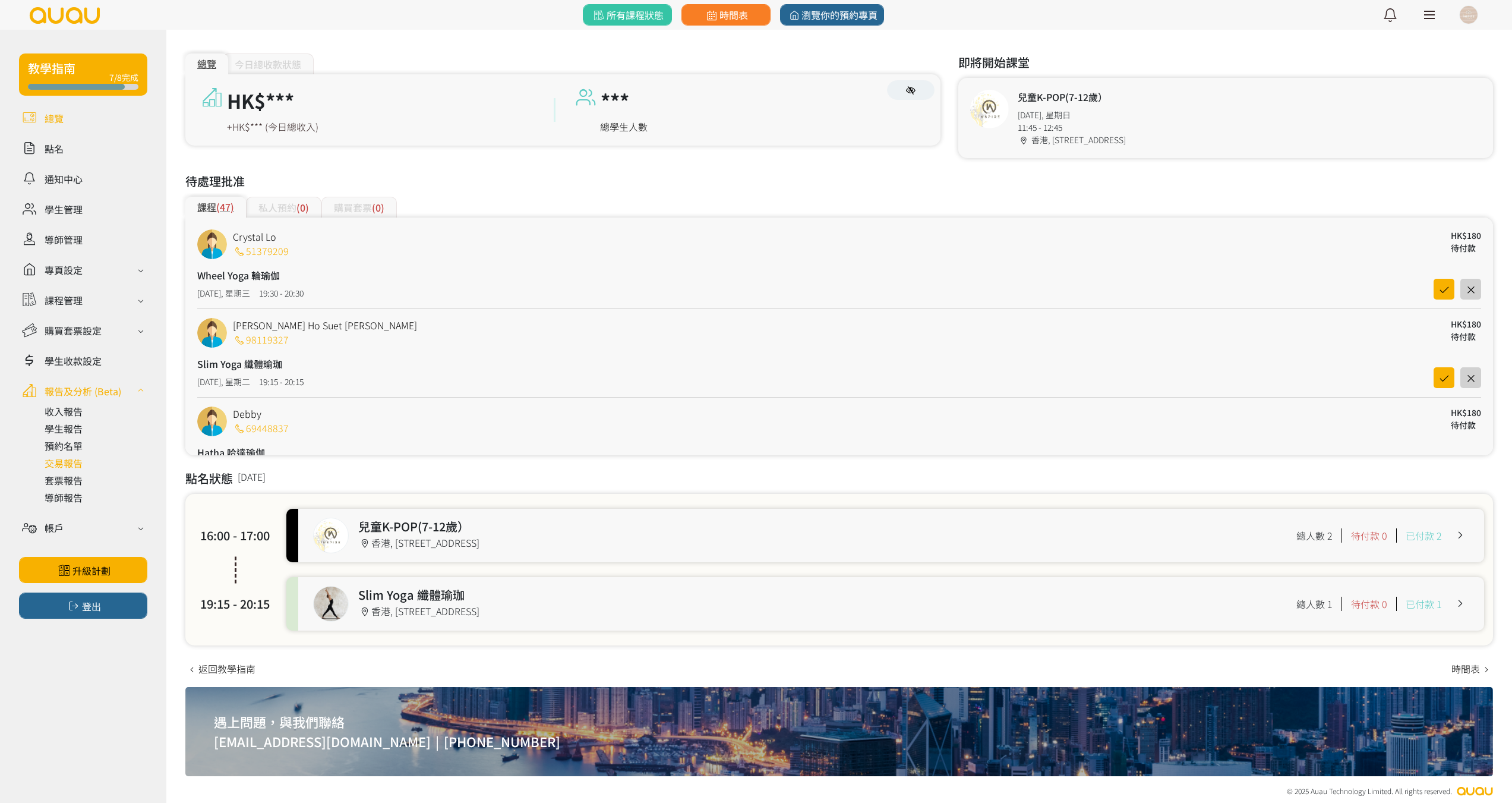
click at [72, 462] on link at bounding box center [96, 462] width 103 height 15
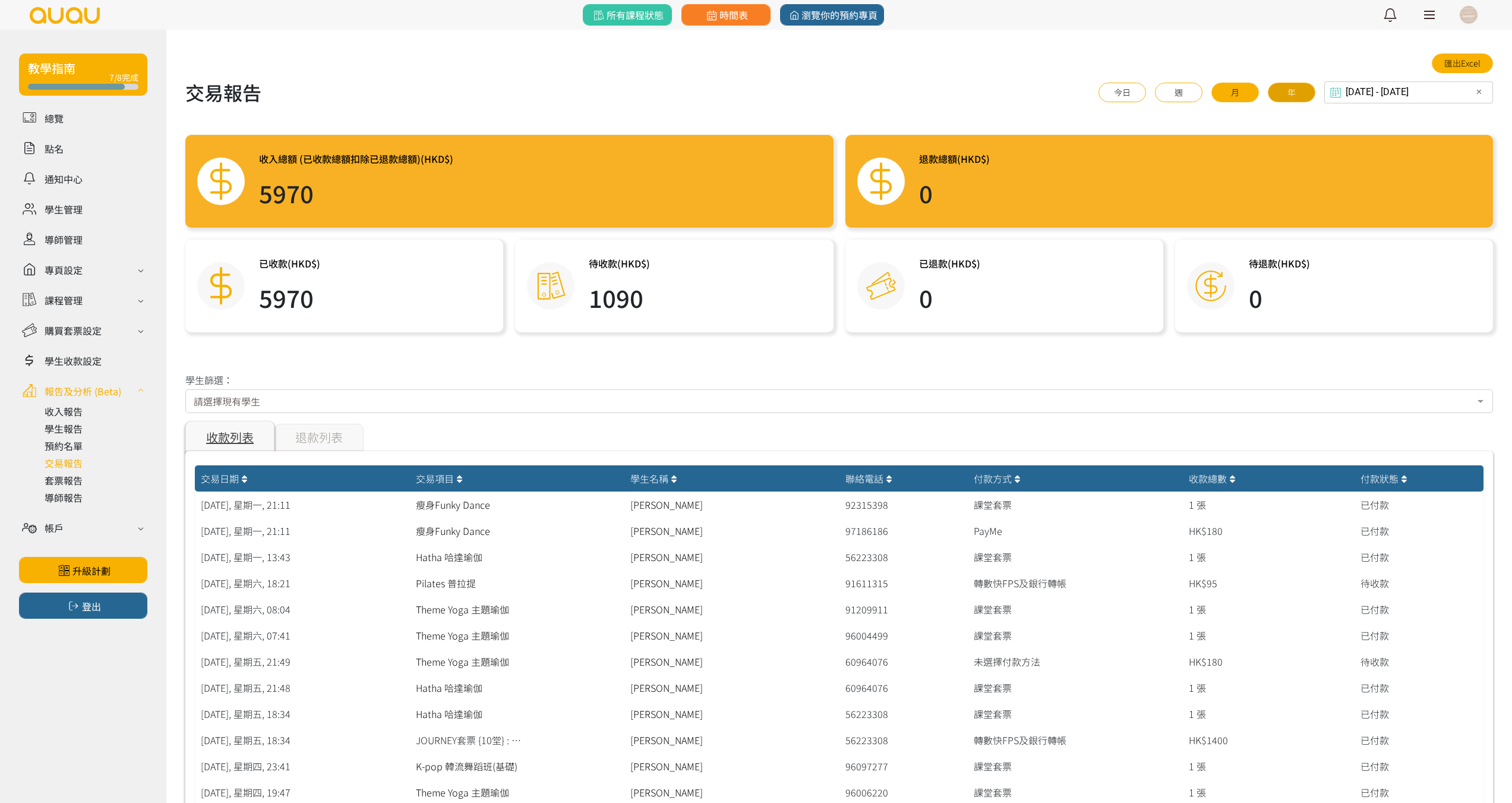
click at [1316, 87] on button "年" at bounding box center [1291, 92] width 47 height 19
type input "[DATE] - [DATE]"
click at [1466, 62] on link "匯出Excel" at bounding box center [1462, 63] width 61 height 19
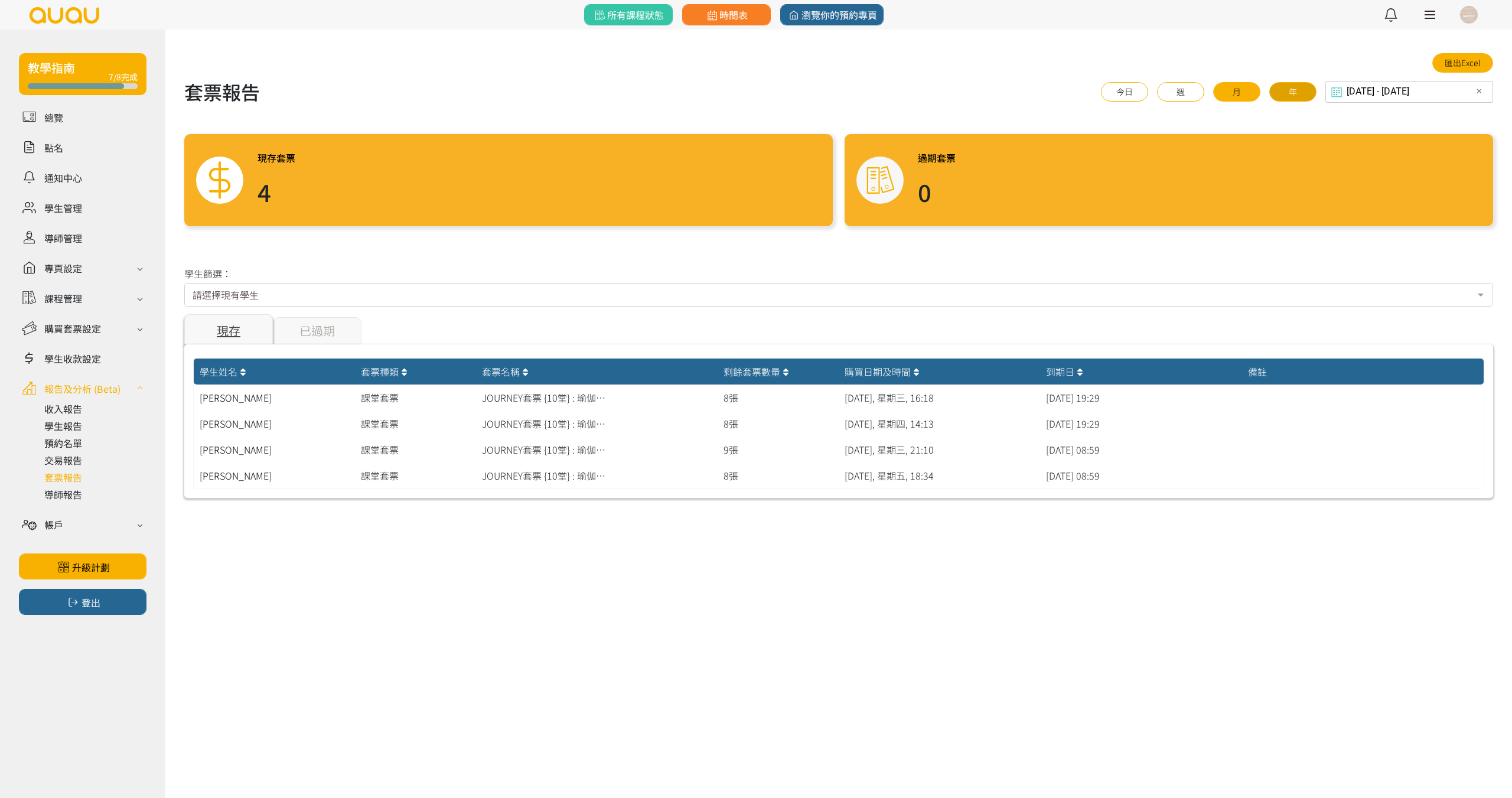
click at [1308, 89] on button "年" at bounding box center [1293, 91] width 47 height 19
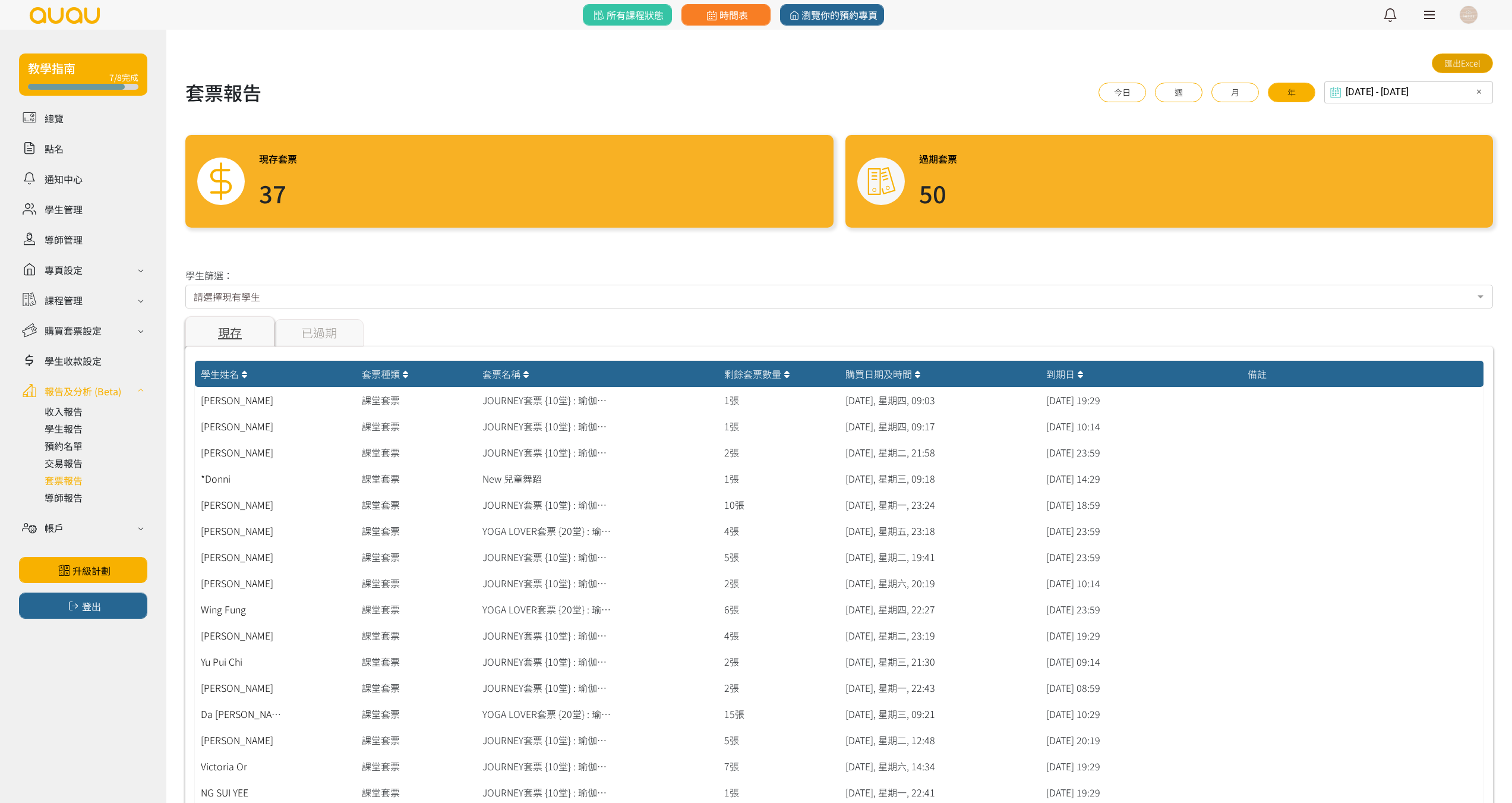
click at [1454, 63] on link "匯出Excel" at bounding box center [1462, 63] width 61 height 19
click at [1360, 96] on div "[DATE] - [DATE] Select date & time ✕ 2025 [DATE] - [DATE] [DATE] Sun Mon Tue We…" at bounding box center [1408, 92] width 168 height 22
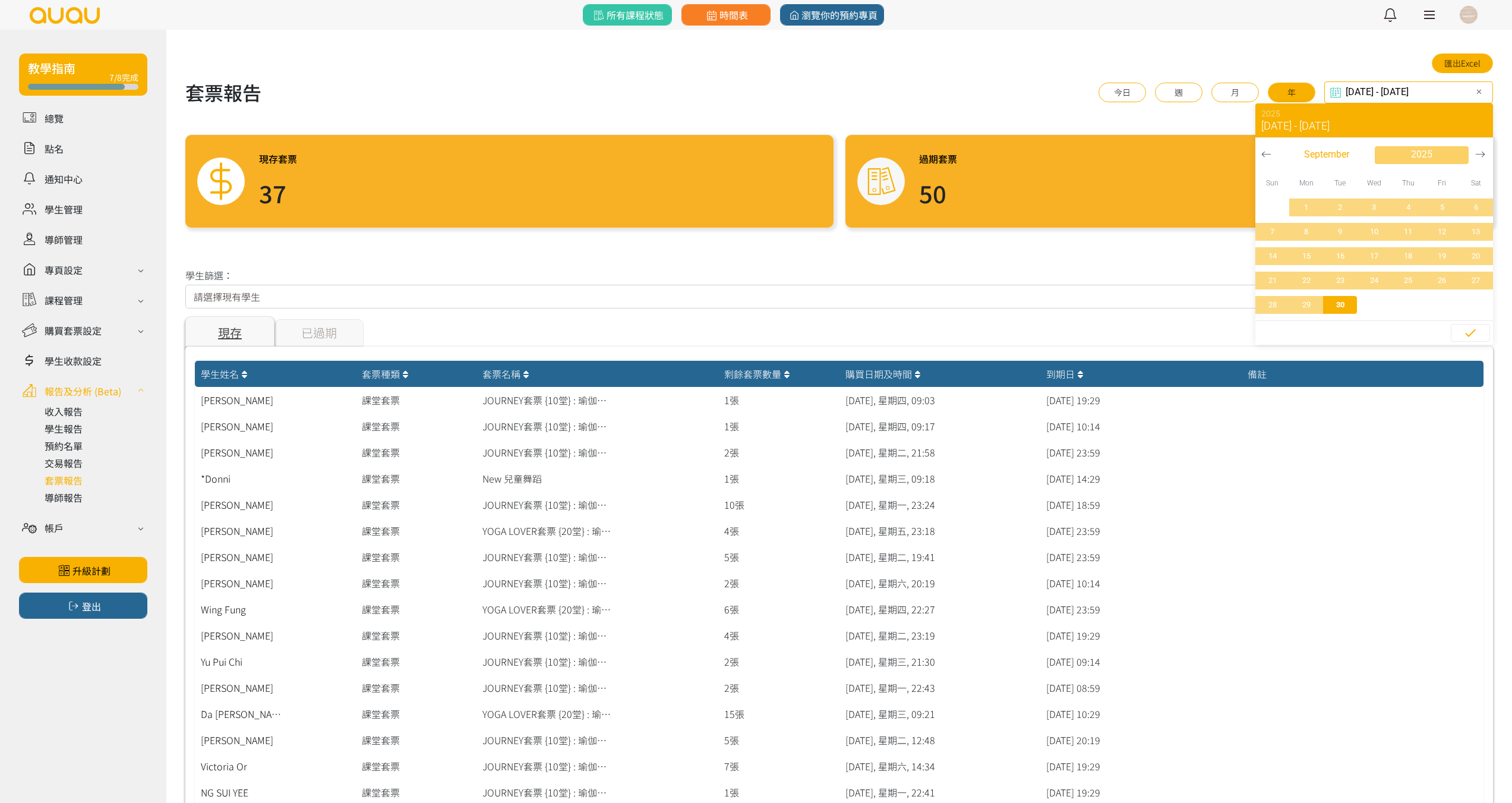
click at [1401, 148] on span "button" at bounding box center [1421, 155] width 94 height 17
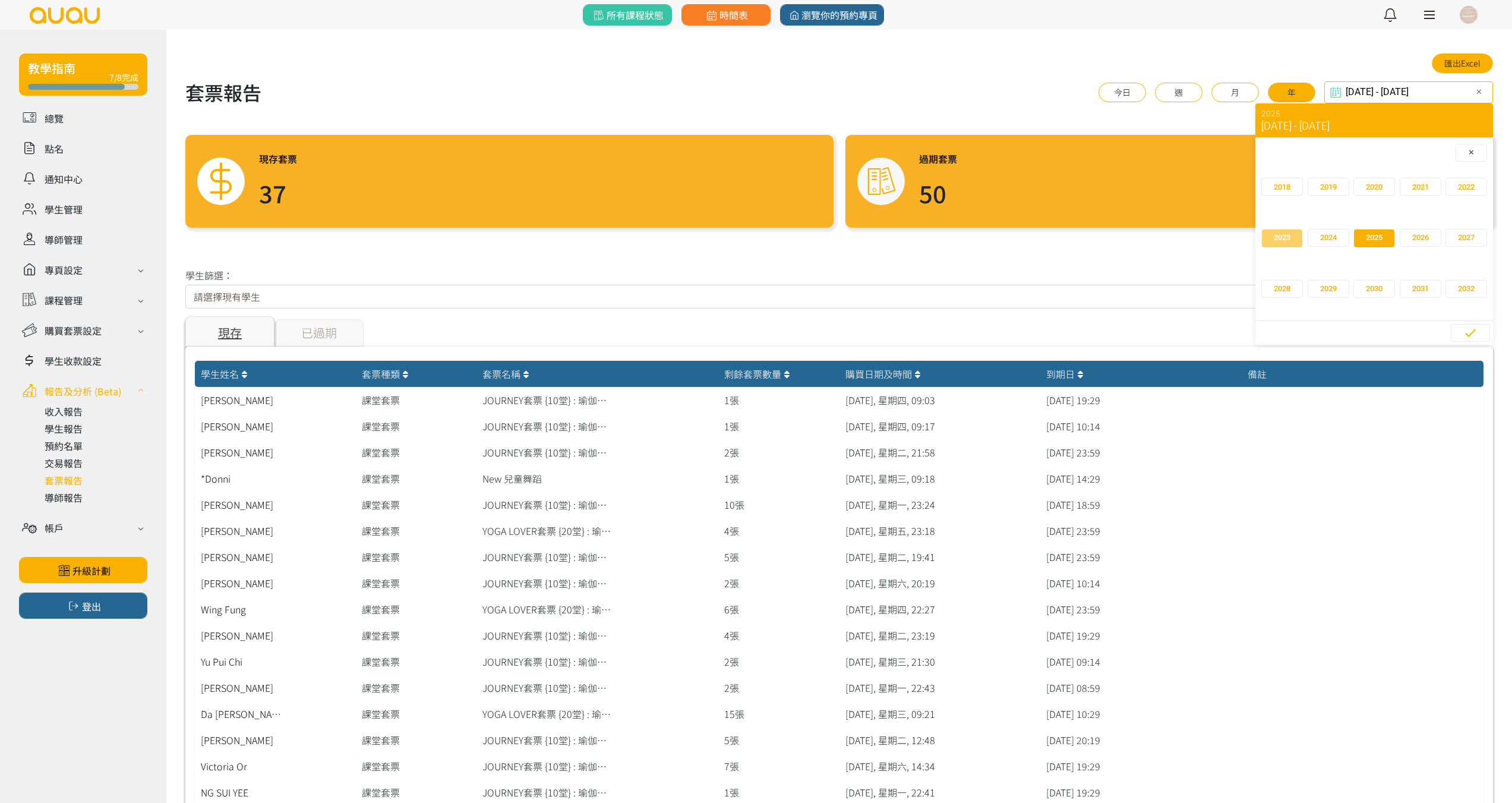
click at [1287, 238] on span "2023" at bounding box center [1282, 238] width 16 height 12
click at [1471, 308] on span "30" at bounding box center [1476, 305] width 27 height 12
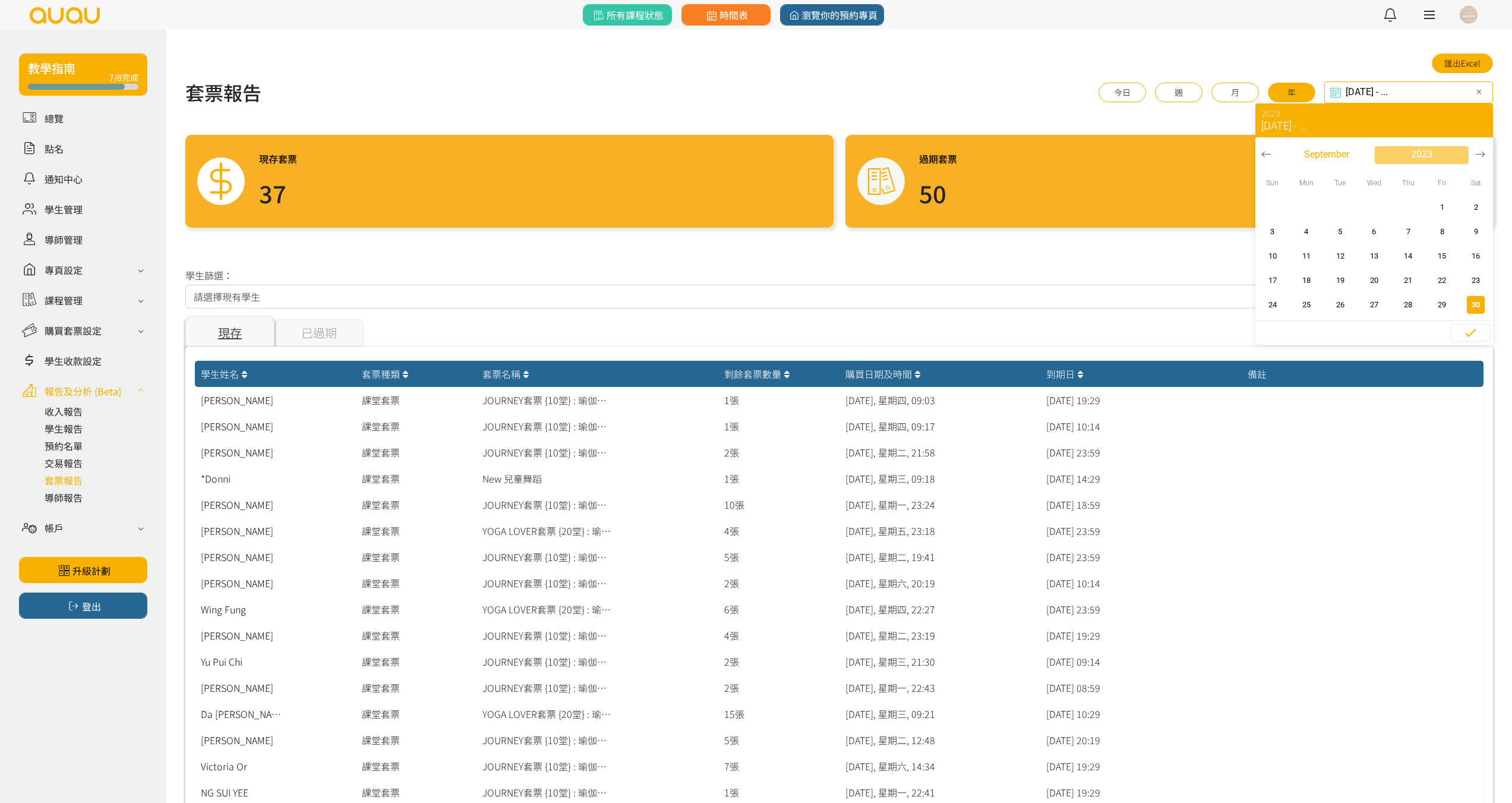
click at [1438, 154] on span "button" at bounding box center [1421, 155] width 94 height 17
click at [1412, 243] on span "2024" at bounding box center [1420, 238] width 16 height 12
click at [1316, 303] on span "30" at bounding box center [1306, 305] width 27 height 12
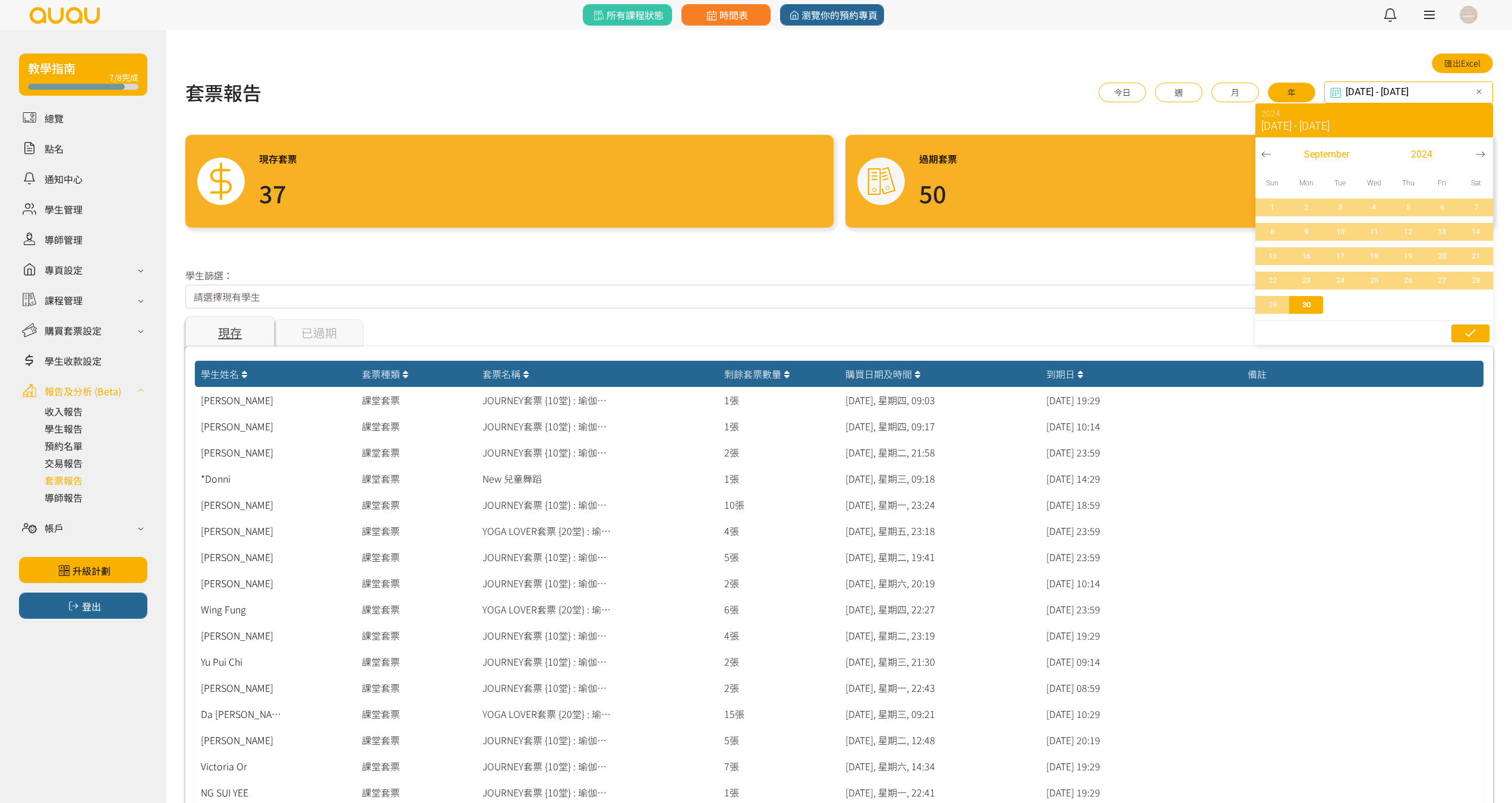
click at [1460, 332] on span "button" at bounding box center [1469, 333] width 38 height 17
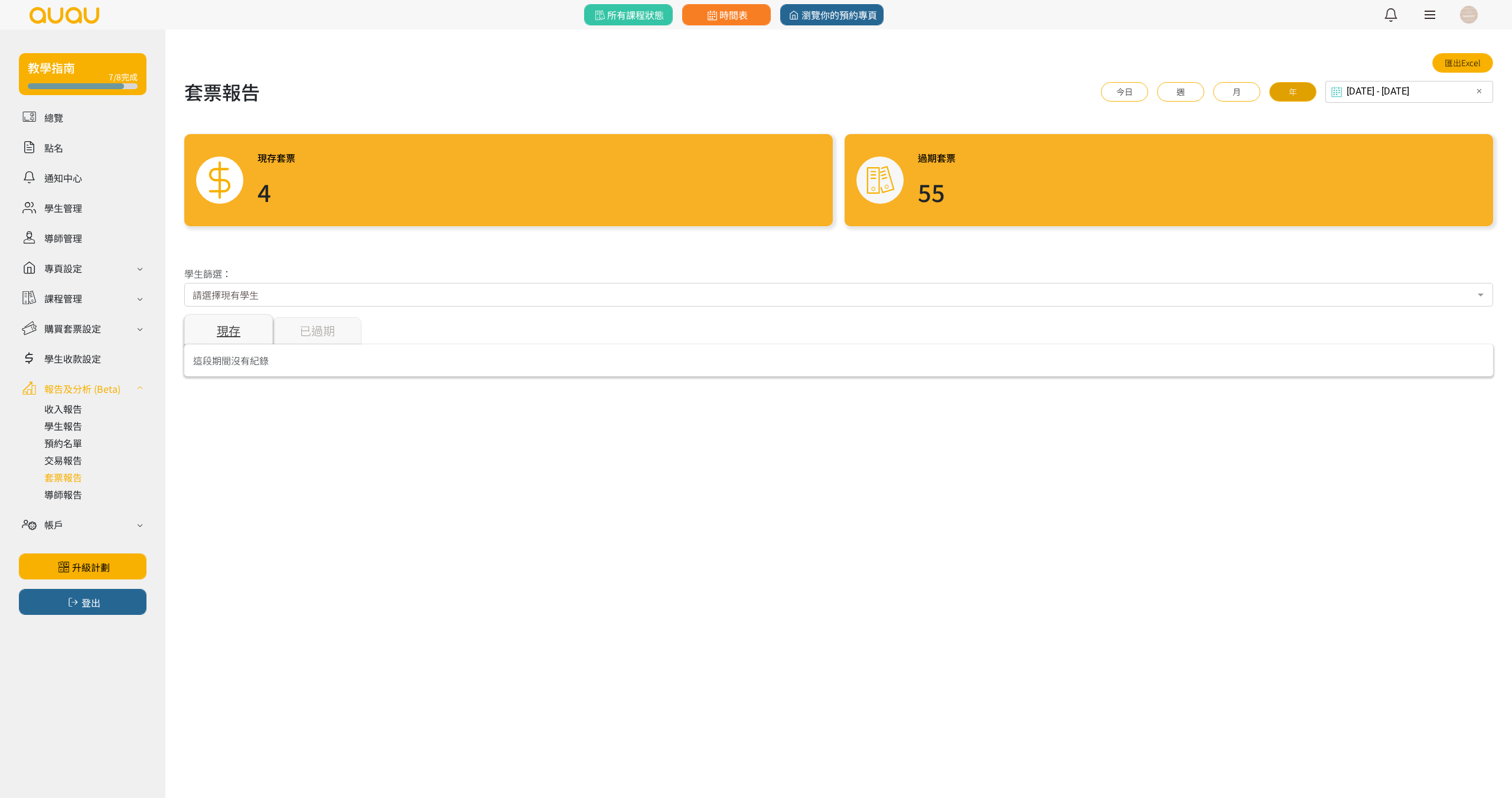
click at [1305, 95] on button "年" at bounding box center [1293, 91] width 47 height 19
type input "2024-09-30 - 2025-09-30"
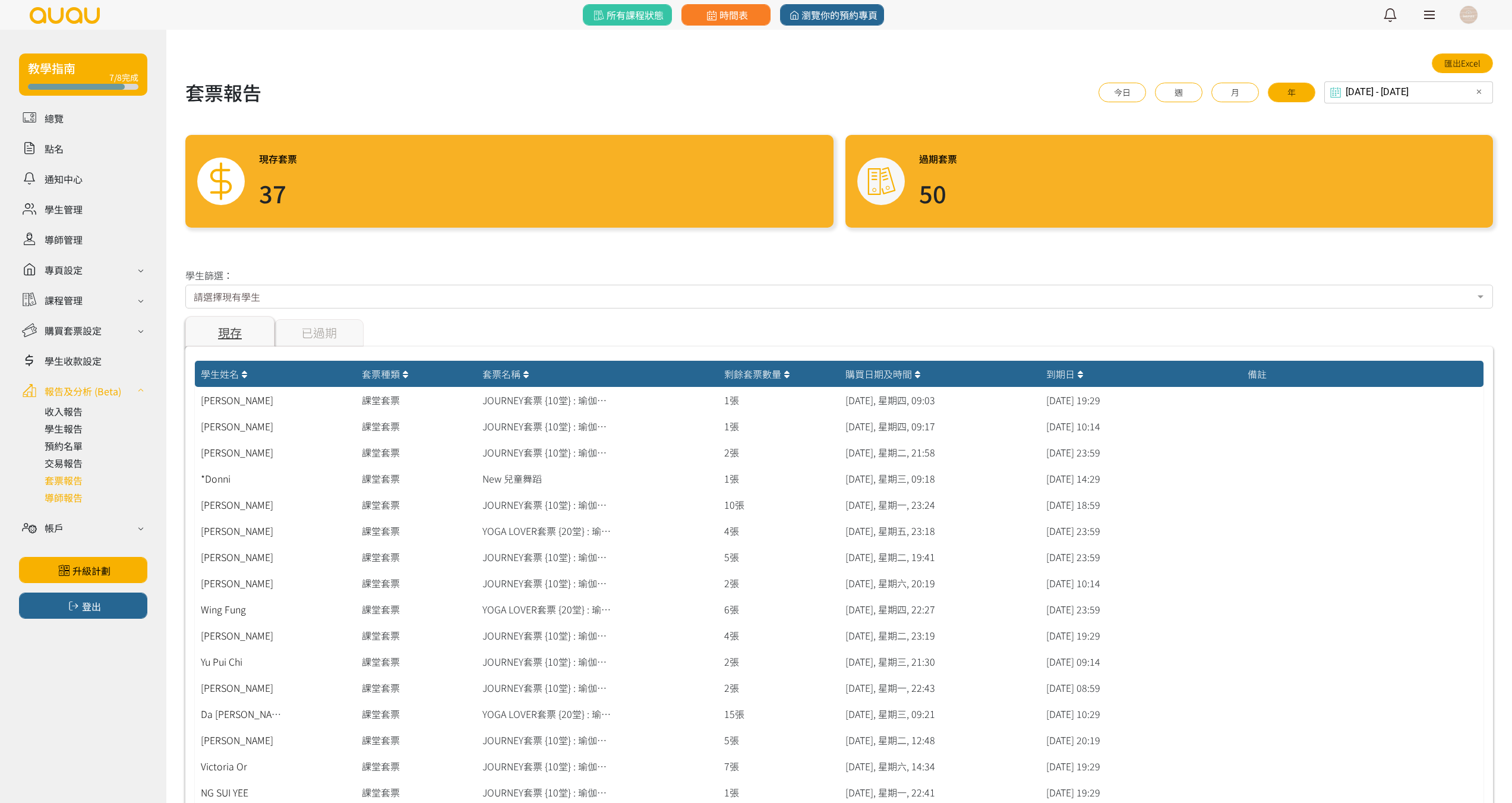
click at [58, 499] on link at bounding box center [96, 497] width 103 height 15
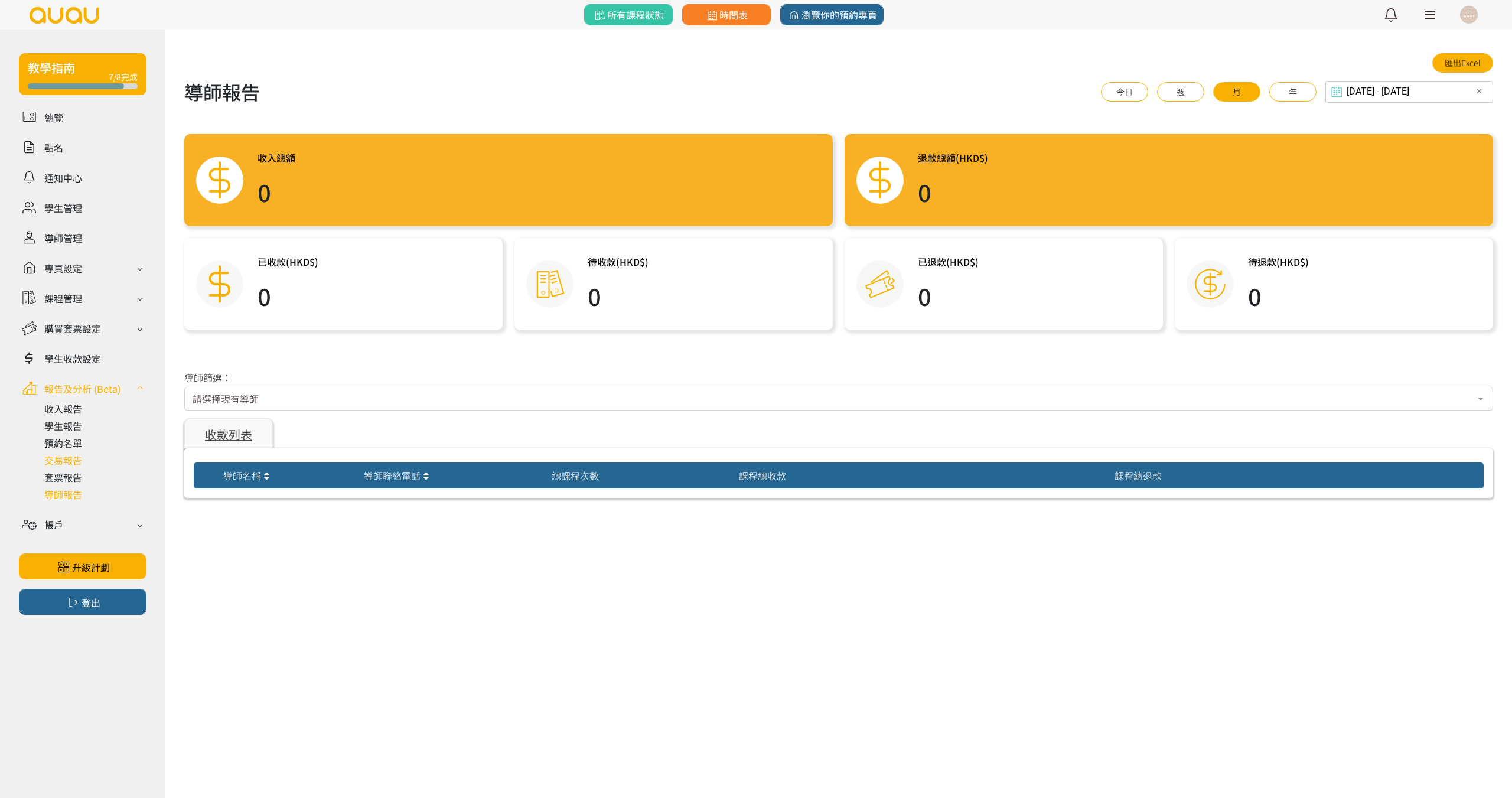
click at [69, 454] on link at bounding box center [95, 460] width 102 height 14
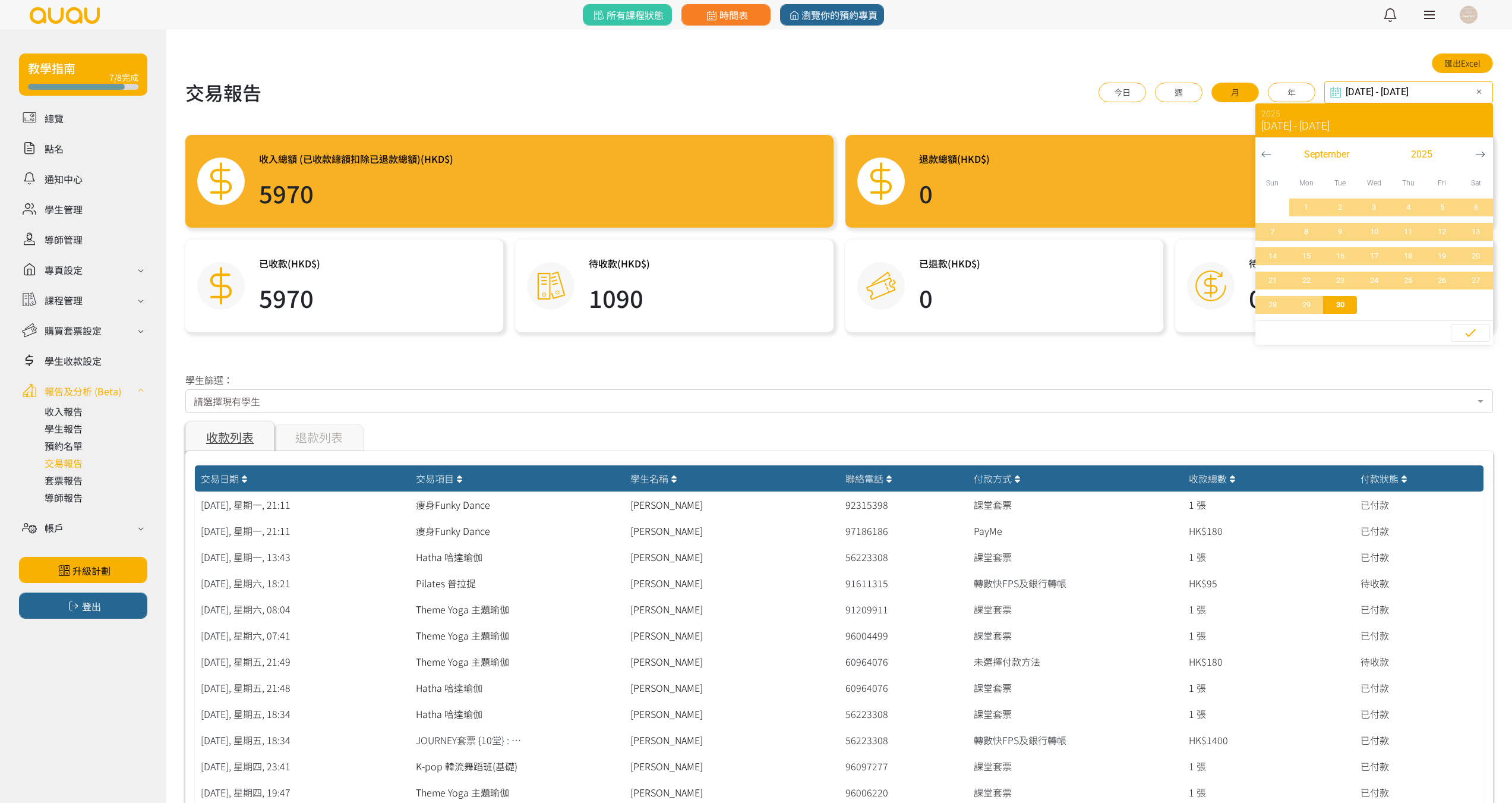
click at [1383, 90] on input "[DATE] - [DATE]" at bounding box center [1408, 92] width 168 height 22
click at [1328, 158] on span "September" at bounding box center [1326, 154] width 45 height 15
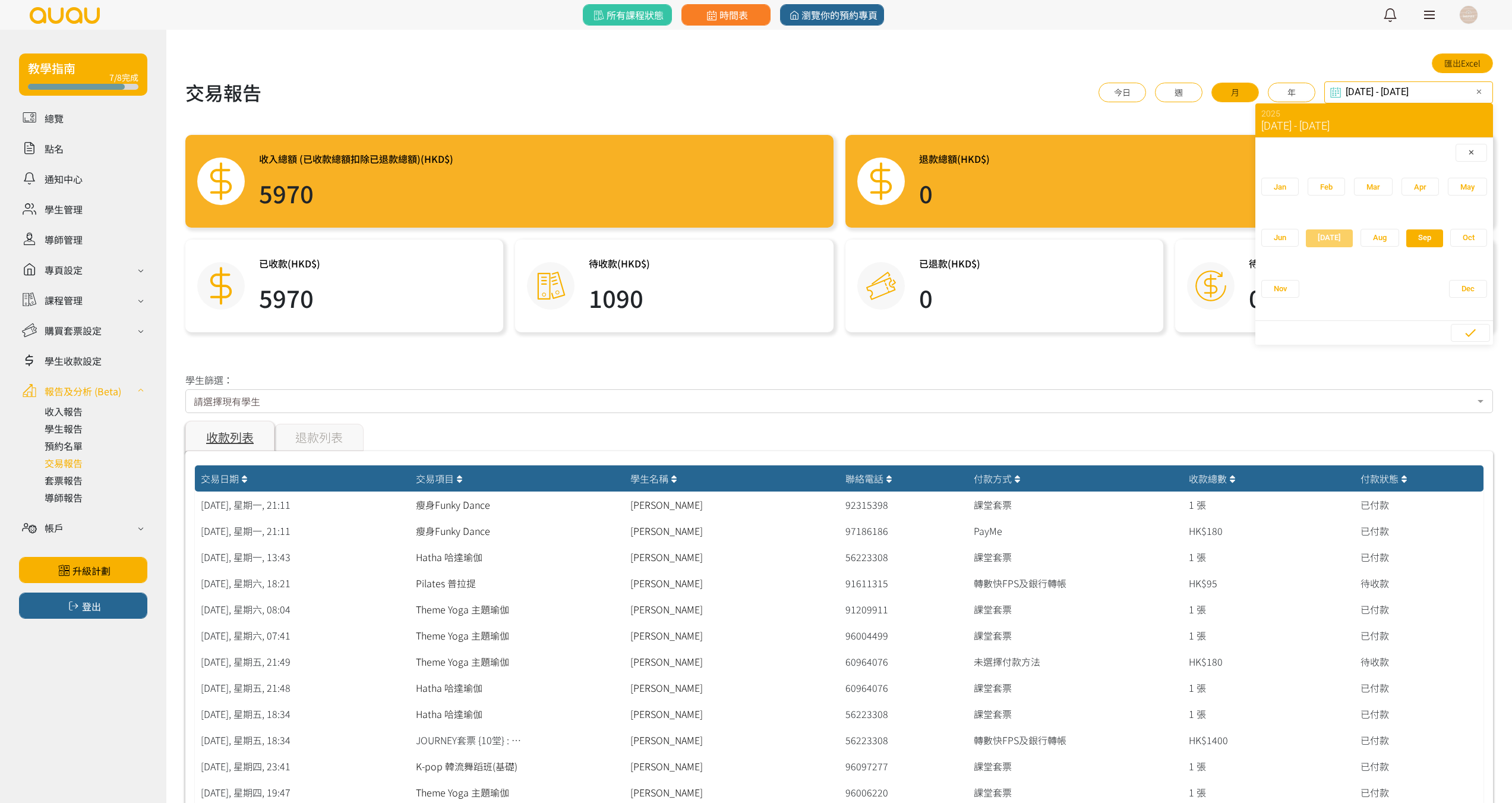
click at [1326, 236] on span "button" at bounding box center [1329, 238] width 47 height 17
click at [1405, 303] on span "31" at bounding box center [1408, 305] width 27 height 12
click at [1342, 209] on span "1" at bounding box center [1340, 207] width 27 height 12
click at [1472, 333] on icon "button" at bounding box center [1469, 333] width 11 height 8
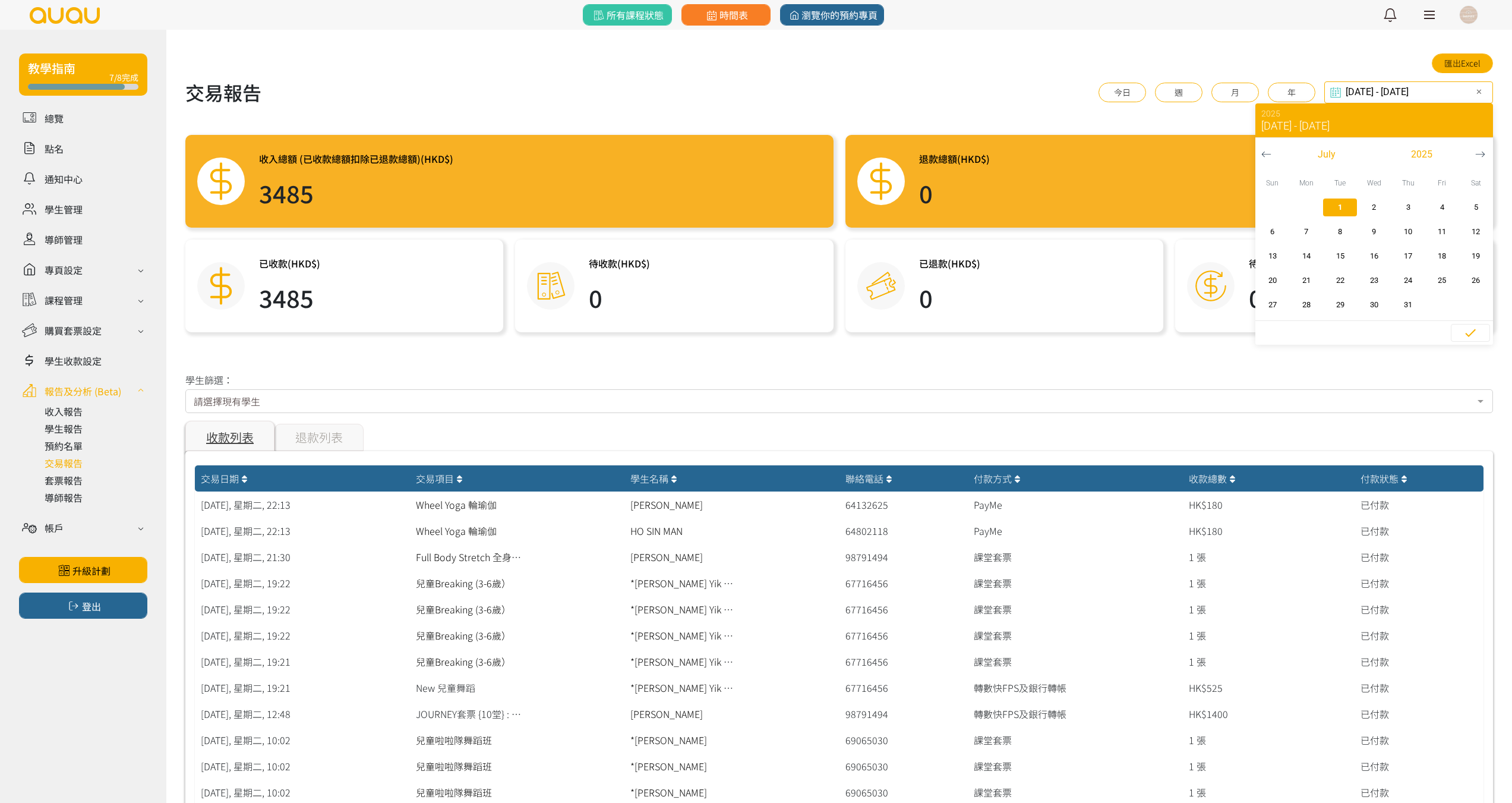
click at [1455, 86] on input "[DATE] - [DATE]" at bounding box center [1408, 92] width 168 height 22
click at [1342, 157] on span "button" at bounding box center [1326, 155] width 94 height 17
click at [1407, 243] on span "button" at bounding box center [1425, 238] width 37 height 17
click at [1344, 303] on span "30" at bounding box center [1340, 305] width 27 height 12
click at [1476, 335] on icon "button" at bounding box center [1470, 333] width 15 height 15
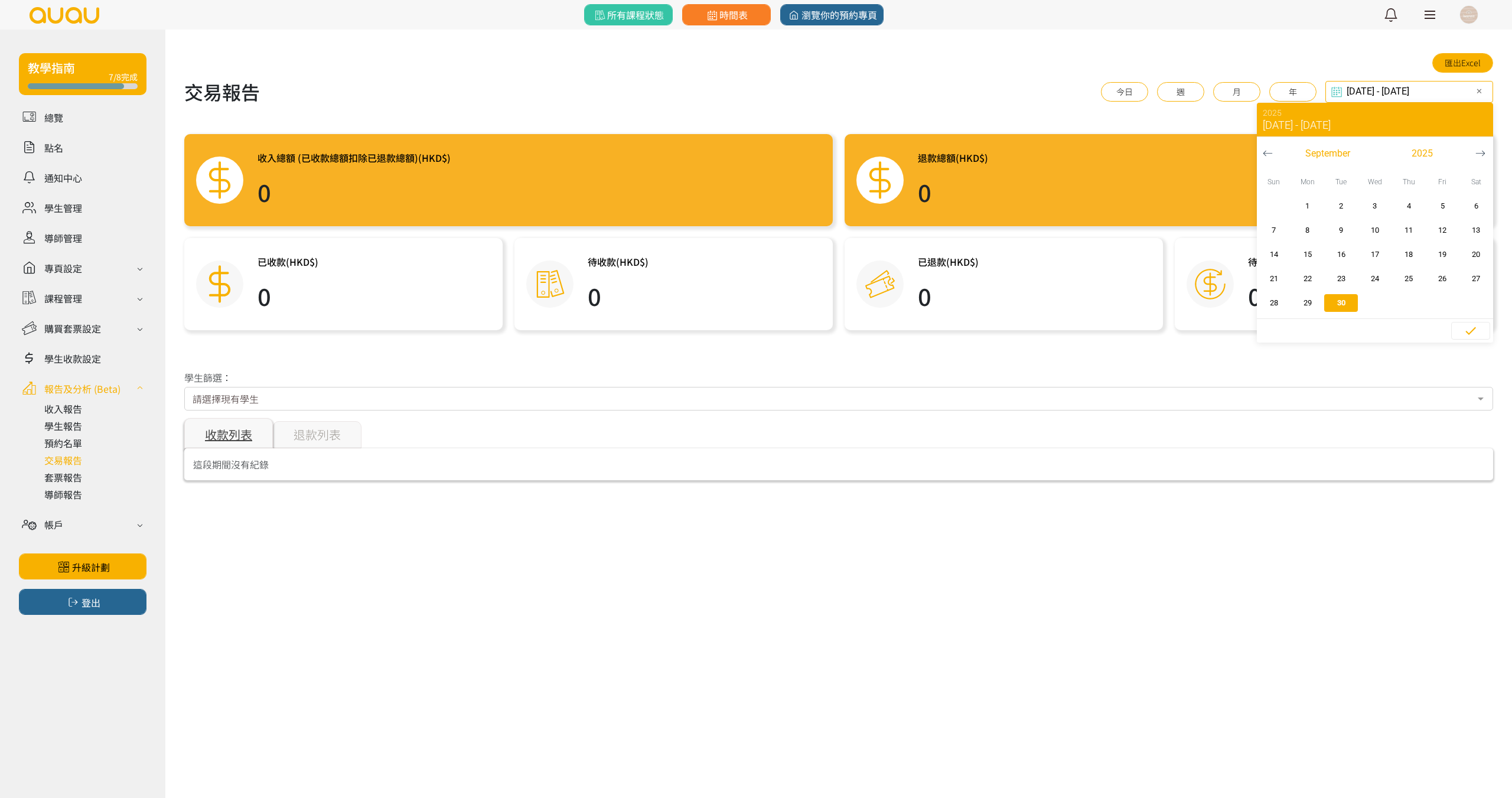
click at [1395, 94] on div "[DATE] - [DATE] Select date & time ✕ 2025 [DATE] - [DATE] [DATE] Sun Mon Tue We…" at bounding box center [1409, 91] width 167 height 22
click at [1237, 85] on button "月" at bounding box center [1236, 91] width 47 height 19
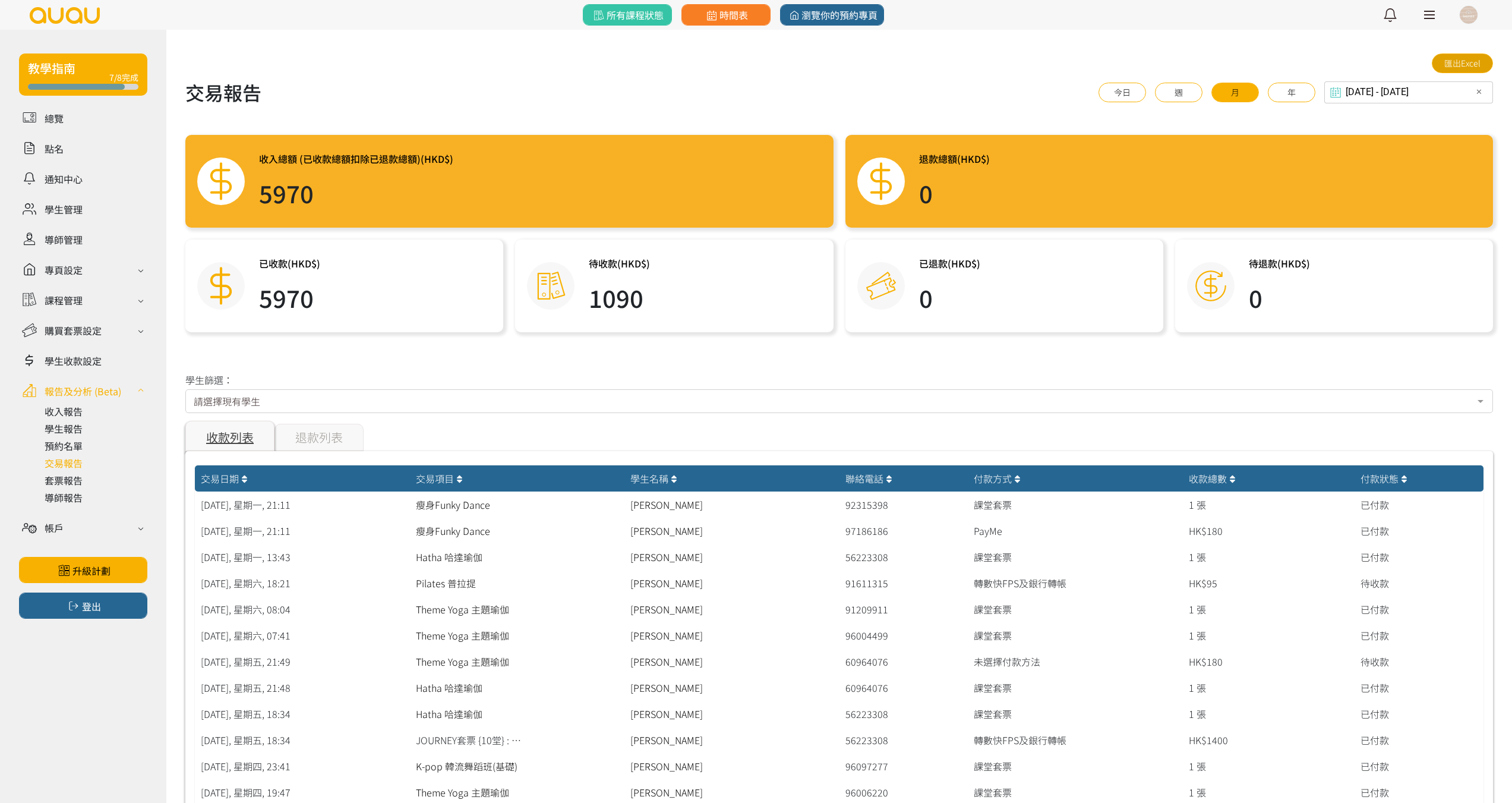
click at [1478, 59] on link "匯出Excel" at bounding box center [1462, 63] width 61 height 19
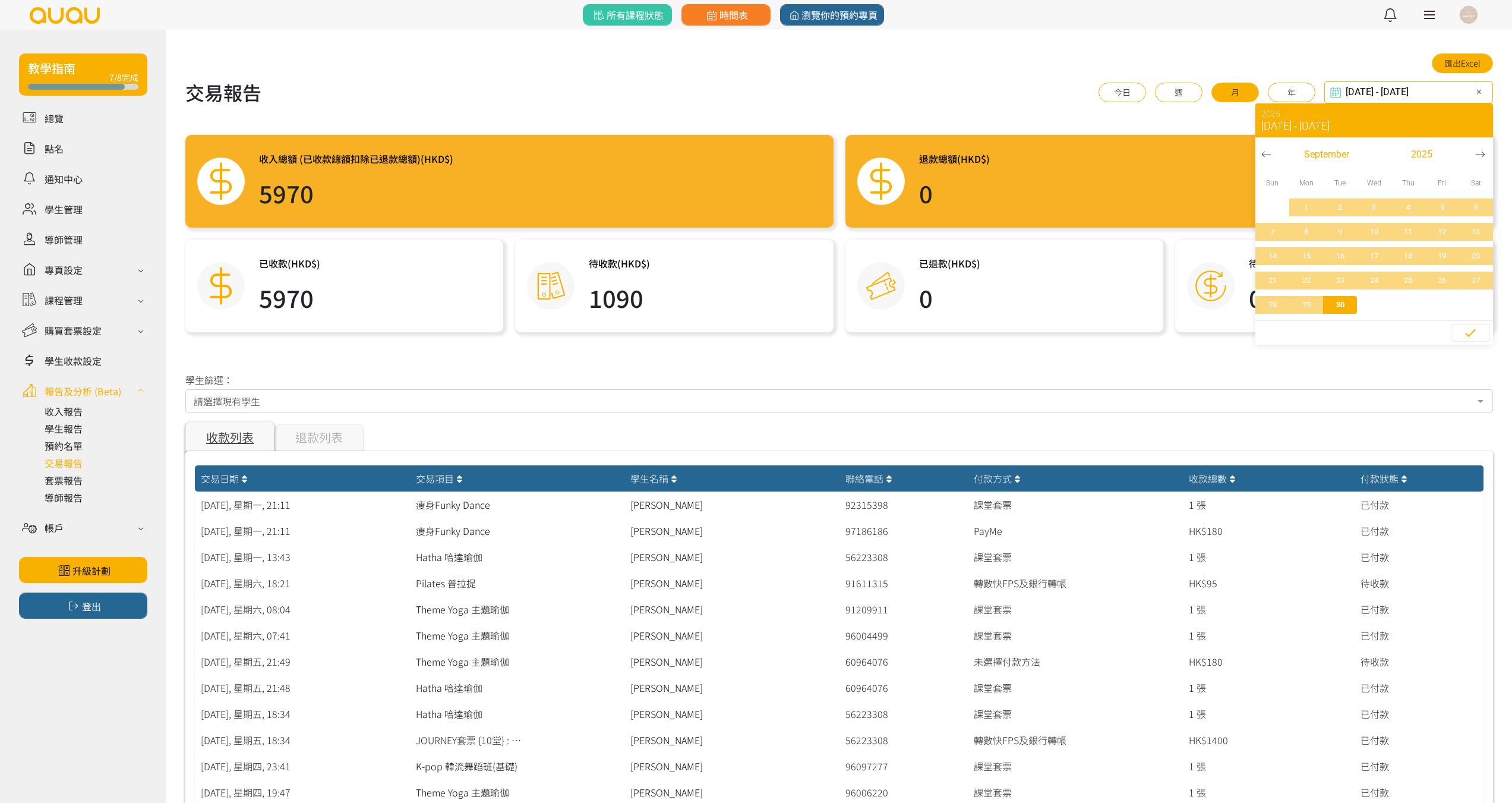
click at [1403, 95] on div "[DATE] - [DATE] Select date & time ✕ 2025 [DATE] - [DATE] [DATE] Sun Mon Tue We…" at bounding box center [1408, 92] width 168 height 22
click at [1266, 159] on icon "button" at bounding box center [1266, 154] width 10 height 10
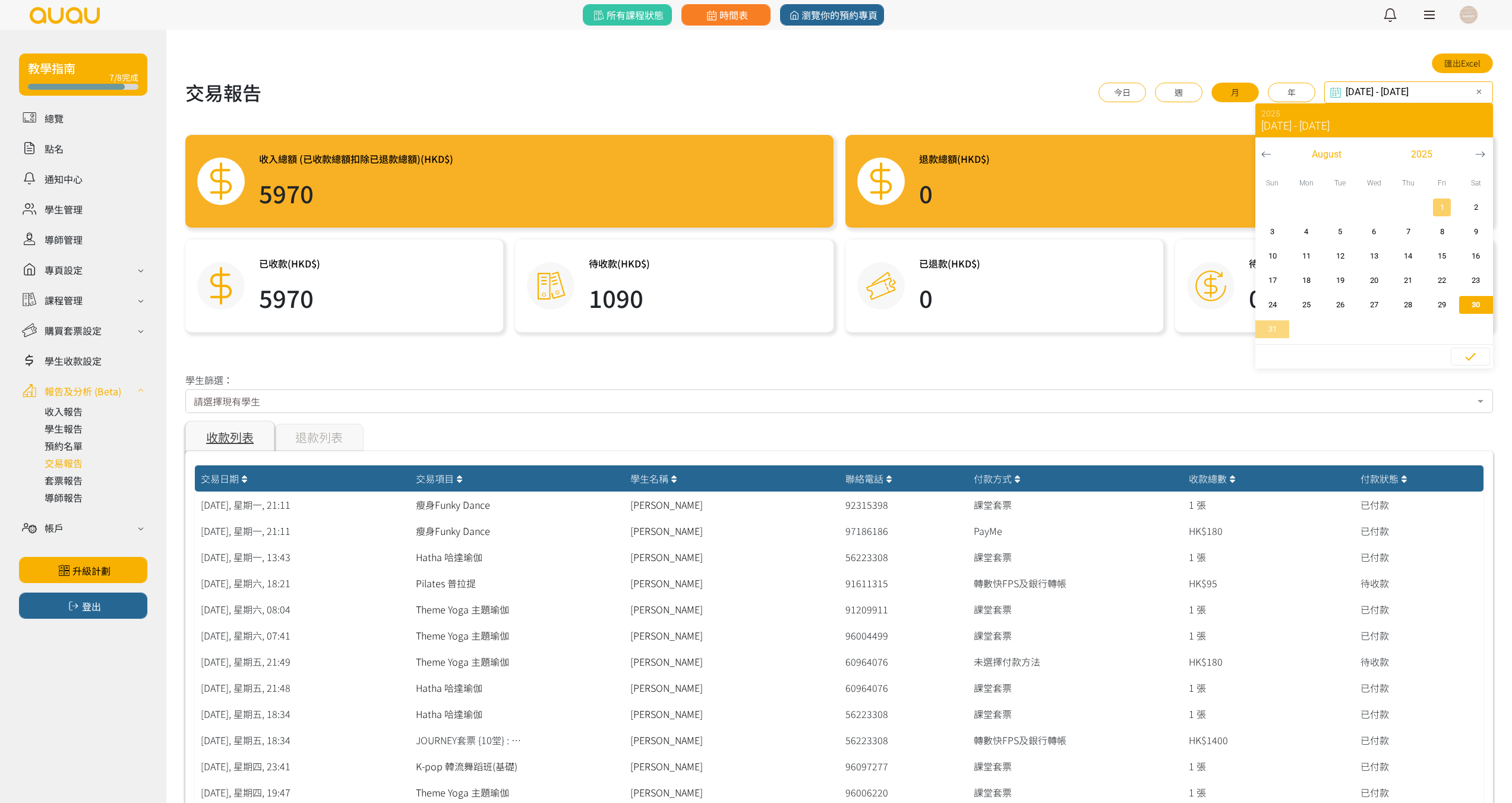
click at [1441, 207] on span "1" at bounding box center [1442, 207] width 27 height 12
click at [1277, 327] on span "31" at bounding box center [1272, 329] width 27 height 12
type input "[DATE] - [DATE]"
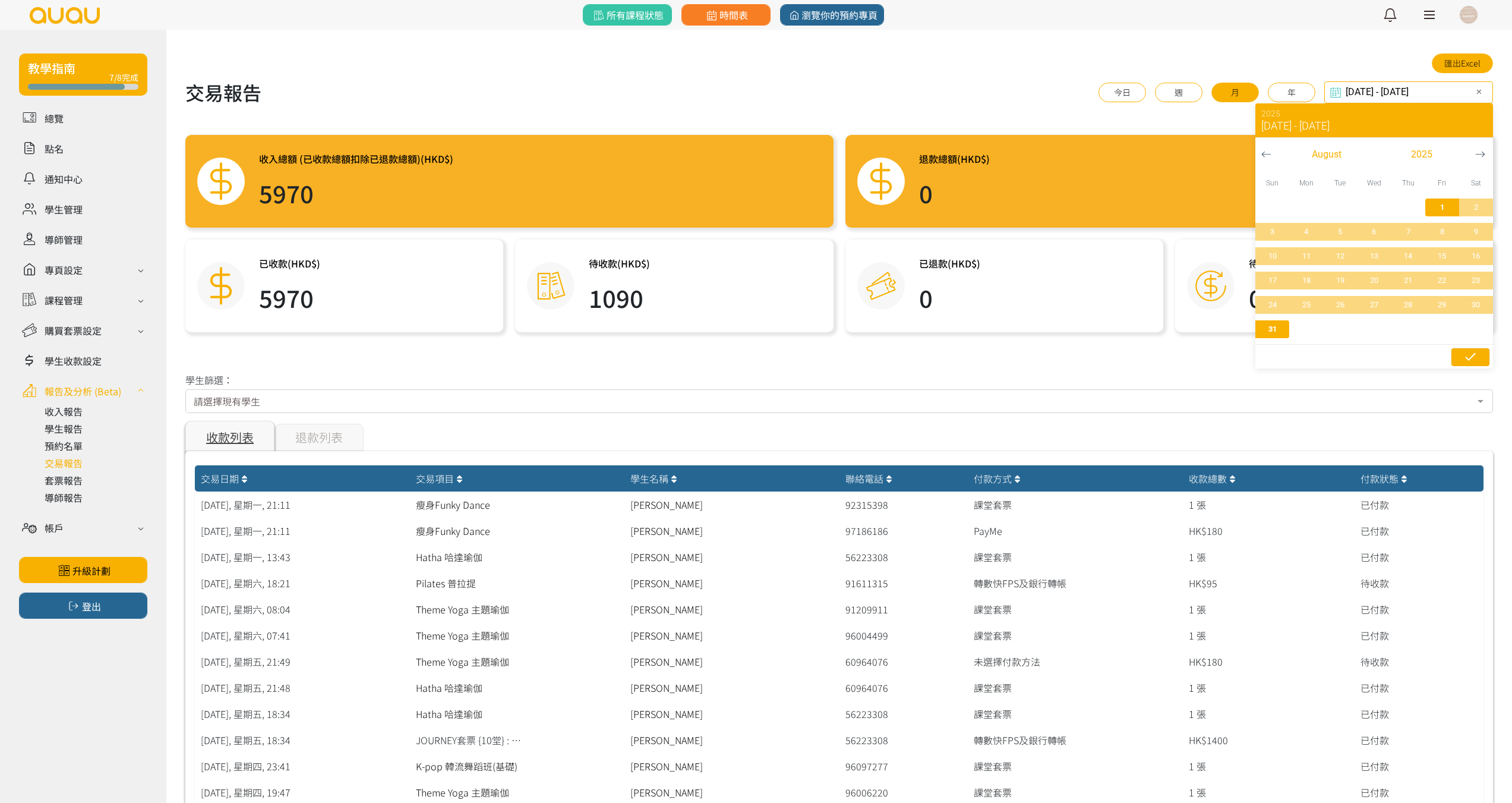
click at [1463, 358] on span "button" at bounding box center [1469, 357] width 38 height 17
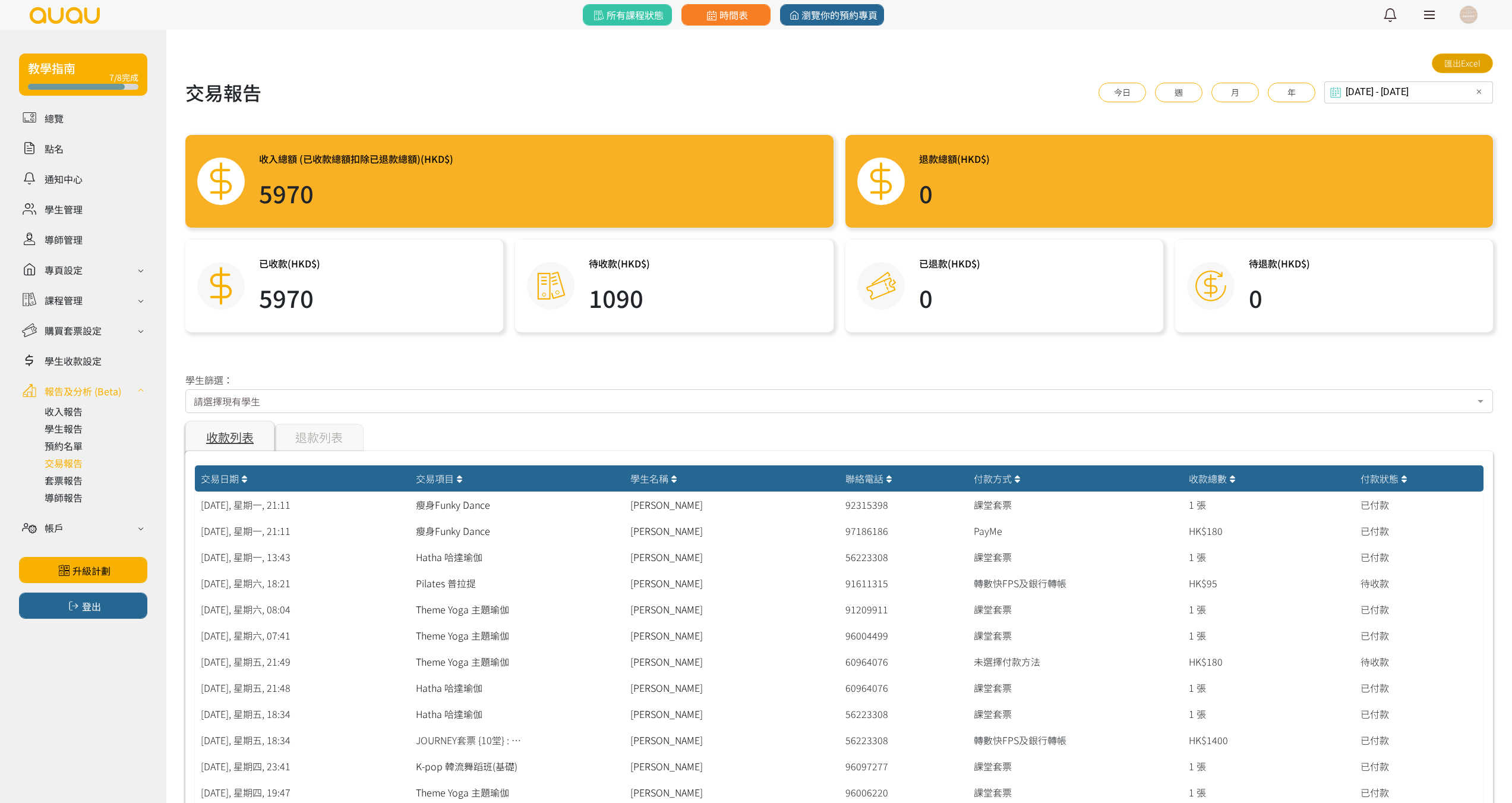
click at [1462, 64] on link "匯出Excel" at bounding box center [1462, 63] width 61 height 19
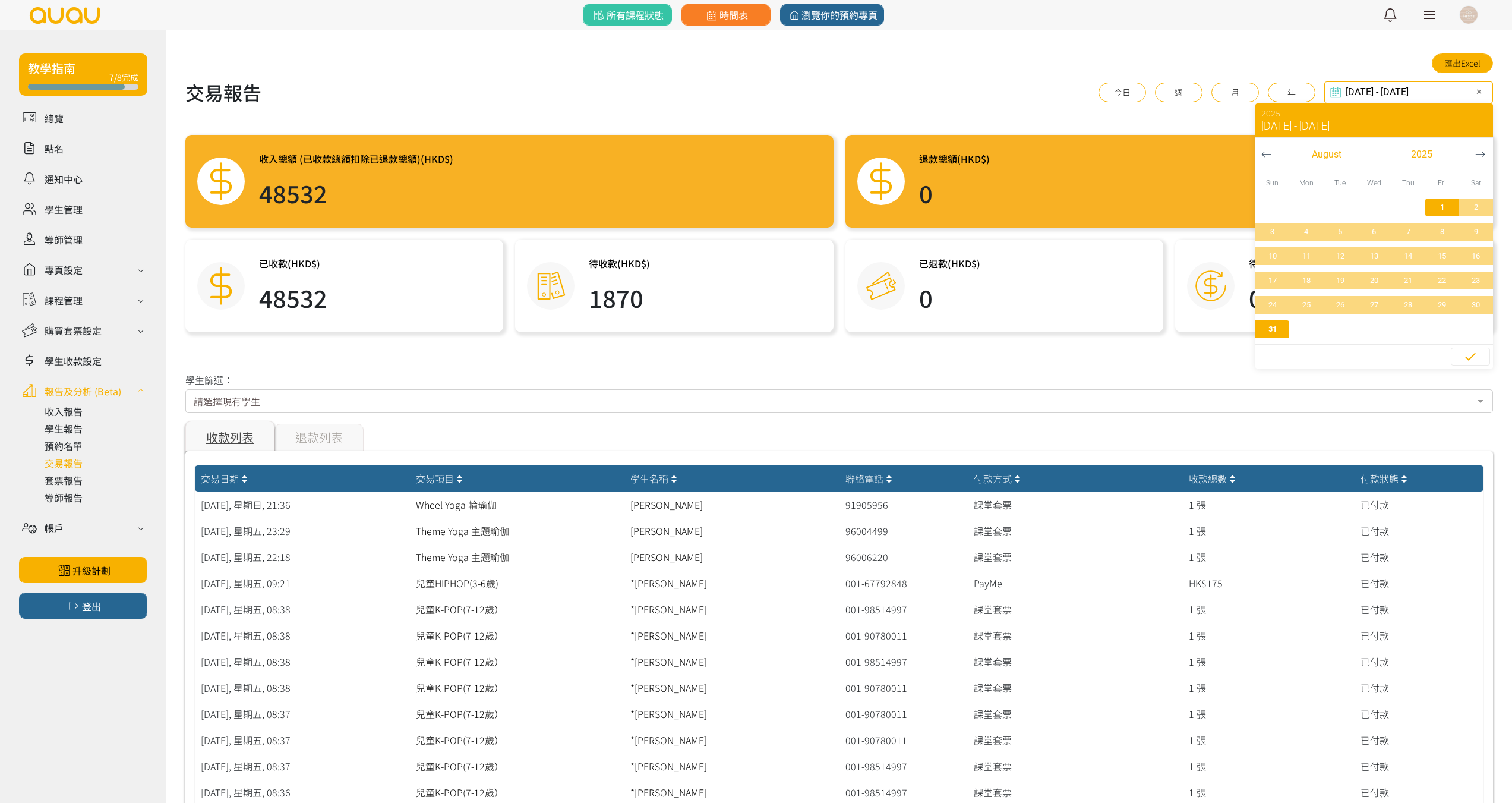
click at [1377, 88] on input "[DATE] - [DATE]" at bounding box center [1408, 92] width 168 height 22
click at [1265, 155] on icon "button" at bounding box center [1265, 155] width 9 height 6
